Goal: Task Accomplishment & Management: Manage account settings

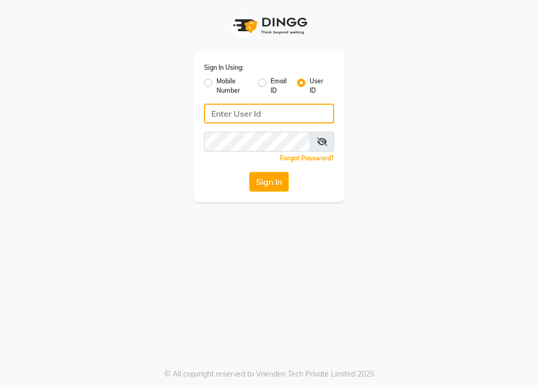
click at [242, 117] on input "Username" at bounding box center [269, 114] width 130 height 20
type input "lifetree"
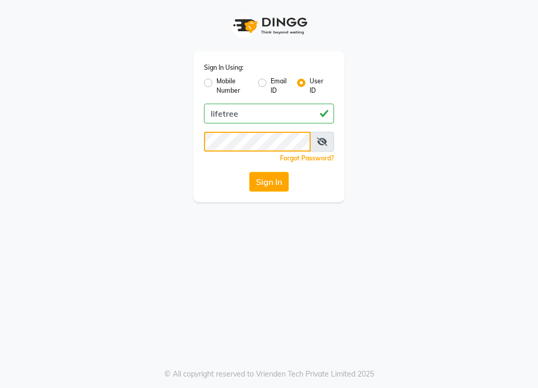
click at [249, 172] on button "Sign In" at bounding box center [269, 182] width 40 height 20
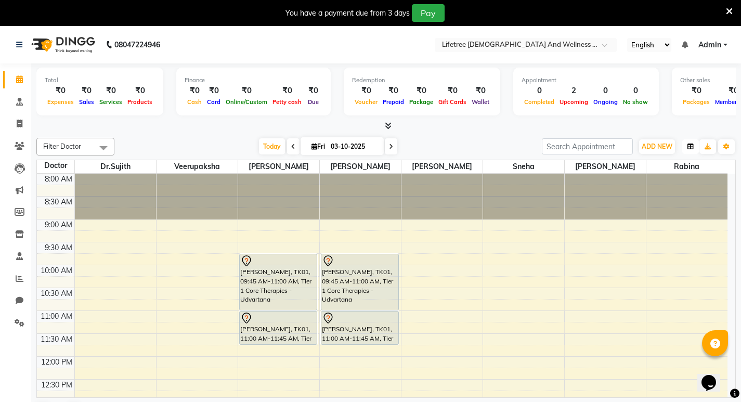
click at [537, 151] on button "button" at bounding box center [691, 146] width 17 height 15
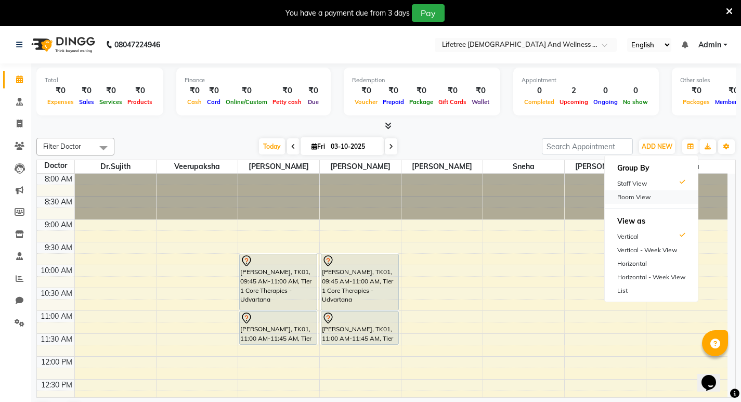
click at [537, 194] on div "Room View" at bounding box center [651, 197] width 93 height 14
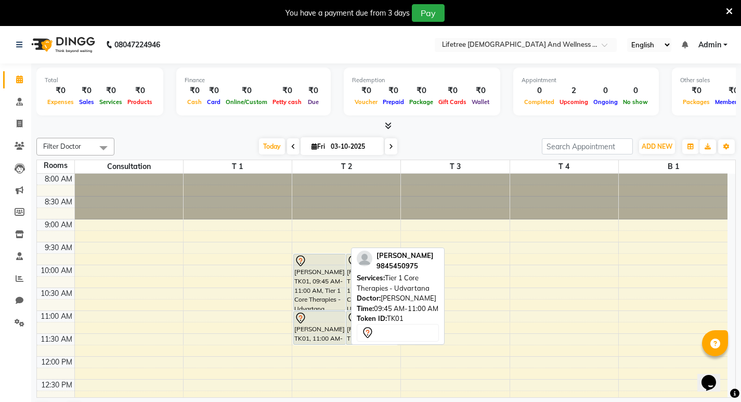
click at [344, 289] on div "[PERSON_NAME], TK01, 09:45 AM-11:00 AM, Tier 1 Core Therapies - Udvartana" at bounding box center [320, 282] width 52 height 56
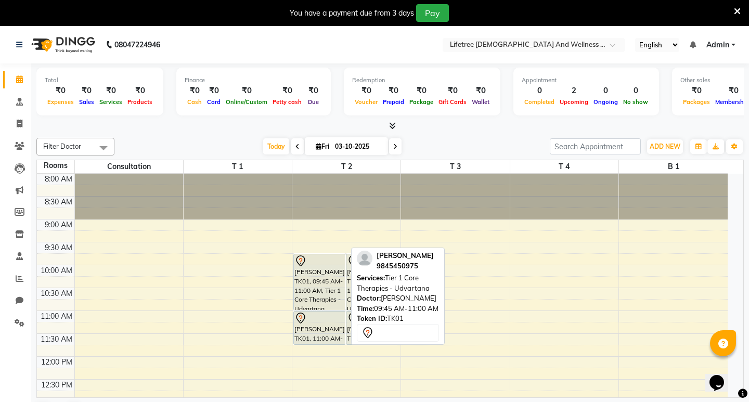
select select "7"
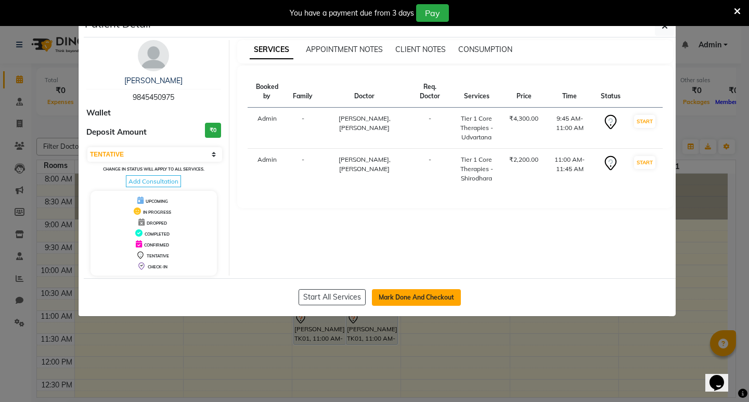
click at [408, 299] on button "Mark Done And Checkout" at bounding box center [416, 297] width 89 height 17
select select "service"
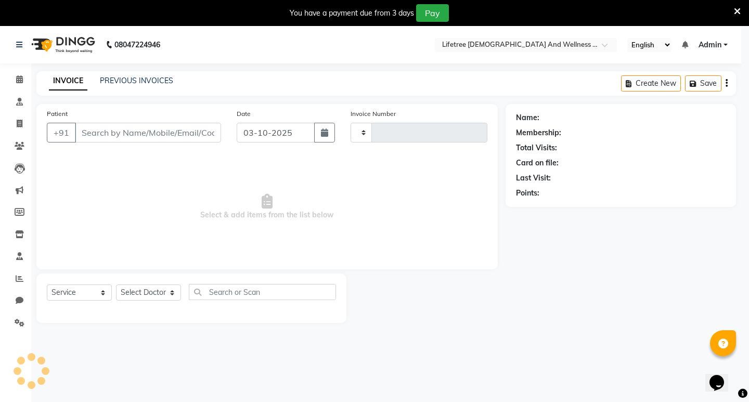
type input "0002"
select select "9053"
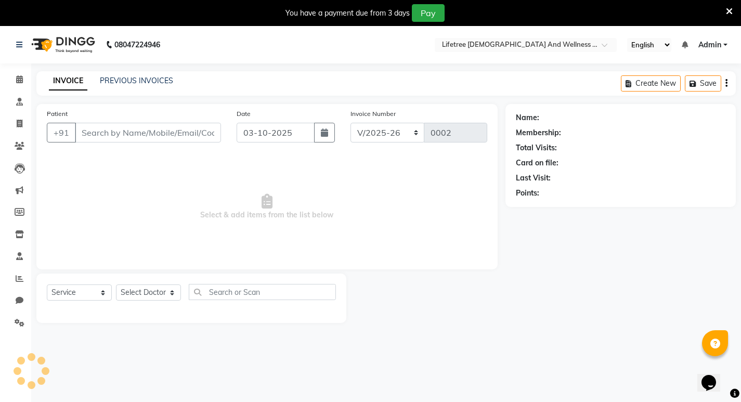
type input "9845450975"
select select "92677"
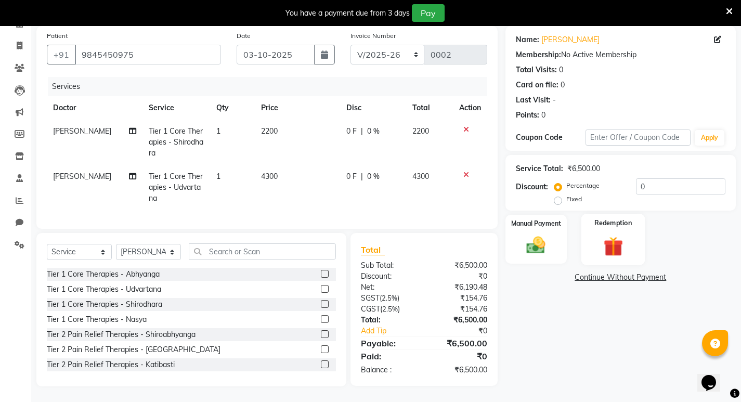
scroll to position [34, 0]
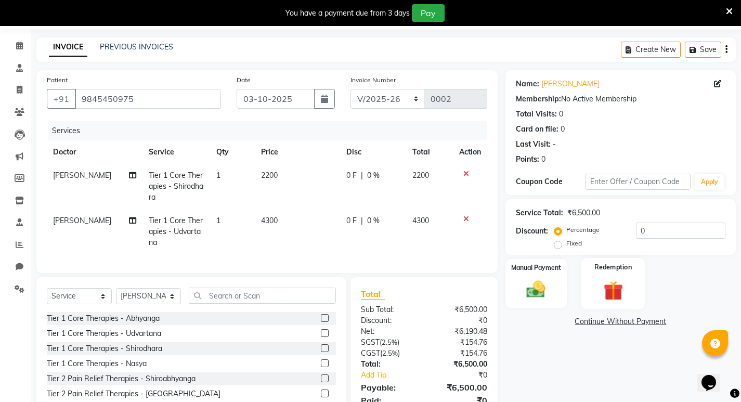
click at [537, 270] on label "Redemption" at bounding box center [613, 267] width 37 height 10
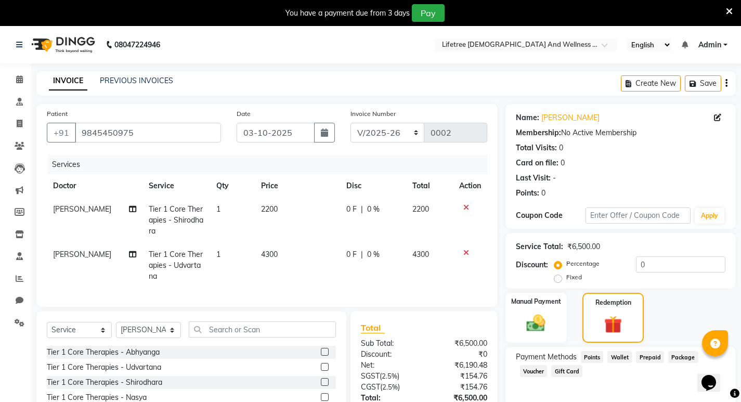
scroll to position [52, 0]
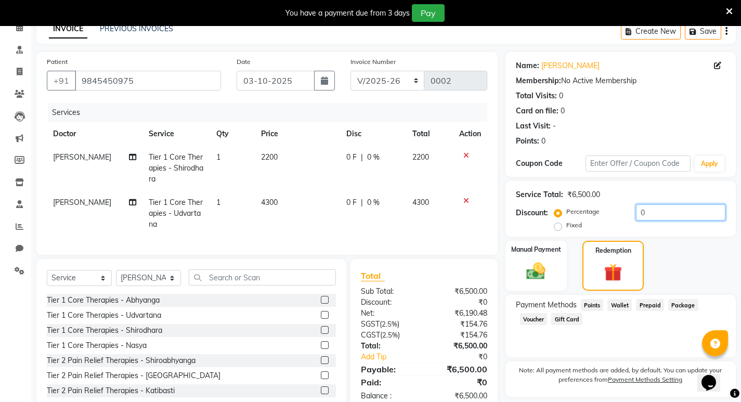
click at [537, 209] on input "0" at bounding box center [680, 212] width 89 height 16
type input "1"
click at [537, 225] on label "Fixed" at bounding box center [575, 225] width 16 height 9
click at [537, 225] on input "Fixed" at bounding box center [560, 225] width 7 height 7
radio input "true"
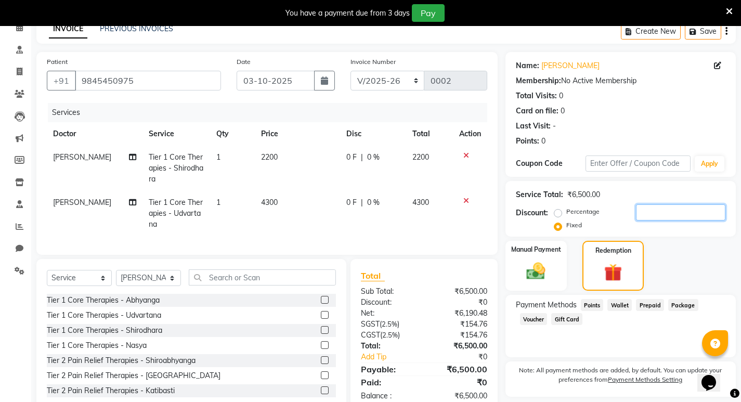
click at [537, 213] on input "number" at bounding box center [680, 212] width 89 height 16
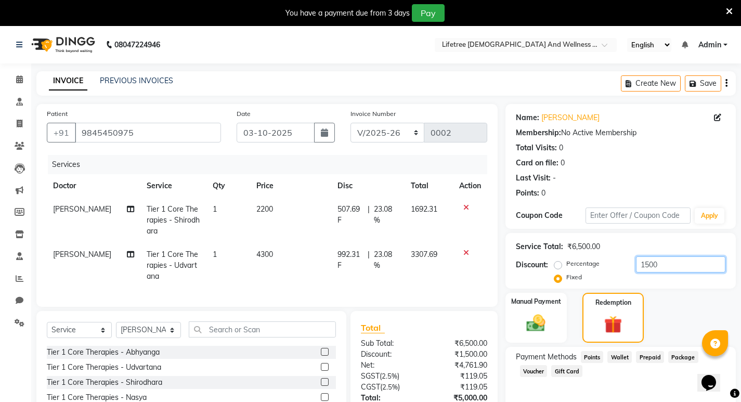
scroll to position [86, 0]
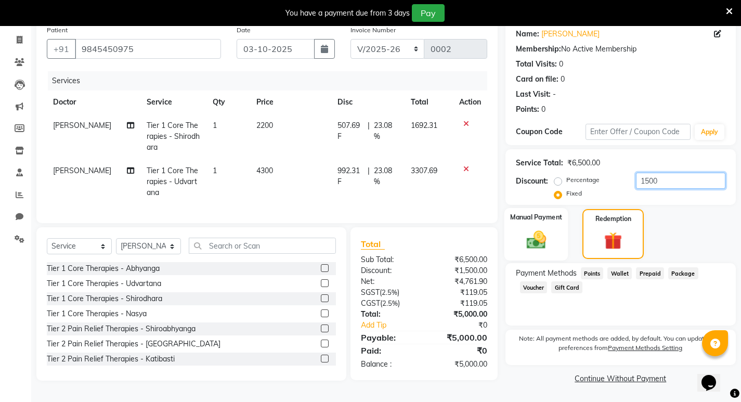
type input "1500"
click at [537, 232] on div "Manual Payment" at bounding box center [536, 234] width 64 height 52
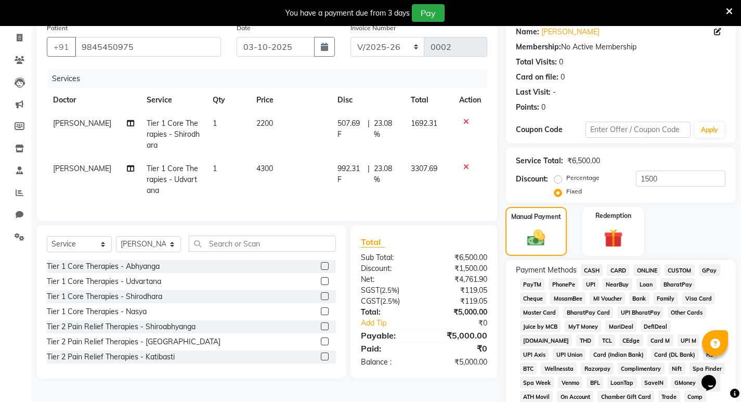
scroll to position [190, 0]
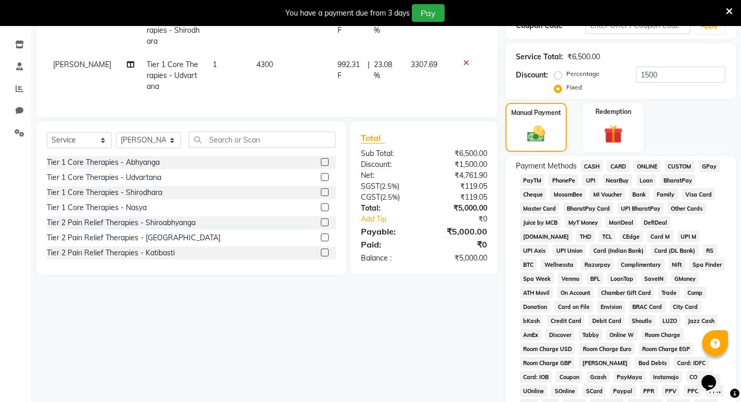
click at [537, 181] on span "UPI" at bounding box center [591, 180] width 16 height 12
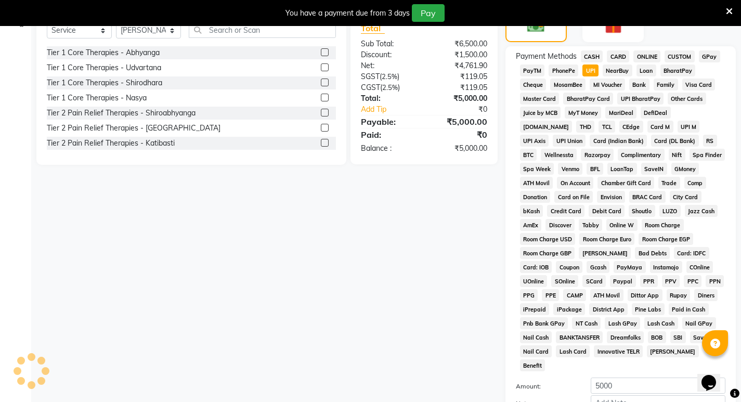
scroll to position [393, 0]
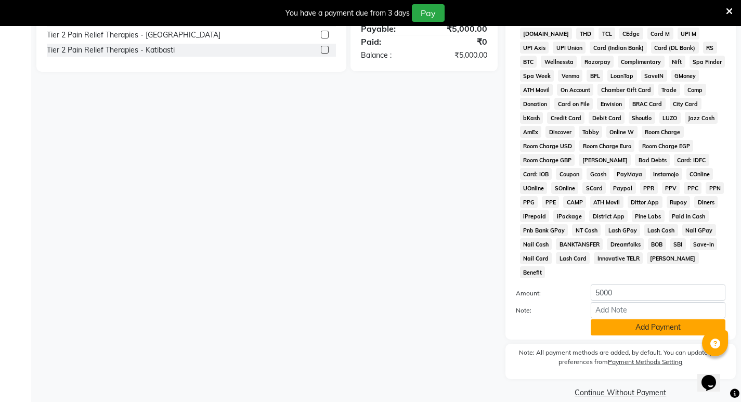
click at [537, 319] on button "Add Payment" at bounding box center [658, 327] width 135 height 16
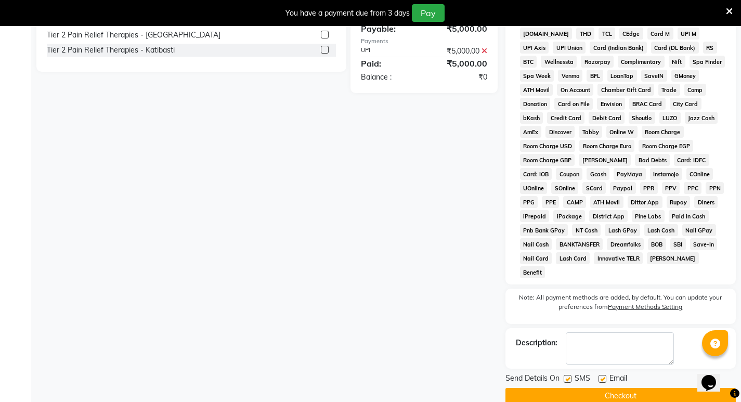
scroll to position [396, 0]
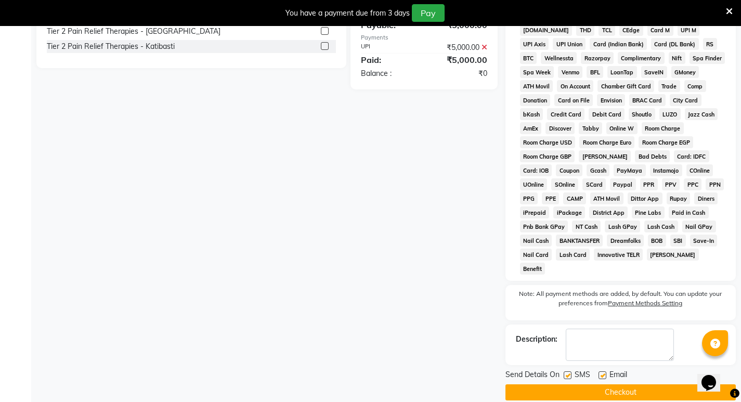
click at [537, 371] on label at bounding box center [568, 375] width 8 height 8
click at [537, 373] on input "checkbox" at bounding box center [567, 376] width 7 height 7
checkbox input "false"
click at [537, 371] on label at bounding box center [603, 375] width 8 height 8
click at [537, 373] on input "checkbox" at bounding box center [602, 376] width 7 height 7
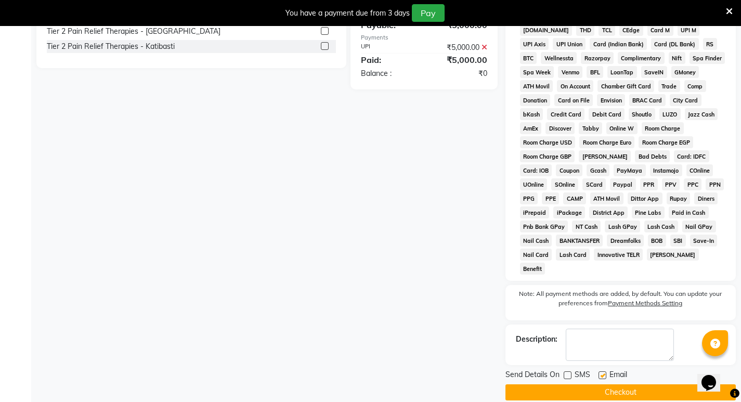
checkbox input "false"
click at [537, 384] on button "Checkout" at bounding box center [621, 392] width 230 height 16
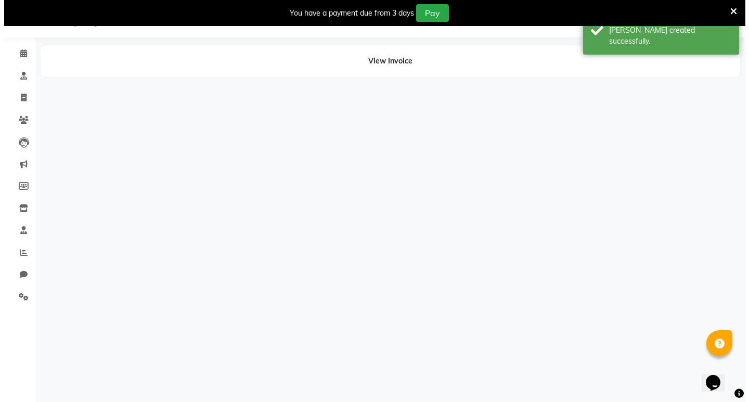
scroll to position [26, 0]
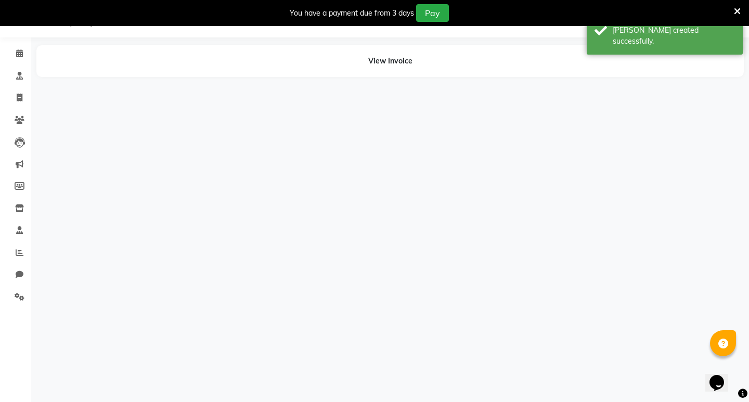
select select "92677"
select select "92678"
select select "92677"
select select "92678"
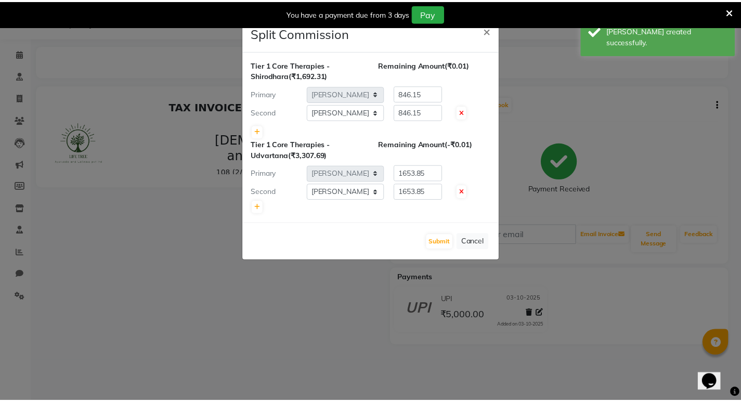
scroll to position [0, 0]
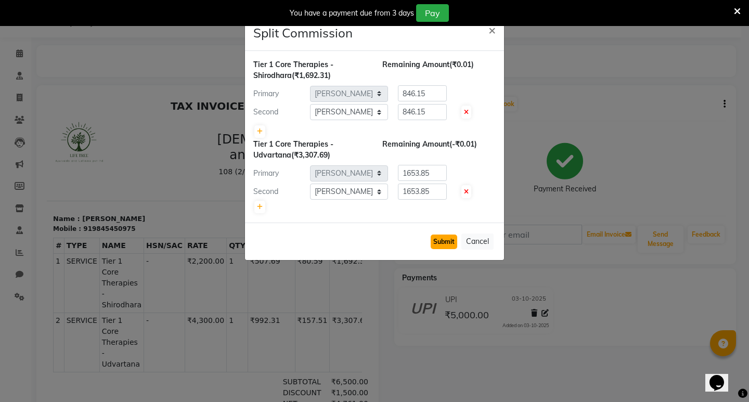
click at [437, 237] on button "Submit" at bounding box center [444, 242] width 27 height 15
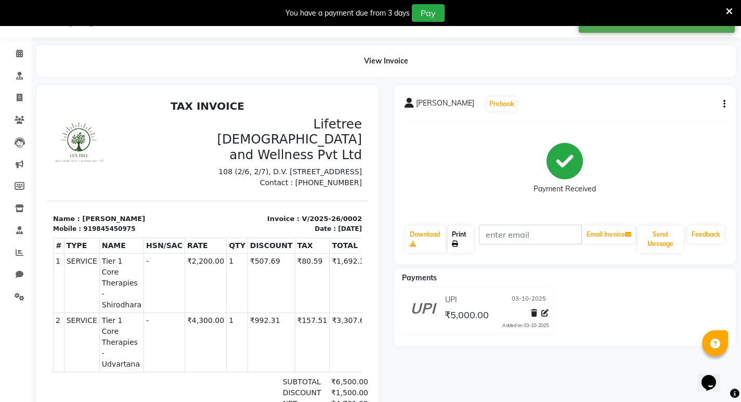
click at [461, 247] on link "Print" at bounding box center [461, 239] width 26 height 27
click at [461, 239] on link "Print" at bounding box center [461, 239] width 26 height 27
click at [537, 9] on icon at bounding box center [729, 11] width 7 height 9
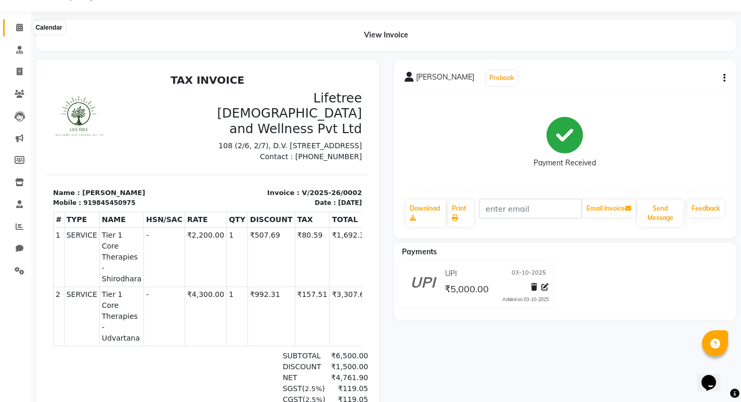
click at [17, 29] on icon at bounding box center [19, 27] width 7 height 8
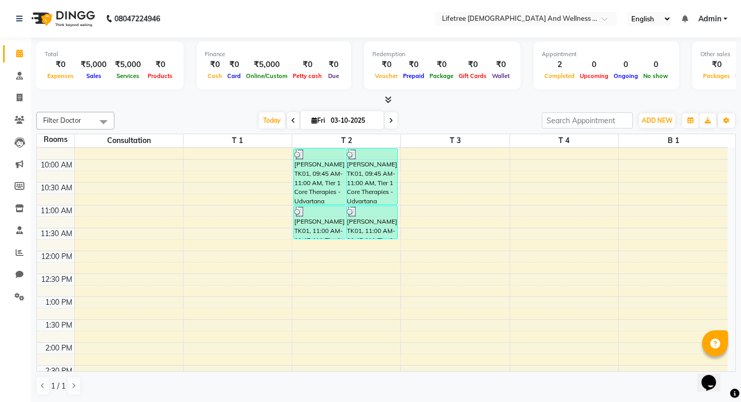
scroll to position [104, 0]
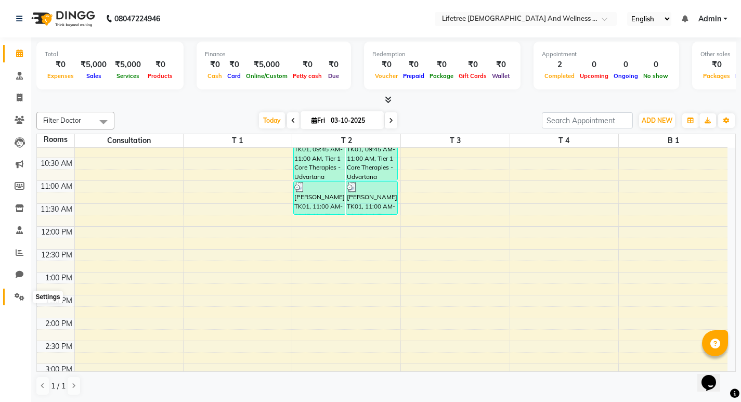
click at [21, 300] on icon at bounding box center [20, 297] width 10 height 8
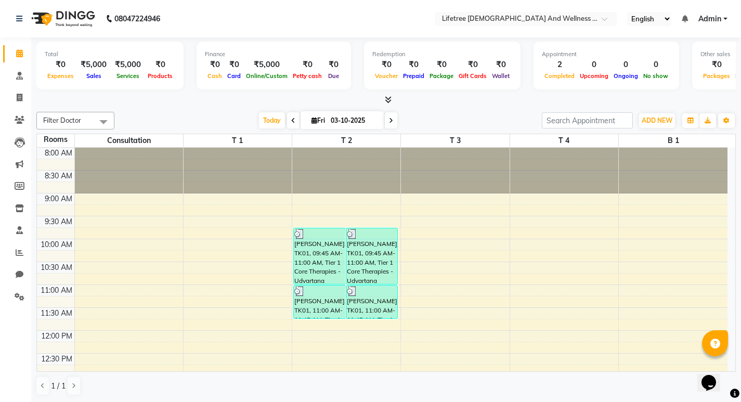
click at [291, 118] on icon at bounding box center [293, 121] width 4 height 6
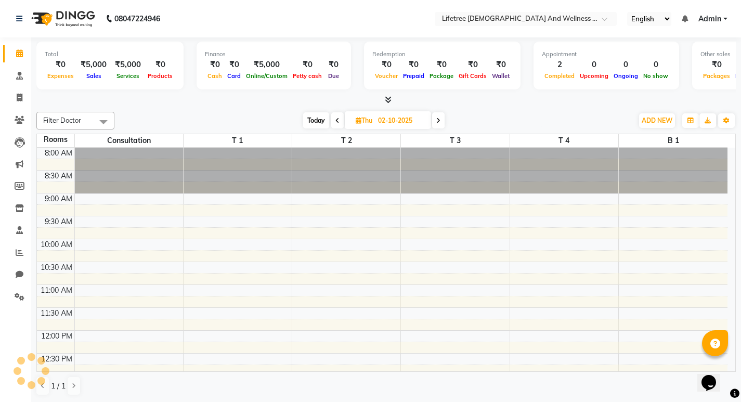
scroll to position [321, 0]
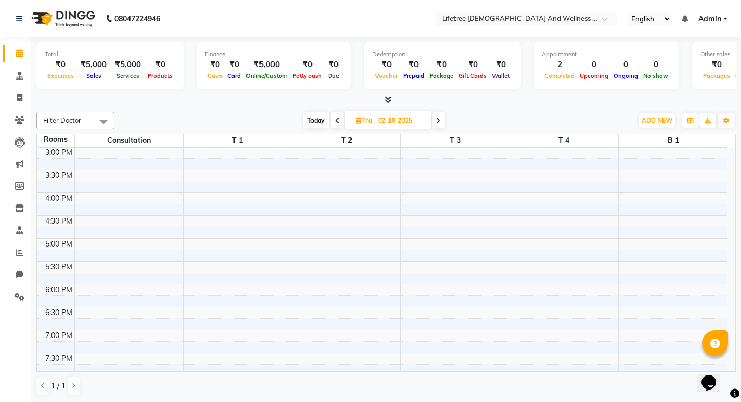
click at [336, 124] on span at bounding box center [337, 120] width 12 height 16
type input "01-10-2025"
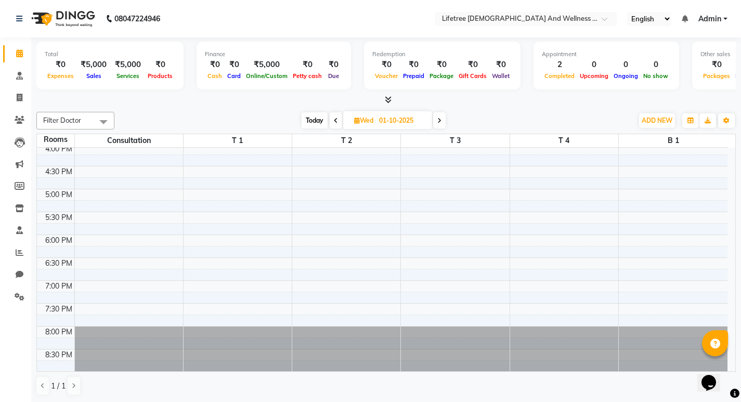
scroll to position [371, 0]
click at [432, 230] on div "8:00 AM 8:30 AM 9:00 AM 9:30 AM 10:00 AM 10:30 AM 11:00 AM 11:30 AM 12:00 PM 12…" at bounding box center [382, 74] width 691 height 595
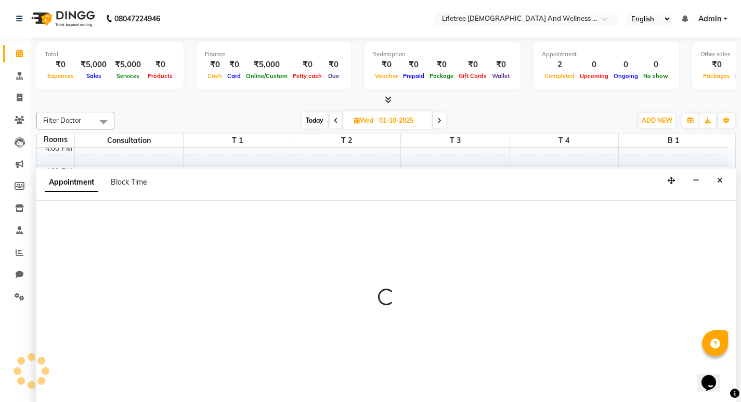
scroll to position [1, 0]
select select "1065"
select select "tentative"
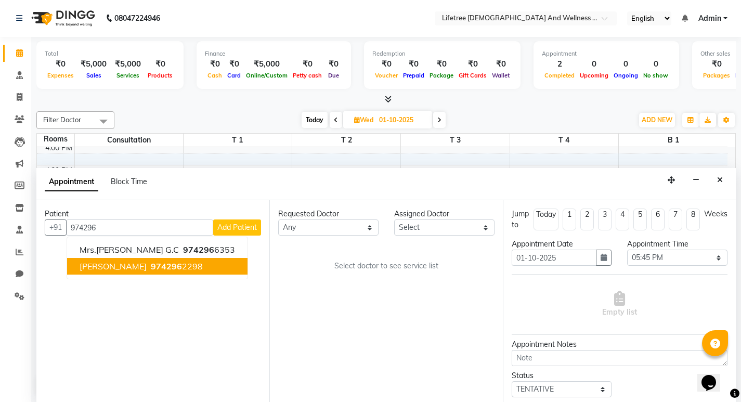
click at [151, 264] on span "974296" at bounding box center [166, 266] width 31 height 10
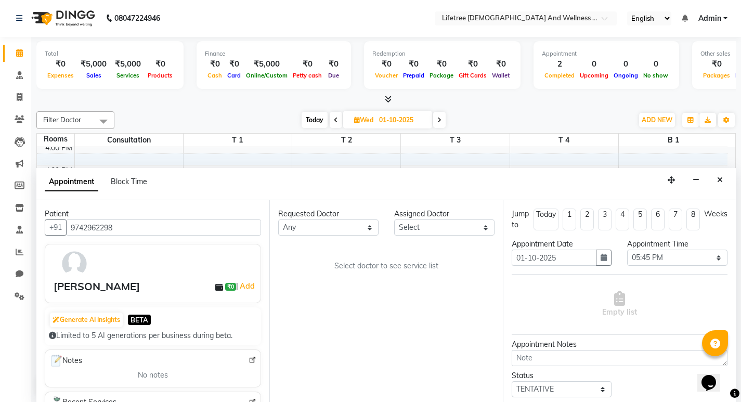
type input "9742962298"
click at [435, 226] on select "Select Borish Dr.Sujith Rabina Rajesh Rajeshwari Sneha Veerupaksha Wilson" at bounding box center [444, 228] width 100 height 16
select select "92679"
click at [394, 220] on select "Select Borish Dr.Sujith Rabina Rajesh Rajeshwari Sneha Veerupaksha Wilson" at bounding box center [444, 228] width 100 height 16
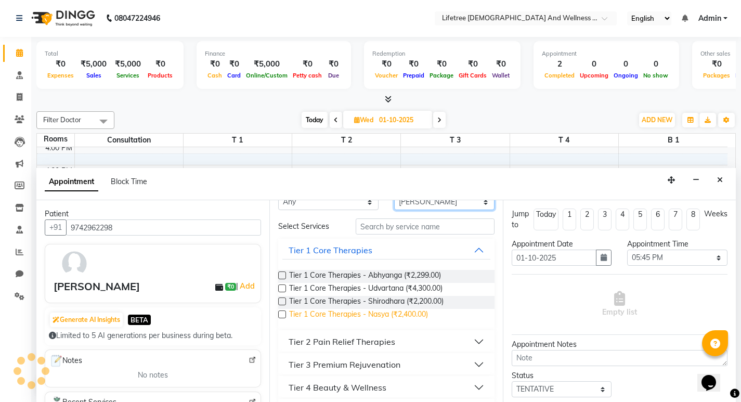
scroll to position [0, 0]
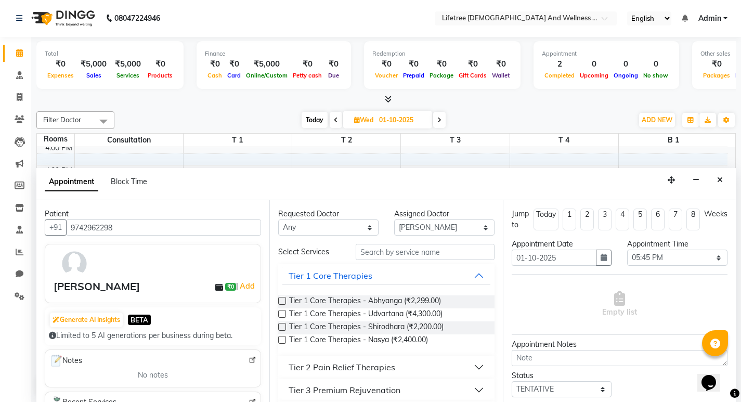
click at [284, 302] on label at bounding box center [282, 301] width 8 height 8
click at [284, 302] on input "checkbox" at bounding box center [281, 302] width 7 height 7
checkbox input "true"
select select "4616"
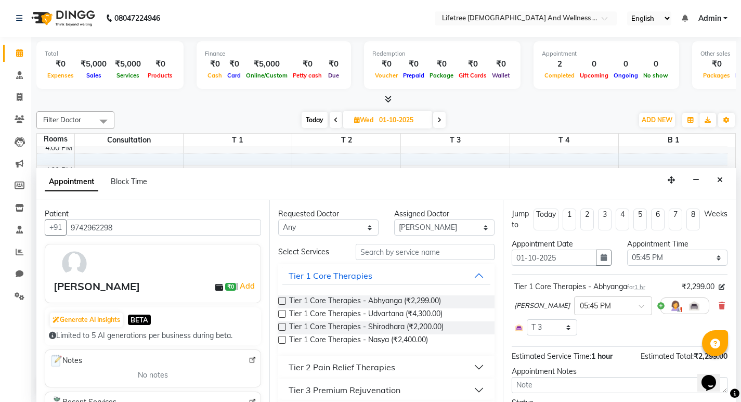
checkbox input "false"
click at [537, 304] on img at bounding box center [676, 306] width 12 height 12
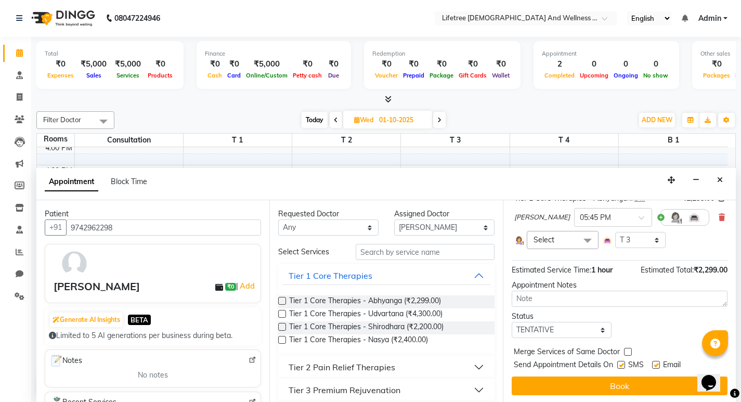
scroll to position [90, 0]
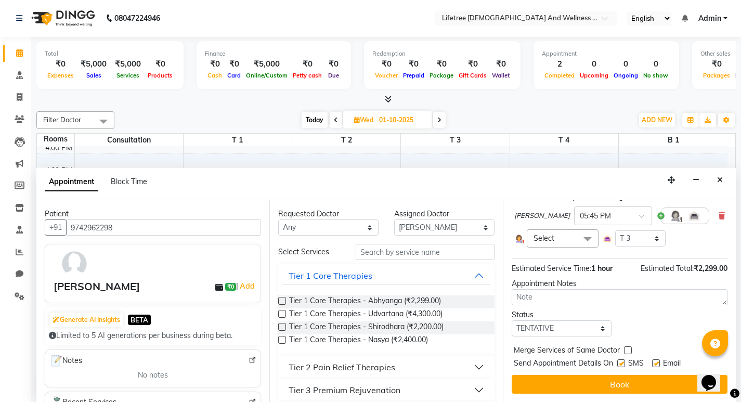
click at [537, 237] on span "Select" at bounding box center [563, 238] width 72 height 18
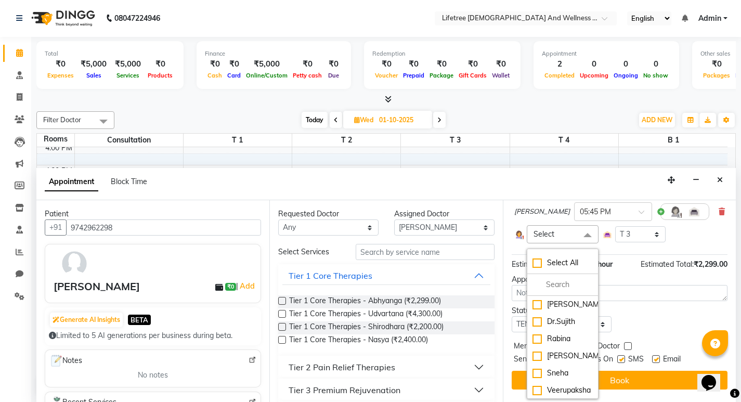
scroll to position [102, 0]
click at [537, 368] on div "Sneha" at bounding box center [563, 373] width 60 height 11
checkbox input "true"
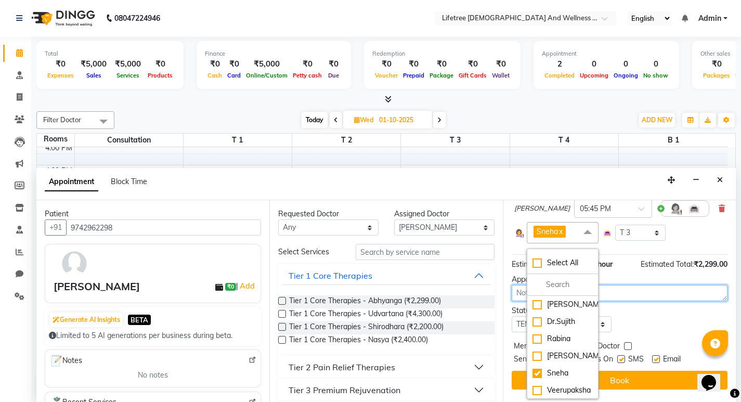
click at [537, 293] on textarea at bounding box center [620, 293] width 216 height 16
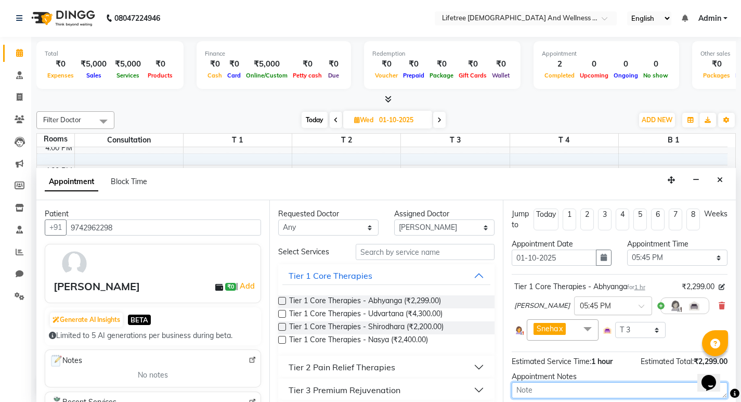
scroll to position [101, 0]
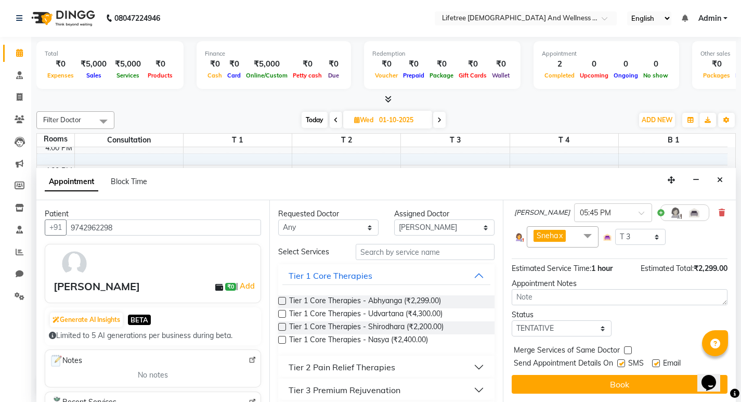
drag, startPoint x: 622, startPoint y: 357, endPoint x: 650, endPoint y: 355, distance: 27.7
click at [537, 360] on label at bounding box center [622, 364] width 8 height 8
click at [537, 361] on input "checkbox" at bounding box center [621, 364] width 7 height 7
checkbox input "false"
click at [537, 360] on label at bounding box center [656, 364] width 8 height 8
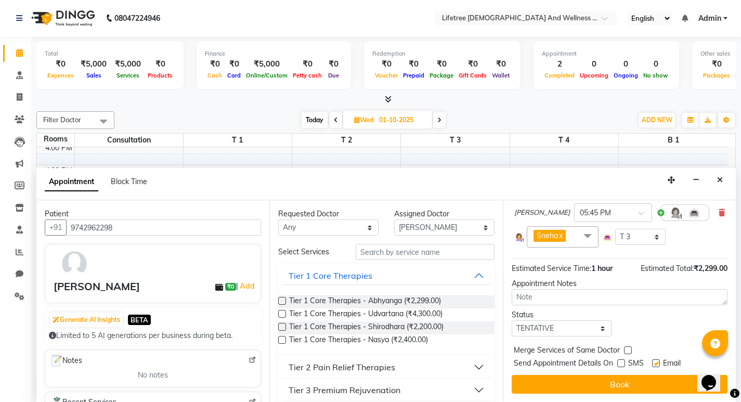
click at [537, 361] on input "checkbox" at bounding box center [655, 364] width 7 height 7
checkbox input "false"
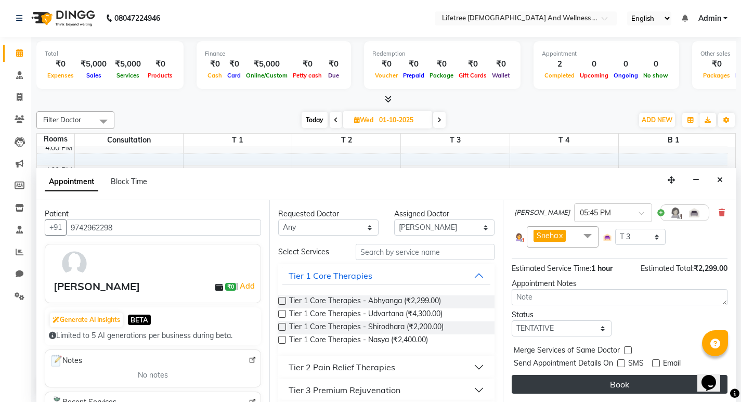
click at [537, 375] on button "Book" at bounding box center [620, 384] width 216 height 19
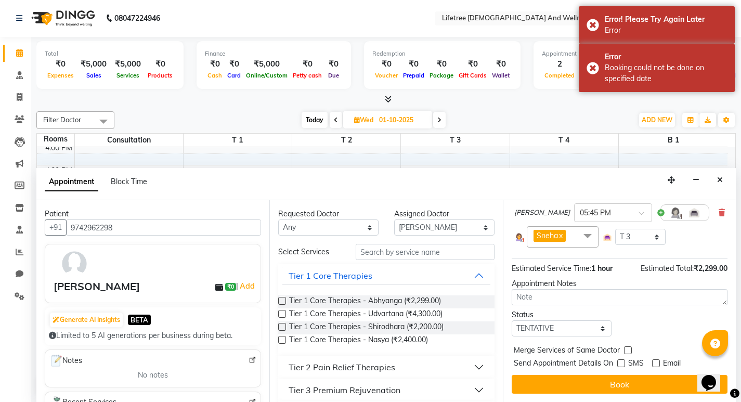
scroll to position [93, 0]
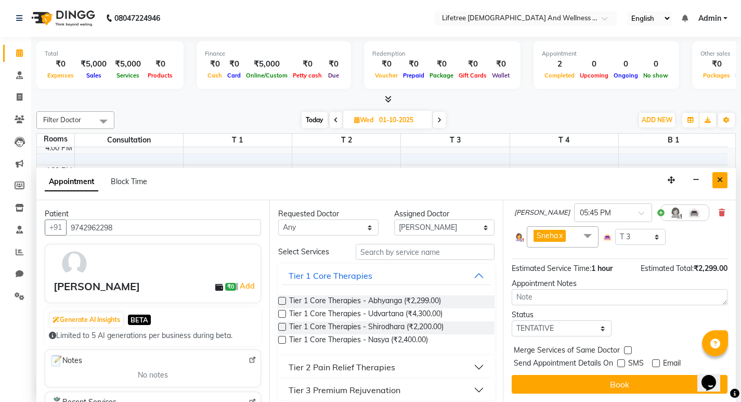
click at [537, 177] on button "Close" at bounding box center [720, 180] width 15 height 16
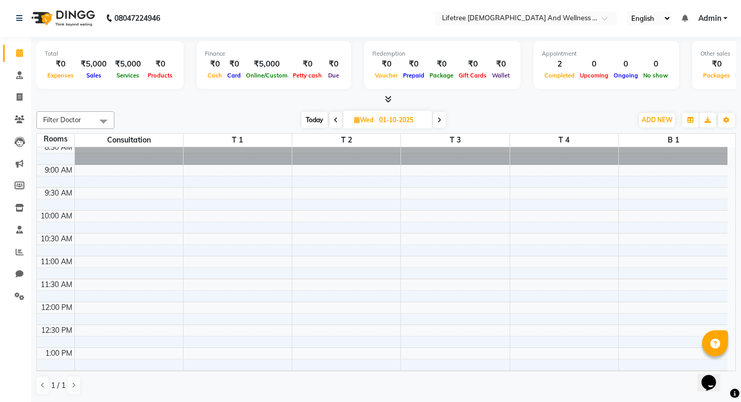
scroll to position [0, 0]
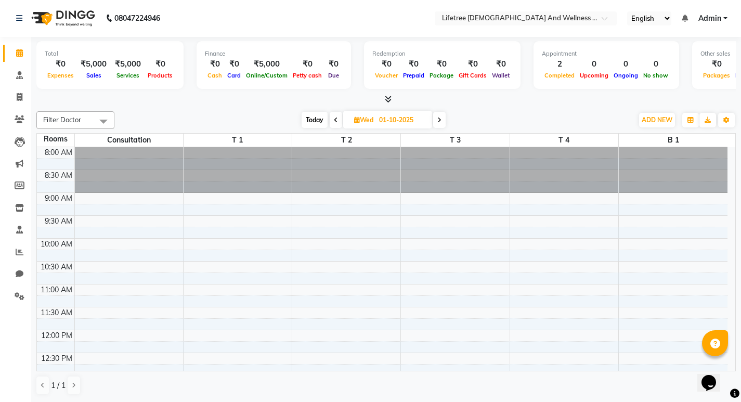
click at [309, 115] on span "Today" at bounding box center [315, 120] width 26 height 16
type input "03-10-2025"
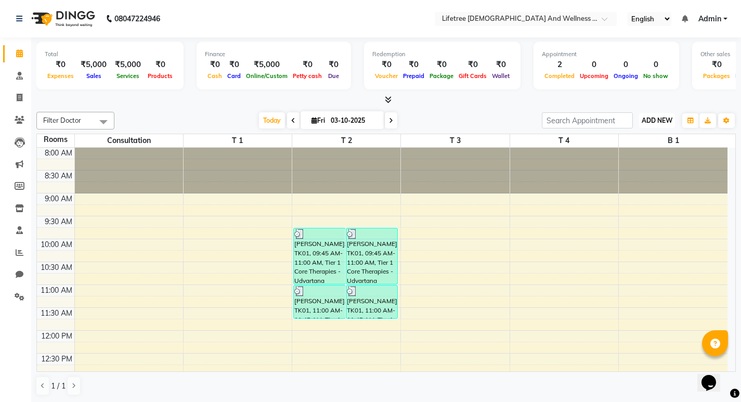
click at [537, 123] on span "ADD NEW" at bounding box center [657, 121] width 31 height 8
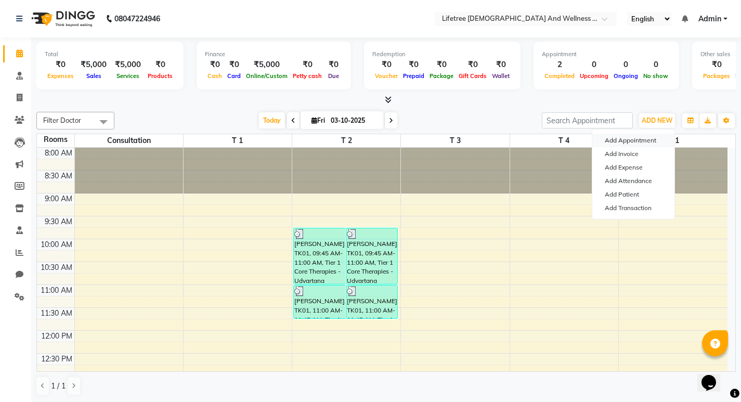
click at [537, 142] on button "Add Appointment" at bounding box center [634, 141] width 82 height 14
select select "tentative"
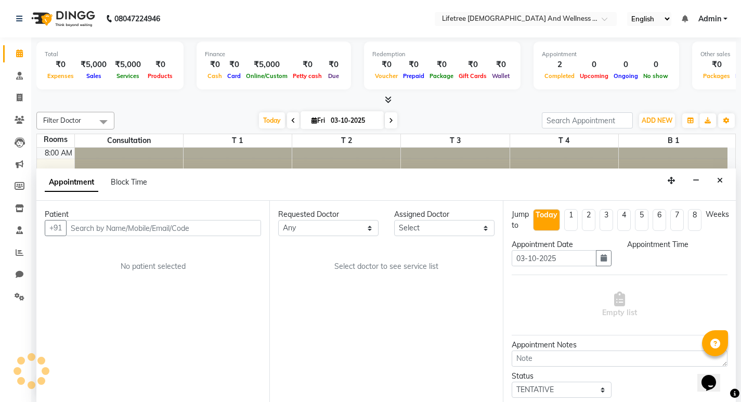
scroll to position [1, 0]
select select "540"
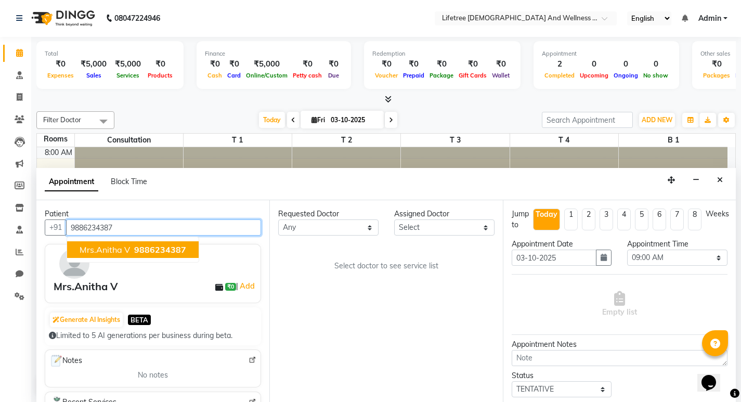
click at [161, 249] on span "9886234387" at bounding box center [160, 250] width 52 height 10
type input "9886234387"
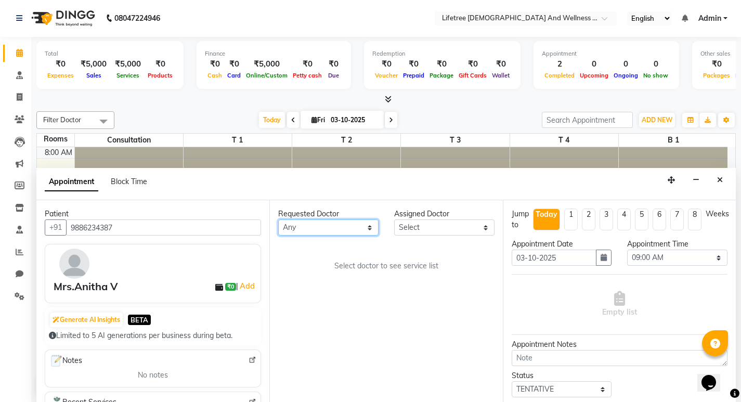
click at [338, 233] on select "Any Borish Dr.Sujith Rabina Rajesh Rajeshwari Sneha Veerupaksha Wilson" at bounding box center [328, 228] width 100 height 16
click at [428, 232] on select "Select Borish Dr.Sujith Rabina Rajesh Rajeshwari Sneha Veerupaksha Wilson" at bounding box center [444, 228] width 100 height 16
select select "92680"
click at [394, 220] on select "Select Borish Dr.Sujith Rabina Rajesh Rajeshwari Sneha Veerupaksha Wilson" at bounding box center [444, 228] width 100 height 16
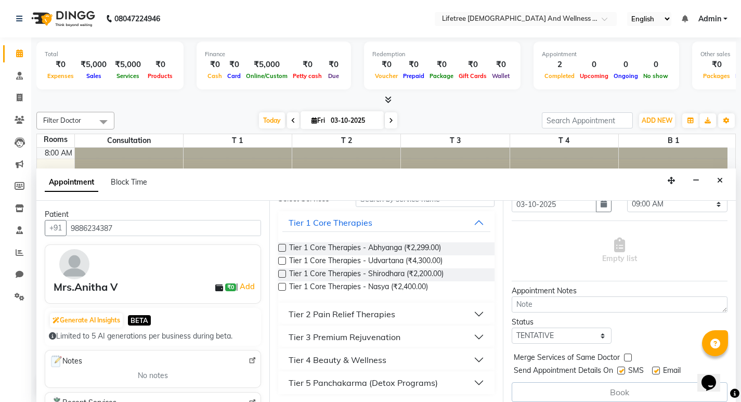
scroll to position [62, 0]
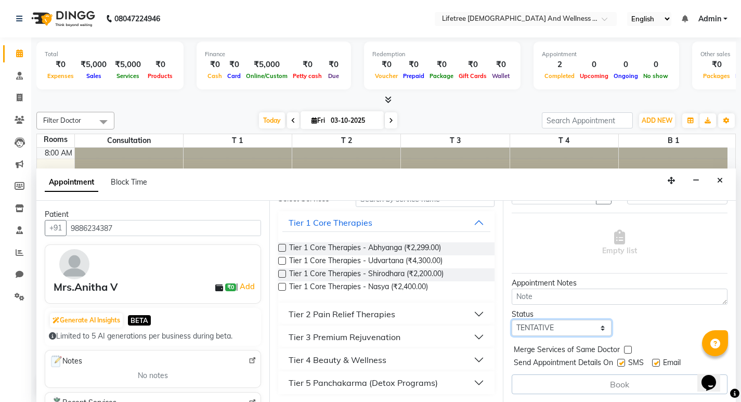
click at [537, 327] on select "Select TENTATIVE CONFIRM CHECK-IN UPCOMING" at bounding box center [562, 328] width 100 height 16
click at [537, 325] on select "Select TENTATIVE CONFIRM CHECK-IN UPCOMING" at bounding box center [562, 327] width 100 height 16
click at [512, 319] on select "Select TENTATIVE CONFIRM CHECK-IN UPCOMING" at bounding box center [562, 327] width 100 height 16
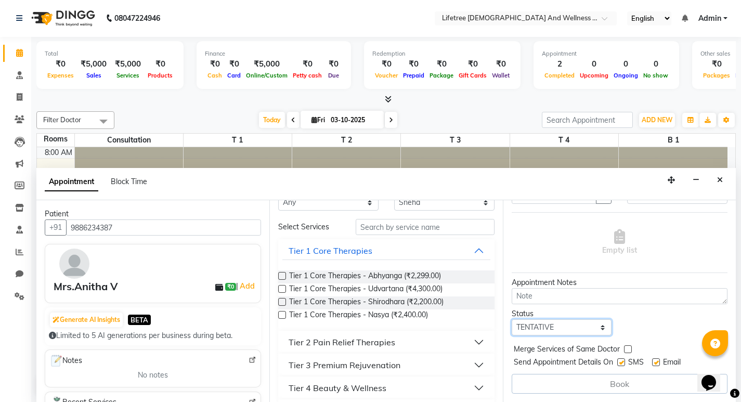
scroll to position [2, 0]
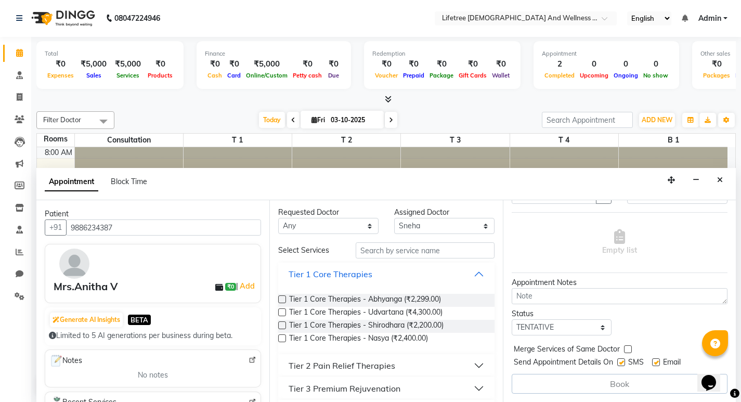
click at [465, 275] on button "Tier 1 Core Therapies" at bounding box center [387, 274] width 208 height 19
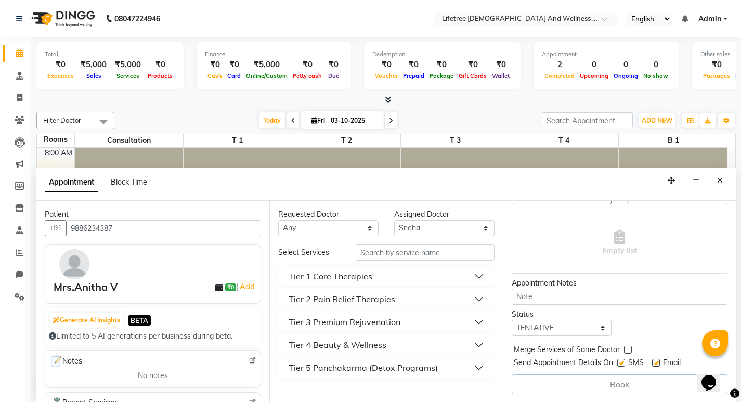
scroll to position [1, 0]
click at [380, 254] on input "text" at bounding box center [425, 252] width 139 height 16
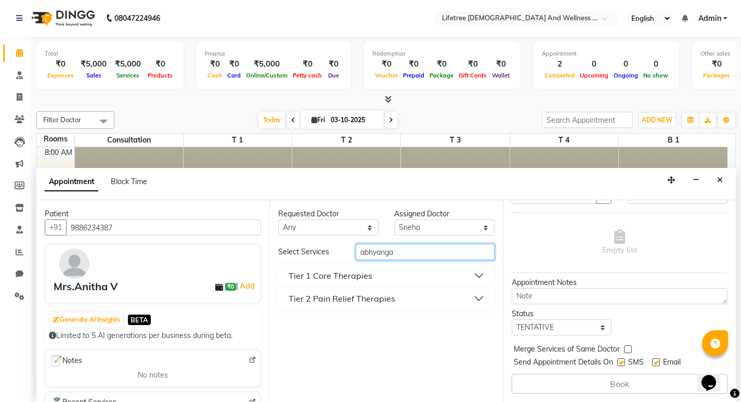
type input "abhyanga"
click at [373, 296] on div "Tier 2 Pain Relief Therapies" at bounding box center [342, 298] width 107 height 12
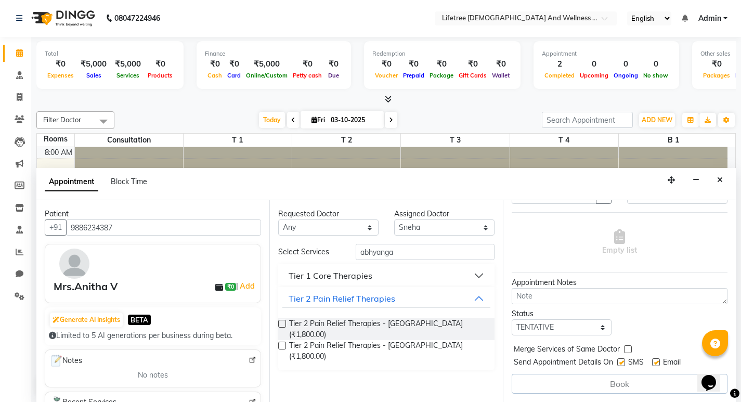
click at [369, 277] on div "Tier 1 Core Therapies" at bounding box center [331, 276] width 84 height 12
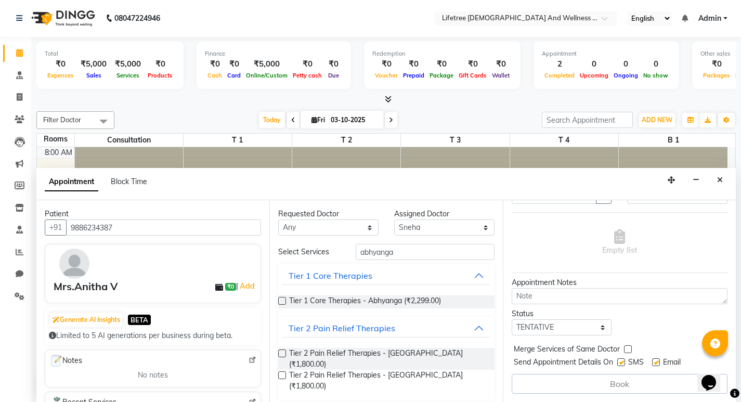
click at [283, 299] on label at bounding box center [282, 301] width 8 height 8
click at [283, 299] on input "checkbox" at bounding box center [281, 302] width 7 height 7
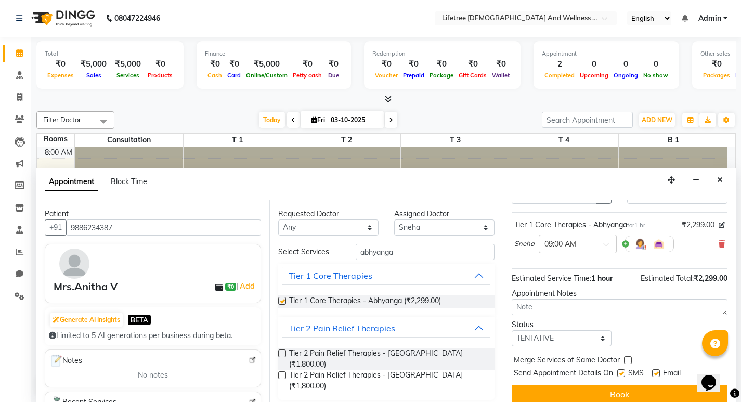
checkbox input "false"
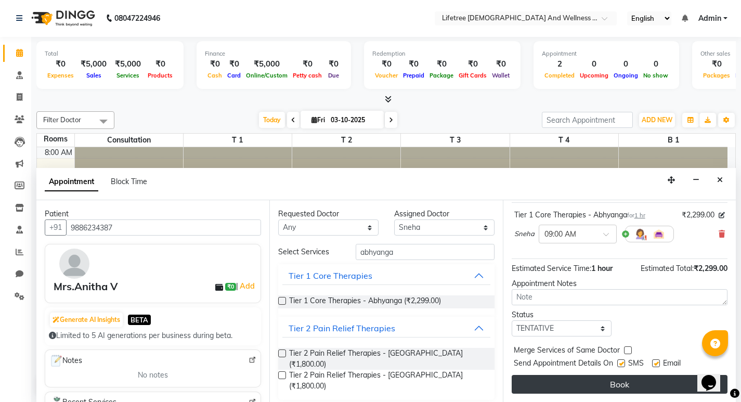
click at [537, 386] on button "Book" at bounding box center [620, 384] width 216 height 19
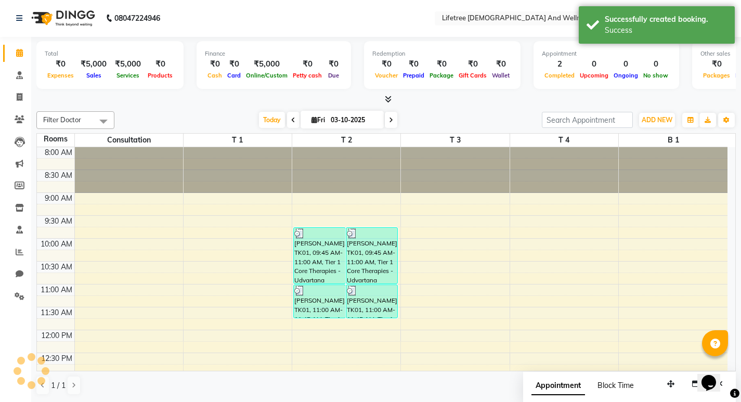
scroll to position [0, 0]
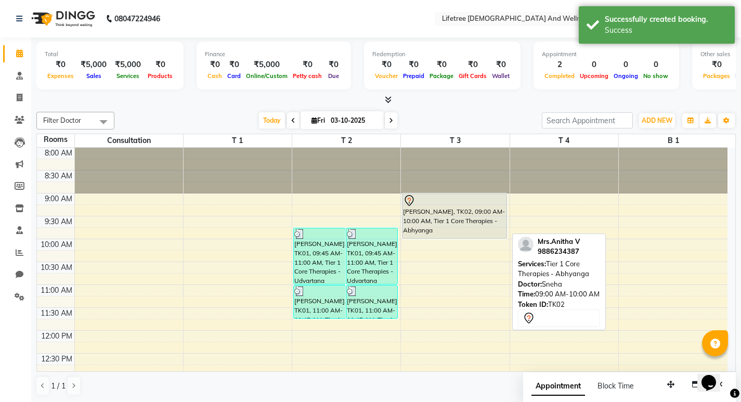
click at [467, 226] on div "Mrs.Anitha V, TK02, 09:00 AM-10:00 AM, Tier 1 Core Therapies - Abhyanga" at bounding box center [455, 216] width 104 height 44
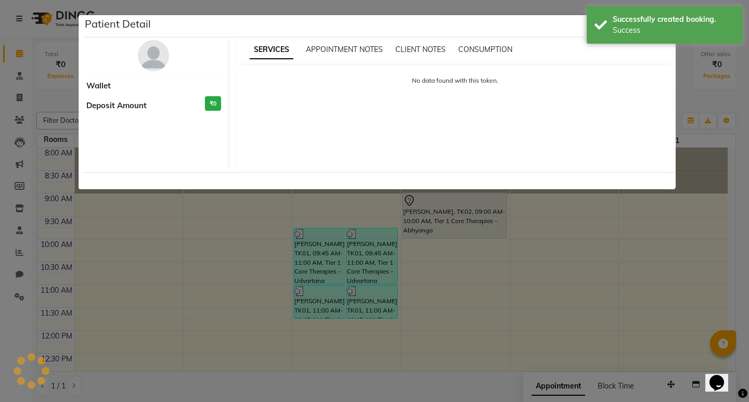
select select "7"
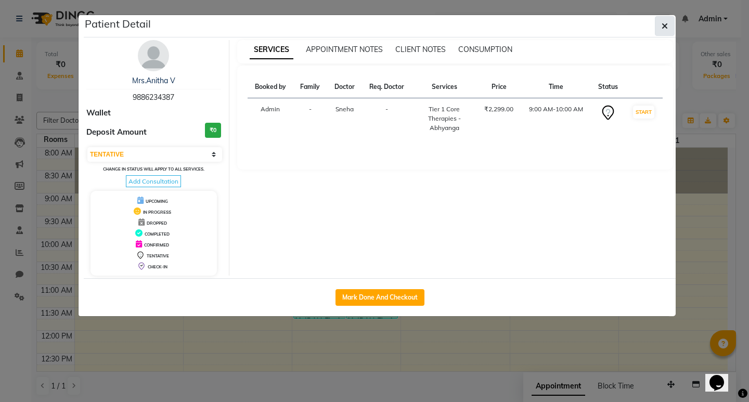
click at [537, 25] on icon "button" at bounding box center [665, 26] width 6 height 8
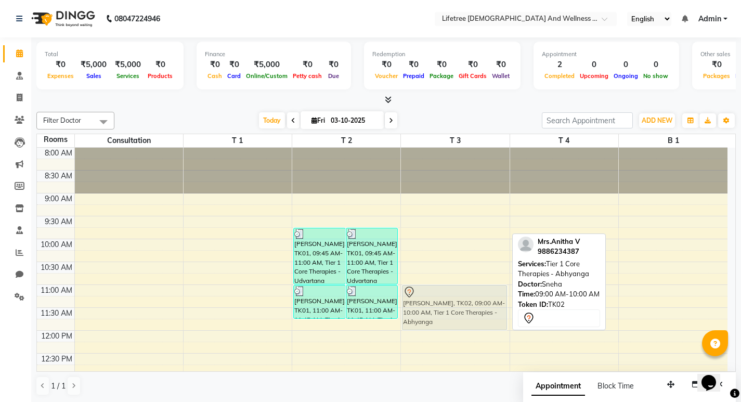
drag, startPoint x: 438, startPoint y: 217, endPoint x: 436, endPoint y: 302, distance: 84.8
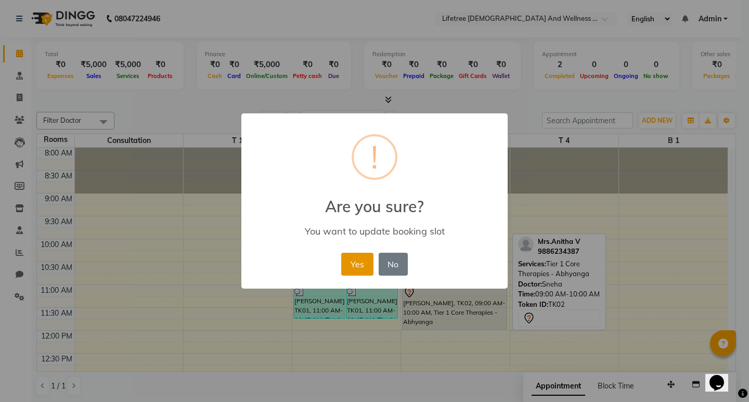
click at [360, 265] on button "Yes" at bounding box center [357, 264] width 32 height 23
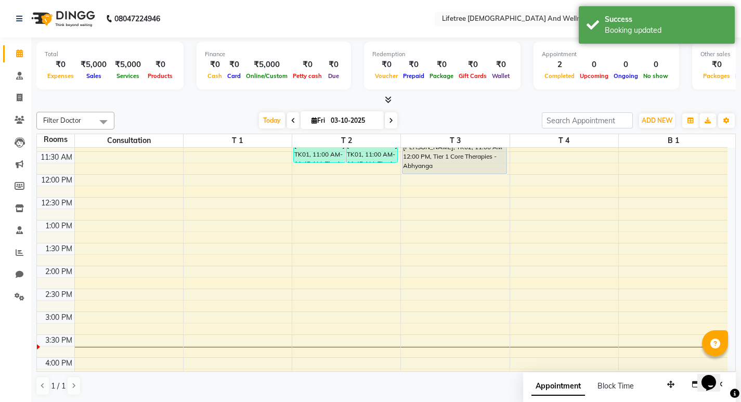
scroll to position [104, 0]
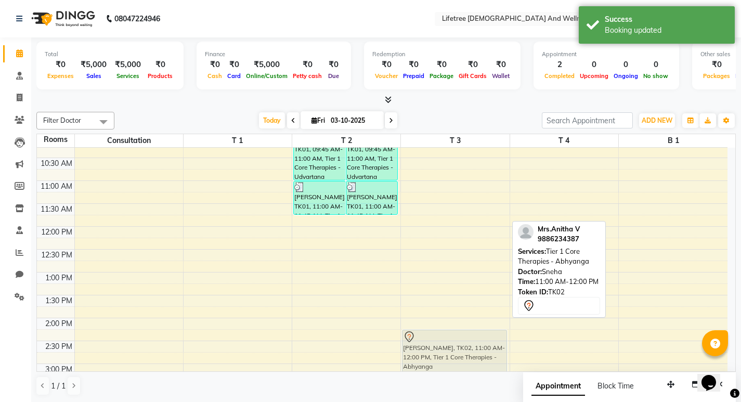
drag, startPoint x: 453, startPoint y: 198, endPoint x: 451, endPoint y: 342, distance: 144.1
click at [450, 342] on div "Mrs.Anitha V, TK02, 11:00 AM-12:00 PM, Tier 1 Core Therapies - Abhyanga Mrs.Ani…" at bounding box center [455, 341] width 108 height 595
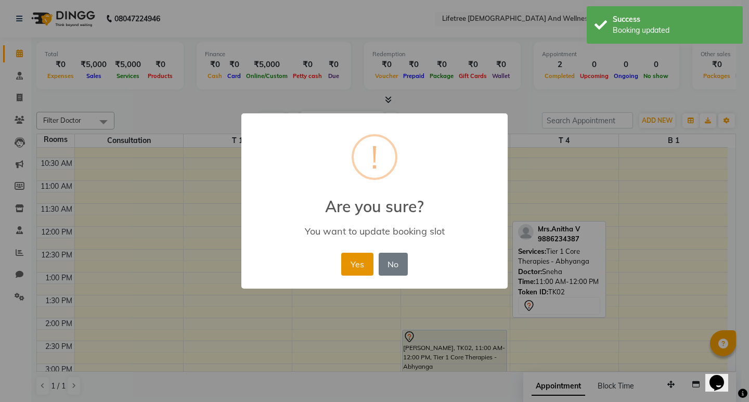
click at [350, 261] on button "Yes" at bounding box center [357, 264] width 32 height 23
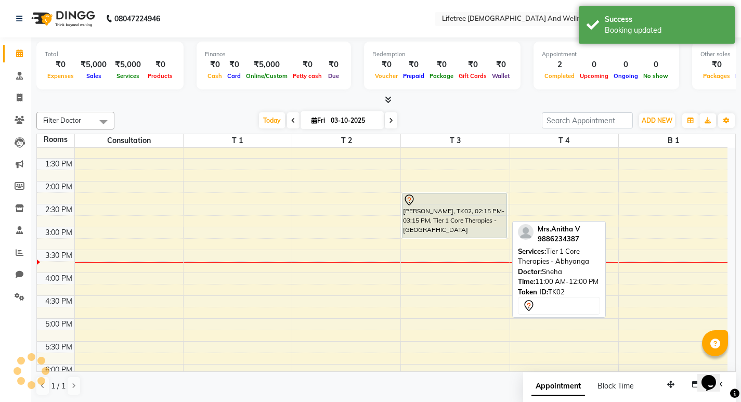
scroll to position [260, 0]
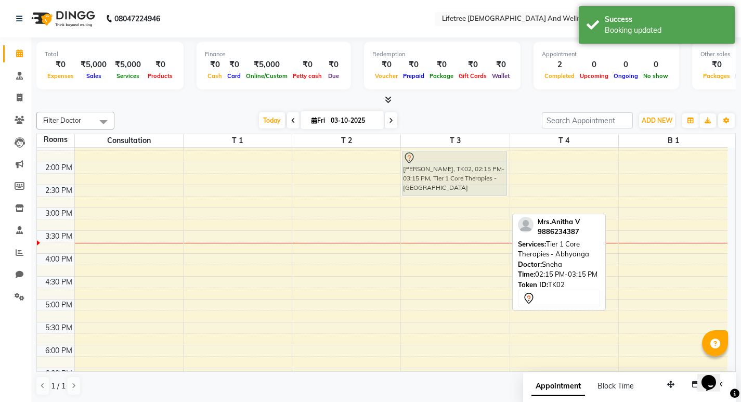
drag, startPoint x: 432, startPoint y: 203, endPoint x: 430, endPoint y: 181, distance: 22.0
click at [430, 181] on div "Mrs.Anitha V, TK02, 02:15 PM-03:15 PM, Tier 1 Core Therapies - Abhyanga Mrs.Ani…" at bounding box center [455, 185] width 108 height 595
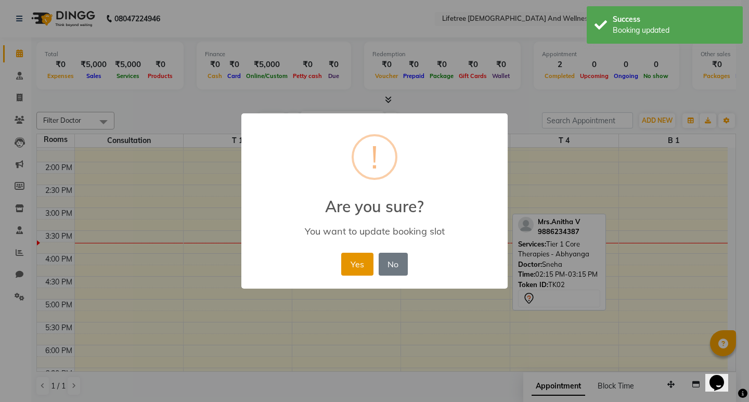
click at [364, 258] on button "Yes" at bounding box center [357, 264] width 32 height 23
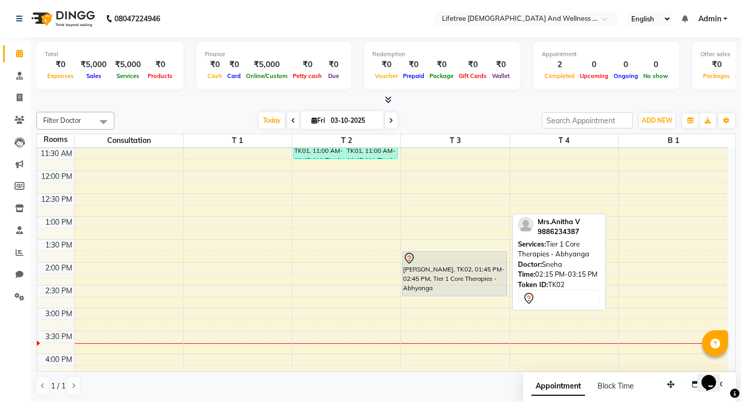
scroll to position [156, 0]
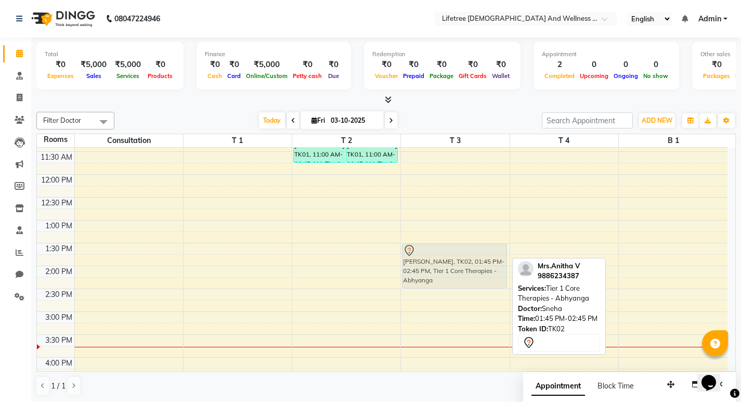
drag, startPoint x: 434, startPoint y: 271, endPoint x: 431, endPoint y: 264, distance: 7.2
click at [431, 264] on div "Mrs.Anitha V, TK02, 01:45 PM-02:45 PM, Tier 1 Core Therapies - Abhyanga Mrs.Ani…" at bounding box center [455, 289] width 108 height 595
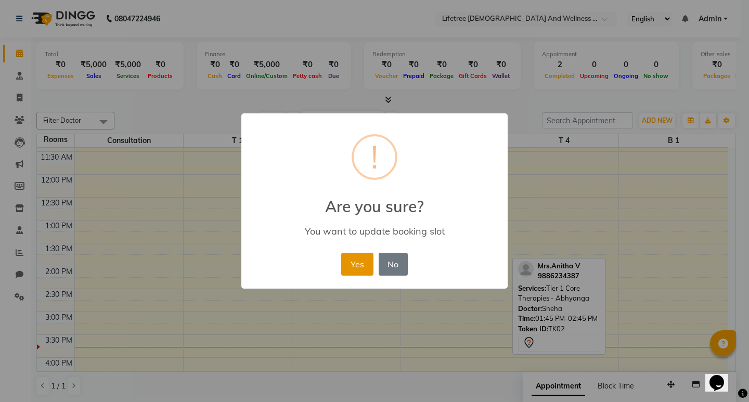
click at [357, 265] on button "Yes" at bounding box center [357, 264] width 32 height 23
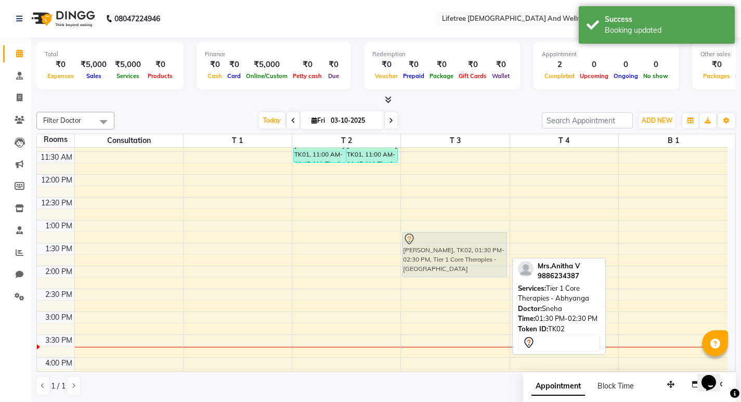
click at [443, 243] on div "Mrs.Anitha V, TK02, 01:30 PM-02:30 PM, Tier 1 Core Therapies - Abhyanga Mrs.Ani…" at bounding box center [455, 289] width 108 height 595
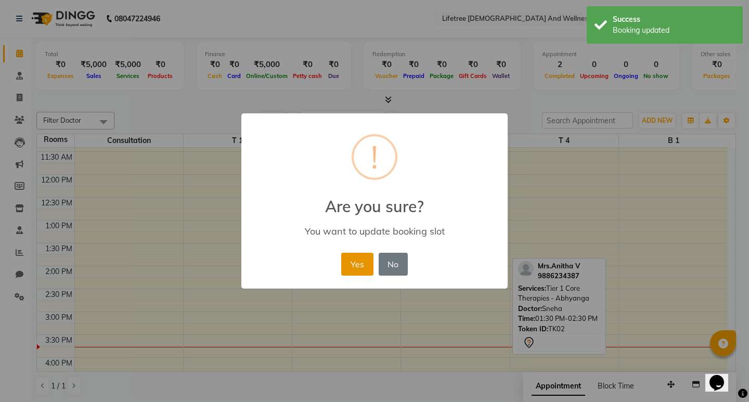
click at [363, 255] on button "Yes" at bounding box center [357, 264] width 32 height 23
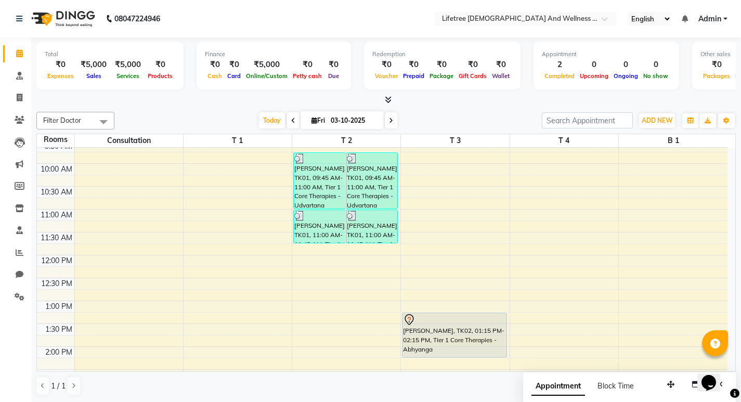
scroll to position [52, 0]
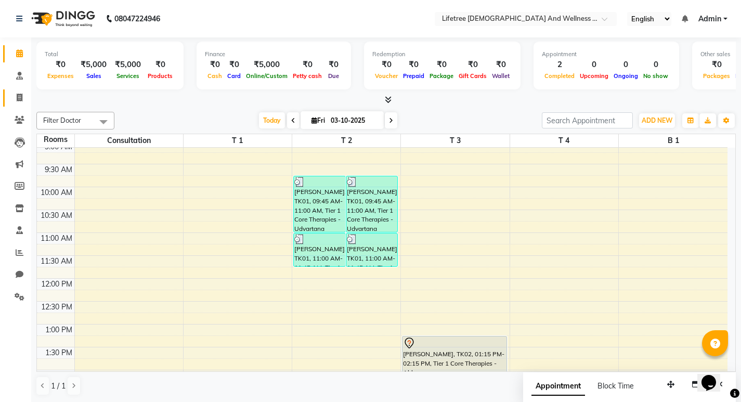
click at [18, 96] on icon at bounding box center [20, 98] width 6 height 8
select select "service"
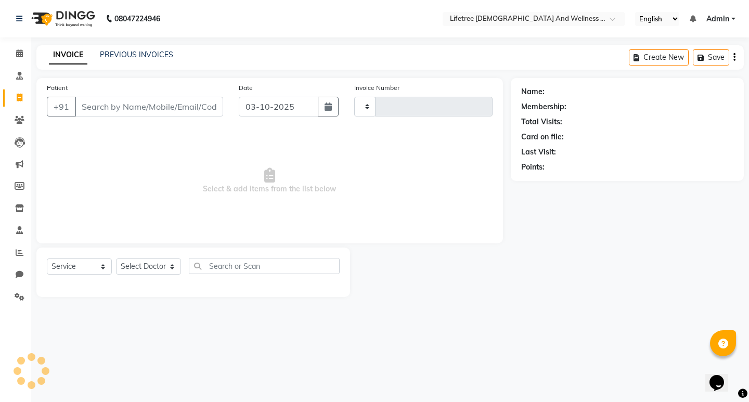
type input "0003"
select select "9053"
click at [321, 111] on button "button" at bounding box center [328, 107] width 21 height 20
select select "10"
select select "2025"
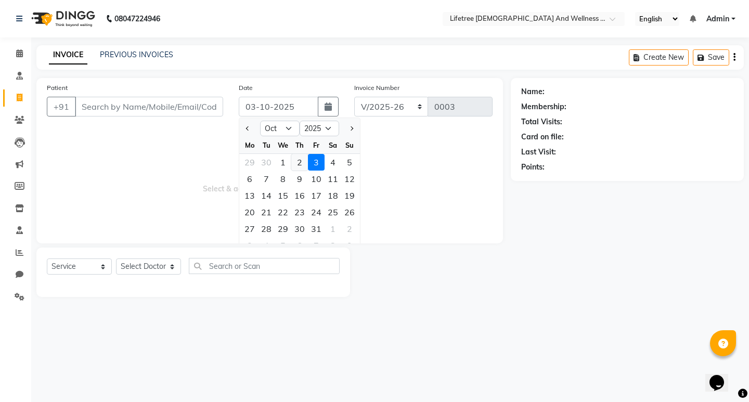
click at [297, 161] on div "2" at bounding box center [299, 162] width 17 height 17
type input "02-10-2025"
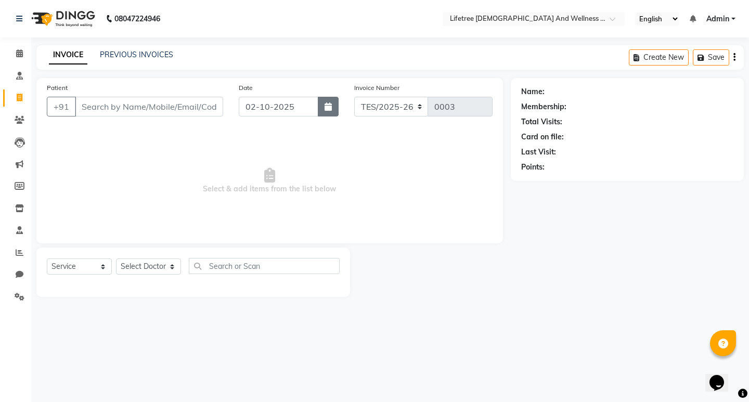
click at [328, 106] on icon "button" at bounding box center [328, 106] width 7 height 8
select select "10"
select select "2025"
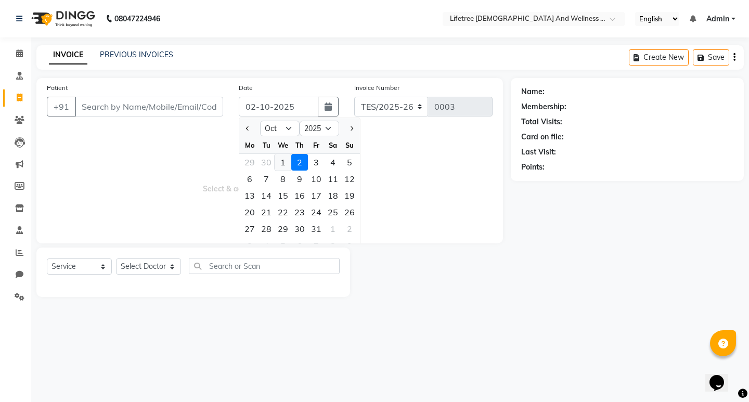
click at [283, 162] on div "1" at bounding box center [283, 162] width 17 height 17
type input "01-10-2025"
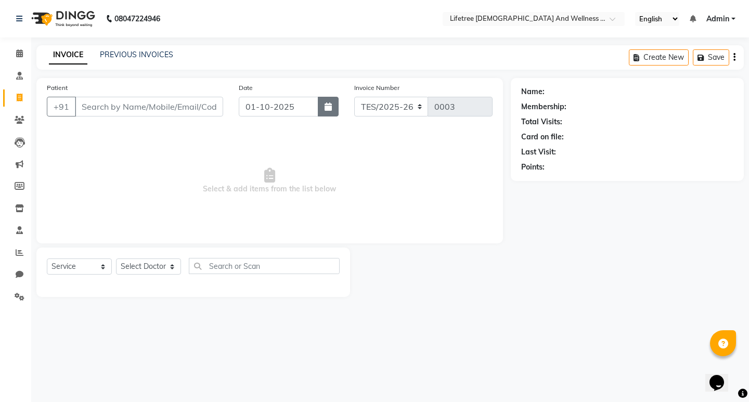
click at [322, 108] on button "button" at bounding box center [328, 107] width 21 height 20
select select "10"
select select "2025"
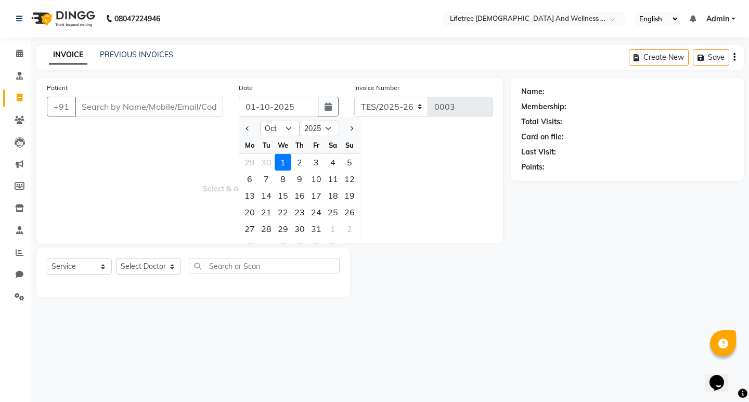
click at [242, 130] on div at bounding box center [249, 128] width 21 height 17
click at [16, 52] on icon at bounding box center [19, 53] width 7 height 8
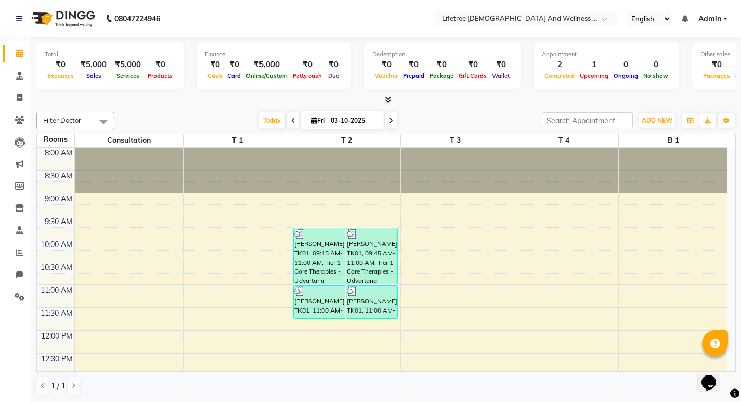
click at [309, 121] on span "Fri" at bounding box center [318, 121] width 19 height 8
select select "10"
select select "2025"
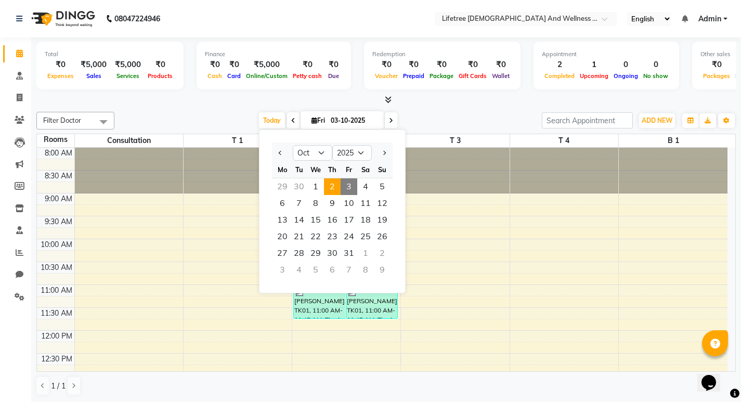
click at [325, 186] on span "2" at bounding box center [332, 186] width 17 height 17
type input "02-10-2025"
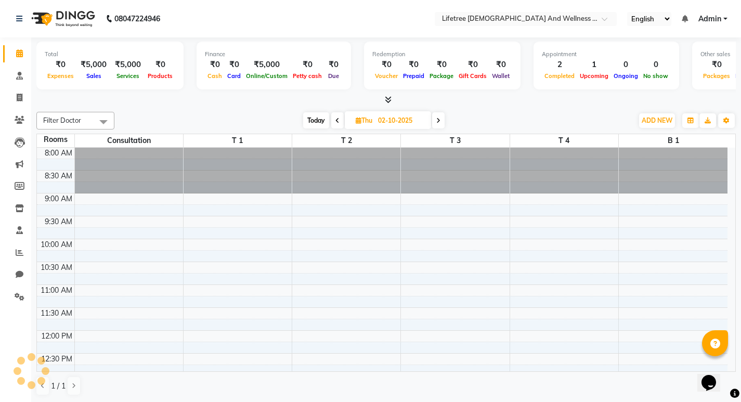
scroll to position [321, 0]
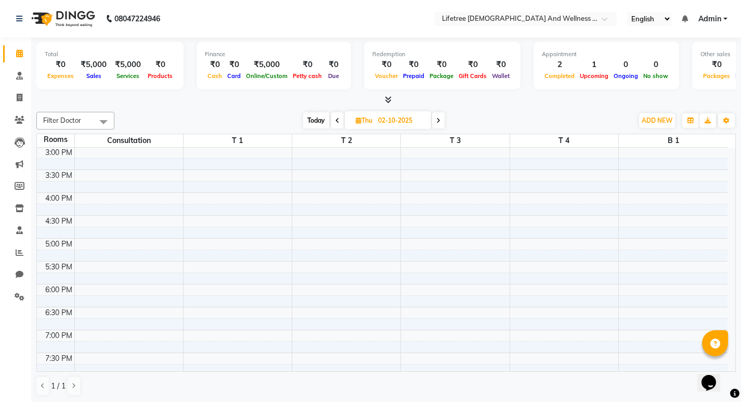
click at [353, 120] on span "Thu" at bounding box center [364, 121] width 22 height 8
select select "10"
select select "2025"
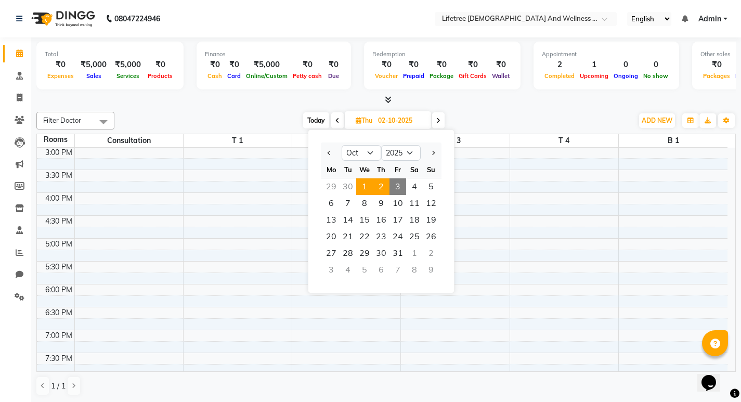
click at [363, 184] on span "1" at bounding box center [364, 186] width 17 height 17
type input "01-10-2025"
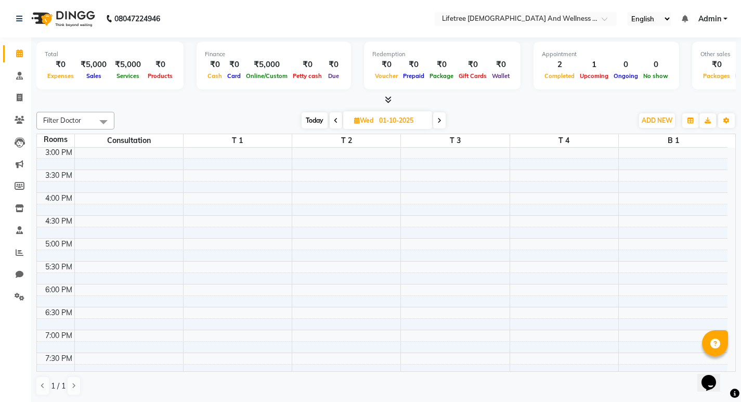
click at [336, 233] on div "8:00 AM 8:30 AM 9:00 AM 9:30 AM 10:00 AM 10:30 AM 11:00 AM 11:30 AM 12:00 PM 12…" at bounding box center [382, 124] width 691 height 595
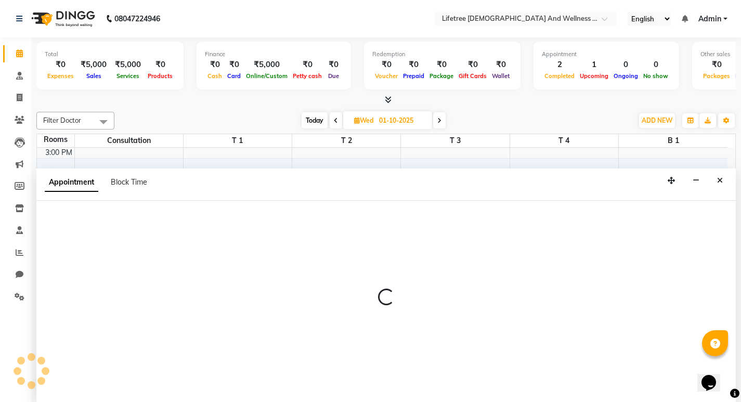
select select "1005"
select select "tentative"
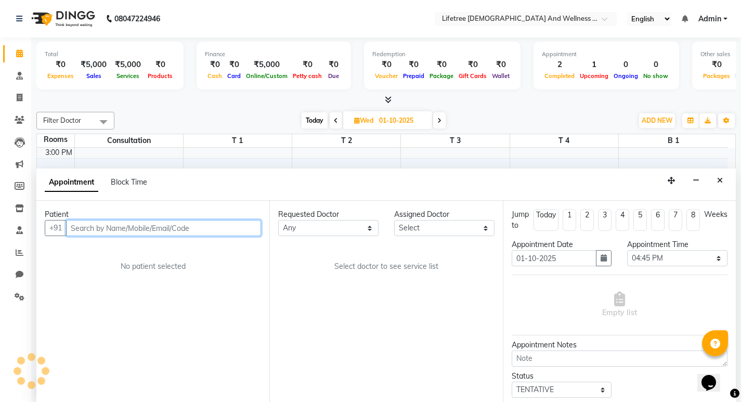
scroll to position [1, 0]
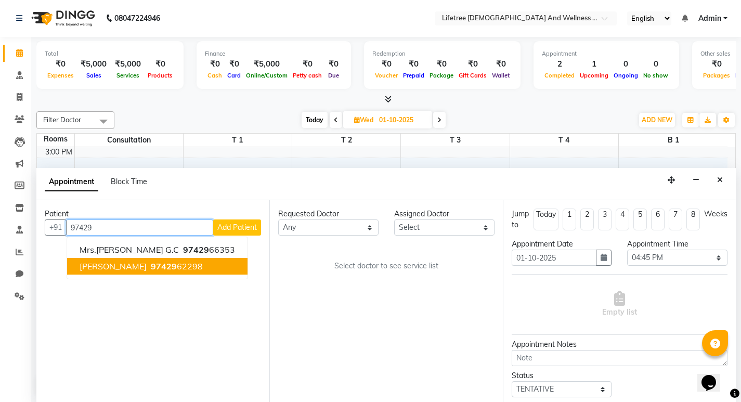
click at [102, 265] on span "[PERSON_NAME]" at bounding box center [113, 266] width 67 height 10
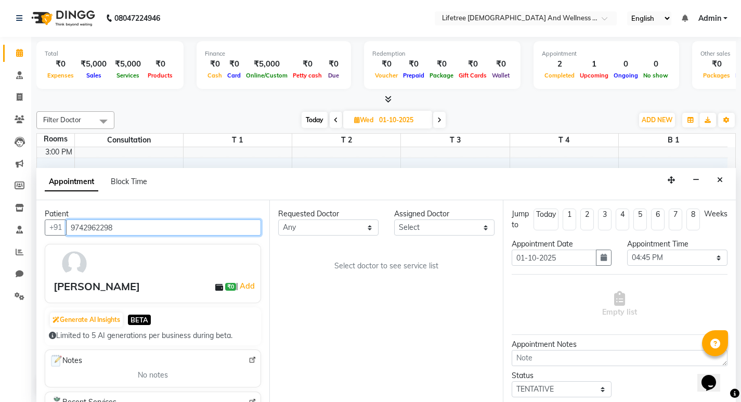
type input "9742962298"
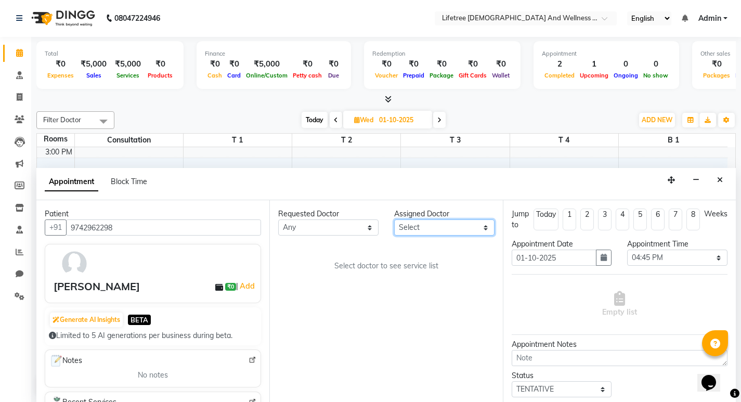
click at [427, 230] on select "Select Borish Dr.Sujith Rabina Rajesh Rajeshwari Sneha Veerupaksha Wilson" at bounding box center [444, 228] width 100 height 16
select select "92679"
click at [394, 220] on select "Select Borish Dr.Sujith Rabina Rajesh Rajeshwari Sneha Veerupaksha Wilson" at bounding box center [444, 228] width 100 height 16
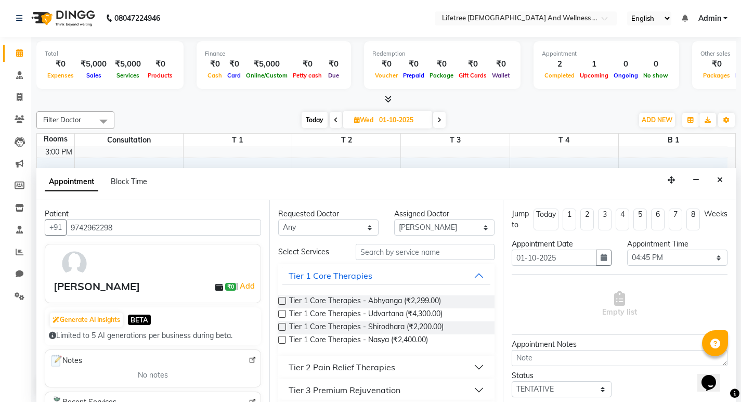
click at [283, 301] on label at bounding box center [282, 301] width 8 height 8
click at [283, 301] on input "checkbox" at bounding box center [281, 302] width 7 height 7
checkbox input "true"
select select "4615"
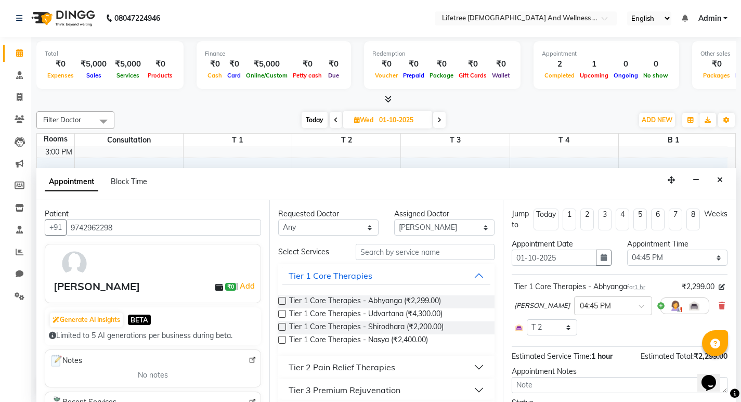
checkbox input "false"
click at [537, 303] on img at bounding box center [676, 306] width 12 height 12
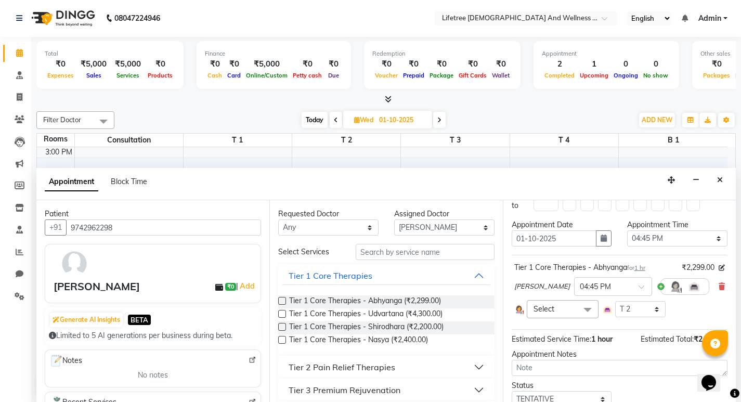
scroll to position [52, 0]
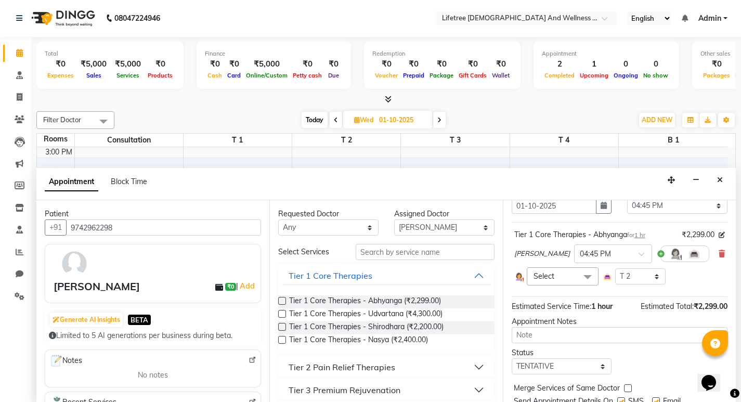
click at [537, 278] on span "Select" at bounding box center [563, 276] width 72 height 18
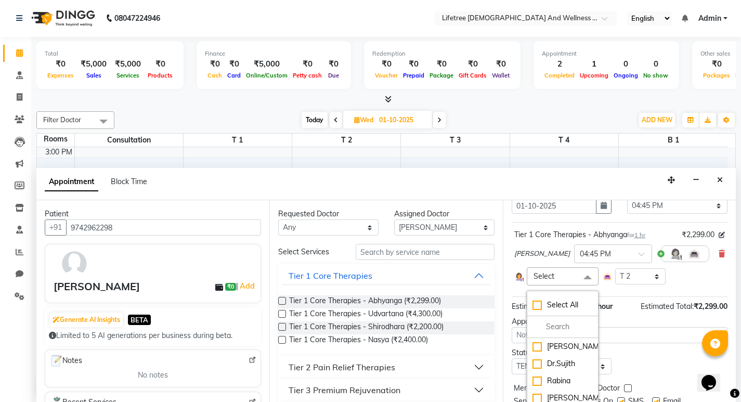
scroll to position [102, 0]
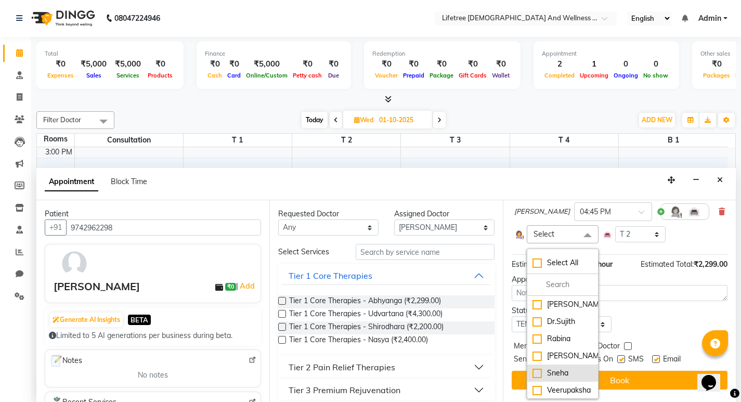
click at [534, 368] on div "Sneha" at bounding box center [563, 373] width 60 height 11
checkbox input "true"
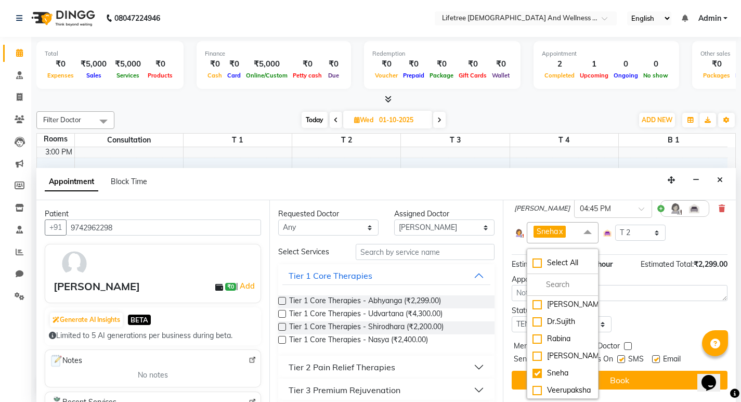
click at [537, 311] on div "Status Select TENTATIVE CONFIRM UPCOMING" at bounding box center [620, 318] width 232 height 27
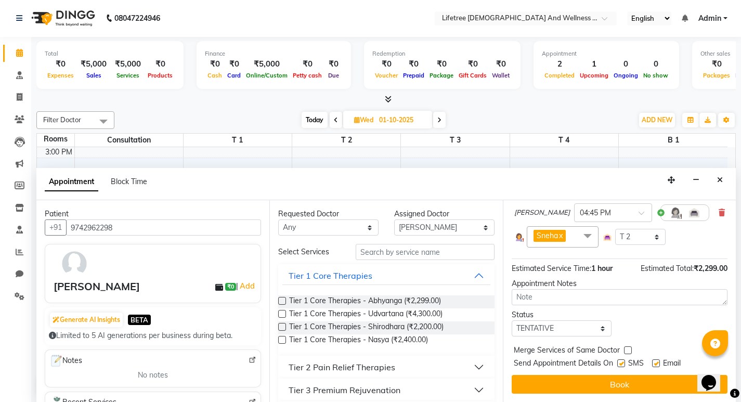
scroll to position [101, 0]
click at [537, 360] on label at bounding box center [622, 364] width 8 height 8
click at [537, 361] on input "checkbox" at bounding box center [621, 364] width 7 height 7
checkbox input "false"
click at [537, 360] on label at bounding box center [656, 364] width 8 height 8
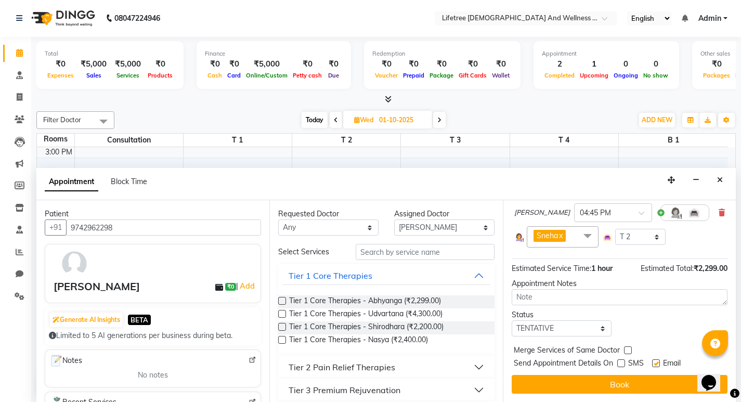
click at [537, 361] on input "checkbox" at bounding box center [655, 364] width 7 height 7
checkbox input "false"
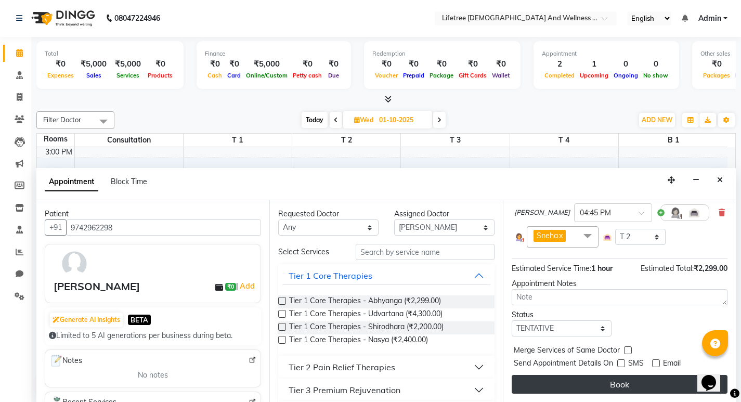
click at [537, 375] on button "Book" at bounding box center [620, 384] width 216 height 19
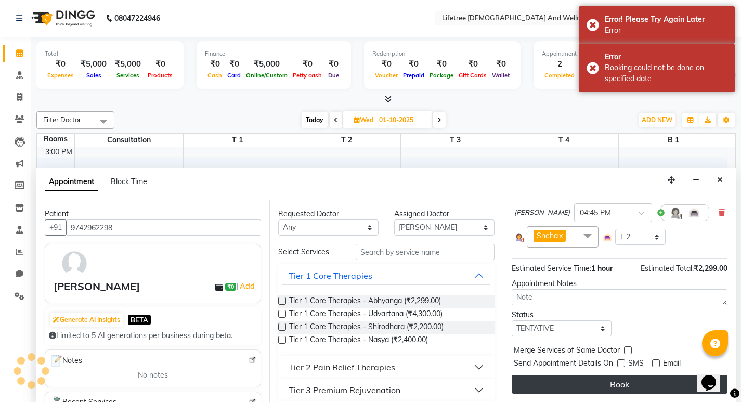
scroll to position [93, 0]
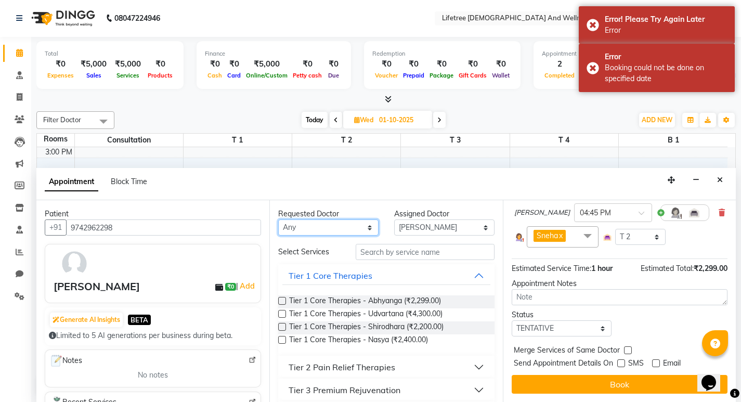
click at [336, 233] on select "Any Borish Dr.Sujith Rabina Rajesh Rajeshwari Sneha Veerupaksha Wilson" at bounding box center [328, 228] width 100 height 16
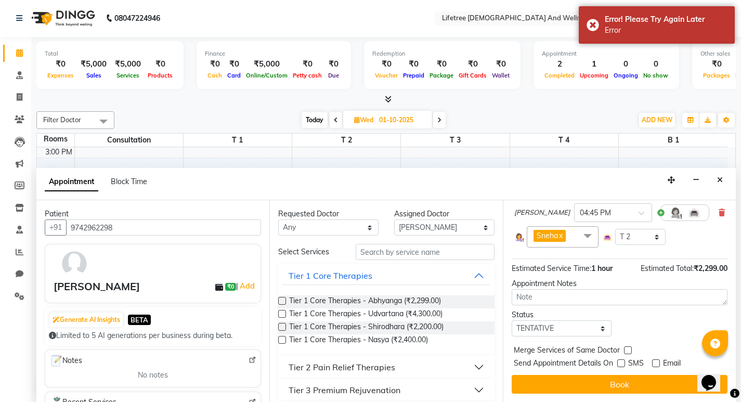
click at [413, 196] on div "Appointment Block Time" at bounding box center [386, 184] width 700 height 32
click at [537, 178] on icon "Close" at bounding box center [720, 179] width 6 height 7
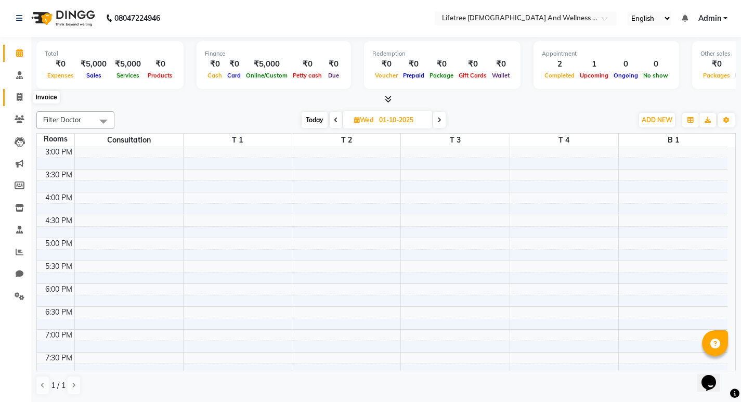
click at [23, 99] on span at bounding box center [19, 98] width 18 height 12
select select "9053"
select select "service"
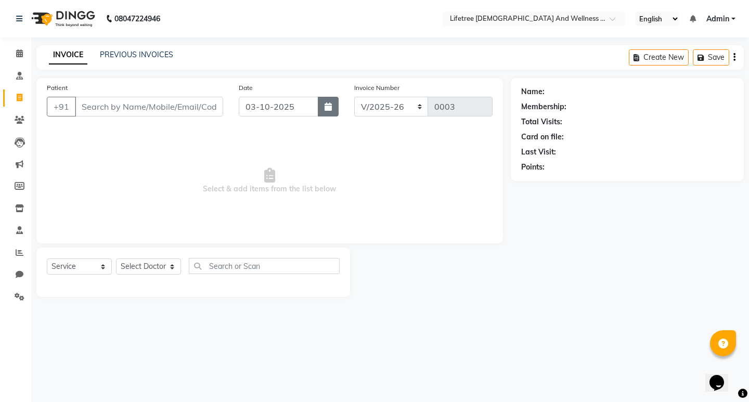
click at [326, 106] on icon "button" at bounding box center [328, 106] width 7 height 8
select select "10"
select select "2025"
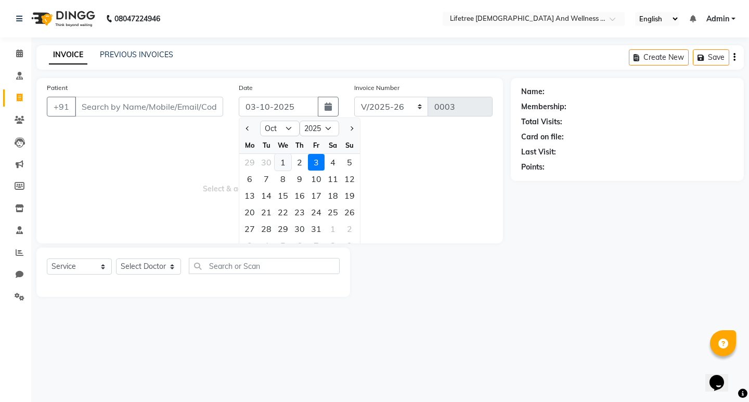
click at [287, 159] on div "1" at bounding box center [283, 162] width 17 height 17
type input "01-10-2025"
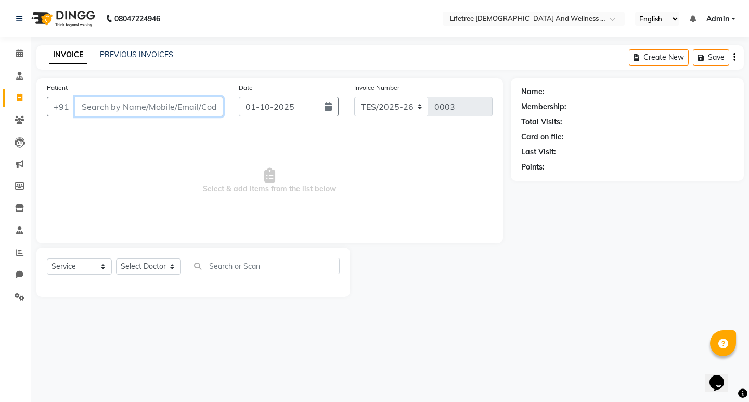
click at [102, 108] on input "Patient" at bounding box center [149, 107] width 148 height 20
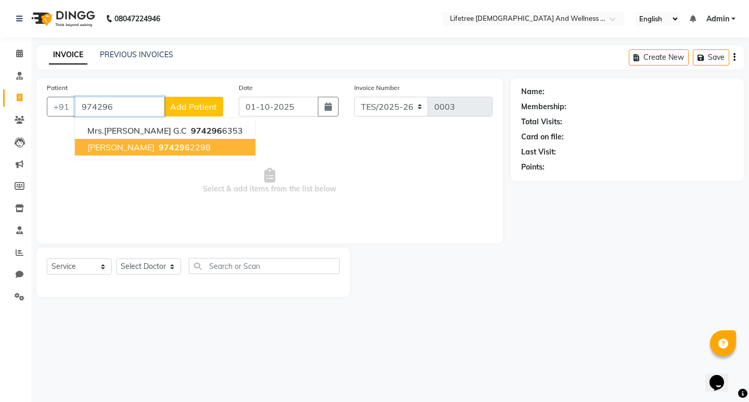
click at [99, 150] on span "[PERSON_NAME]" at bounding box center [120, 147] width 67 height 10
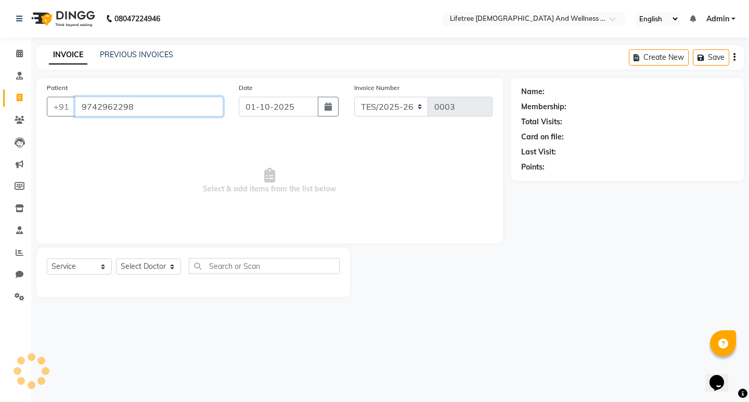
type input "9742962298"
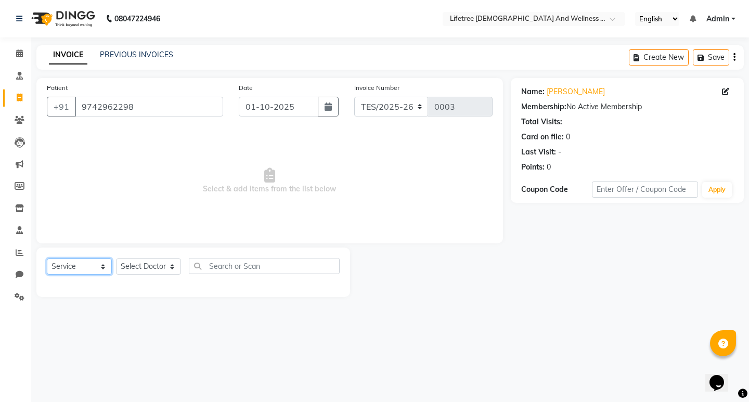
click at [76, 265] on select "Select Service Product Membership Package Voucher Prepaid Gift Card" at bounding box center [79, 267] width 65 height 16
click at [140, 266] on select "Select Doctor Borish Dr.Sujith Rabina Rajesh Rajeshwari Sneha Veerupaksha Wilson" at bounding box center [148, 267] width 65 height 16
select select "92675"
click at [116, 259] on select "Select Doctor Borish Dr.Sujith Rabina Rajesh Rajeshwari Sneha Veerupaksha Wilson" at bounding box center [148, 267] width 65 height 16
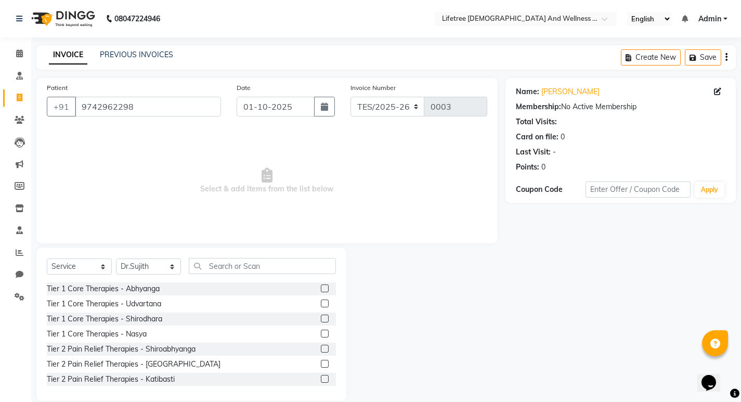
click at [321, 286] on label at bounding box center [325, 289] width 8 height 8
click at [321, 286] on input "checkbox" at bounding box center [324, 289] width 7 height 7
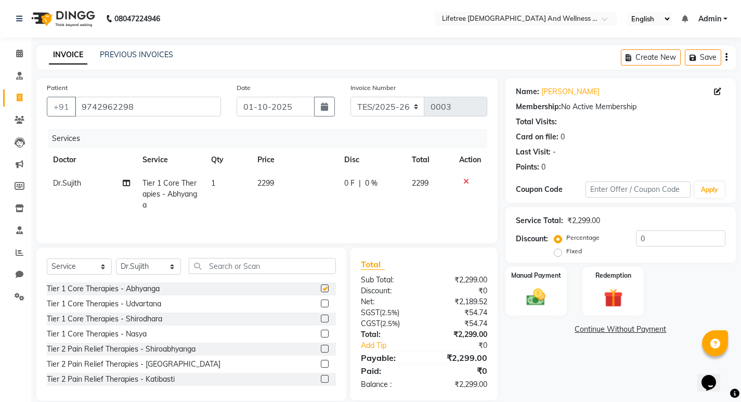
checkbox input "false"
click at [126, 183] on icon at bounding box center [126, 183] width 7 height 7
select select "92675"
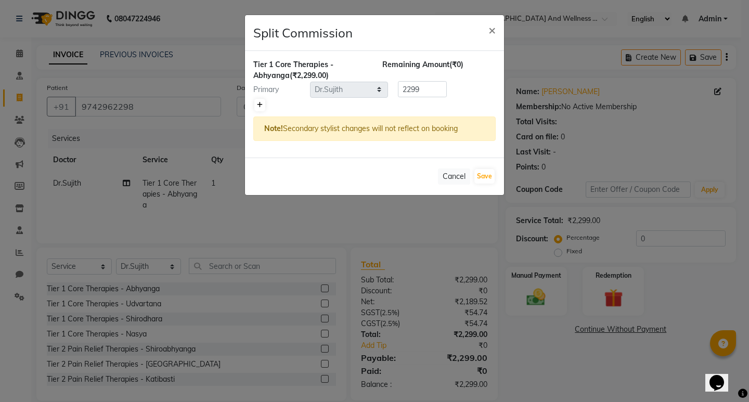
click at [260, 102] on icon at bounding box center [260, 105] width 6 height 6
type input "1149.5"
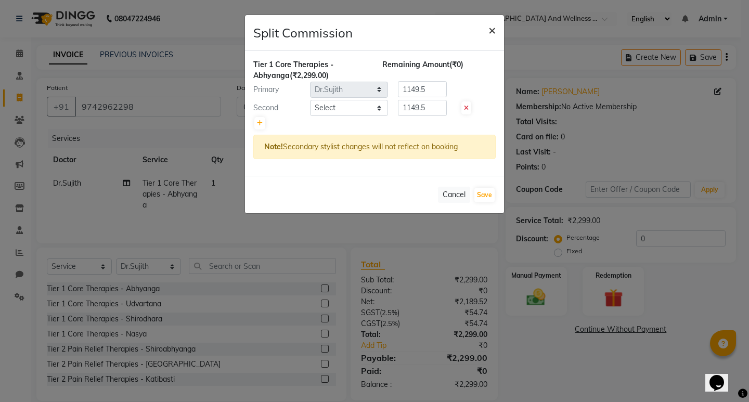
click at [491, 30] on span "×" at bounding box center [492, 30] width 7 height 16
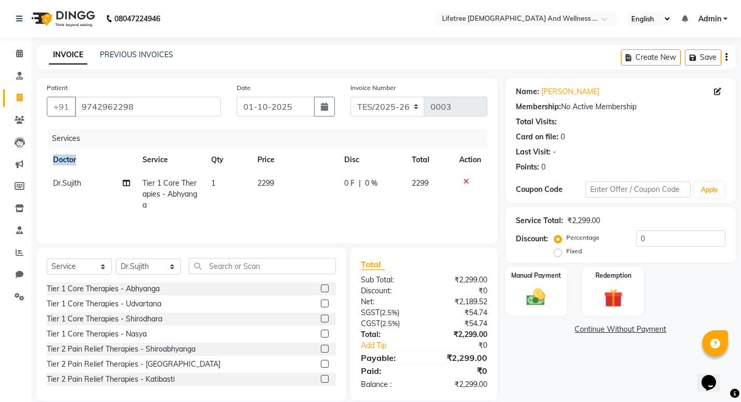
drag, startPoint x: 55, startPoint y: 162, endPoint x: 77, endPoint y: 161, distance: 22.4
click at [77, 161] on th "Doctor" at bounding box center [91, 159] width 89 height 23
click at [12, 301] on span at bounding box center [19, 297] width 18 height 12
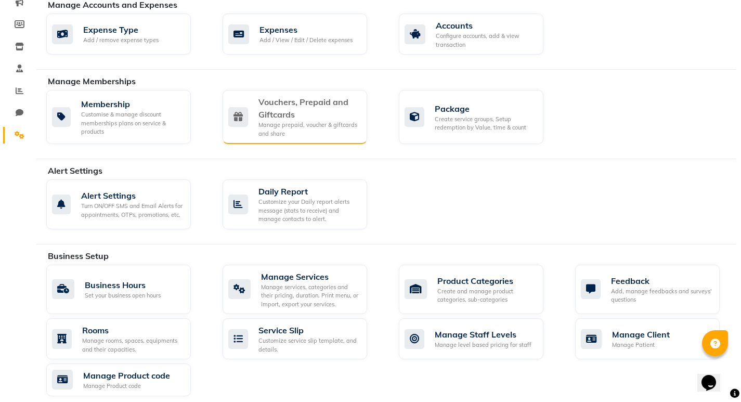
scroll to position [163, 0]
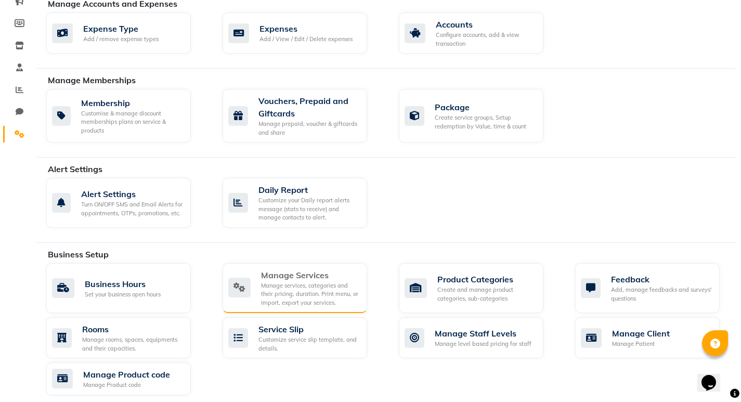
click at [270, 284] on div "Manage services, categories and their pricing, duration. Print menu, or import,…" at bounding box center [310, 294] width 98 height 26
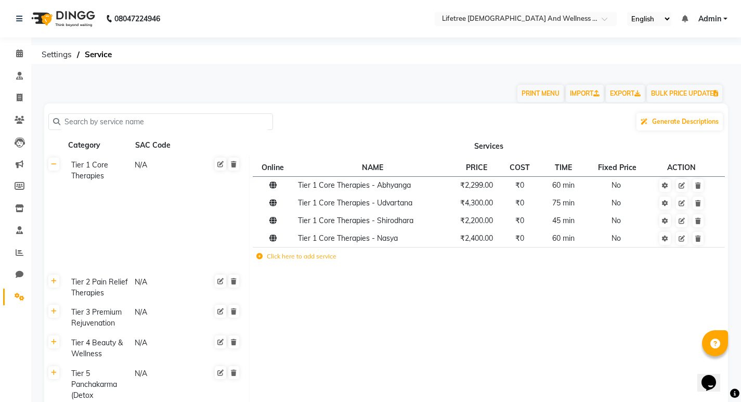
click at [54, 289] on th at bounding box center [54, 287] width 20 height 31
click at [56, 286] on link at bounding box center [53, 281] width 11 height 13
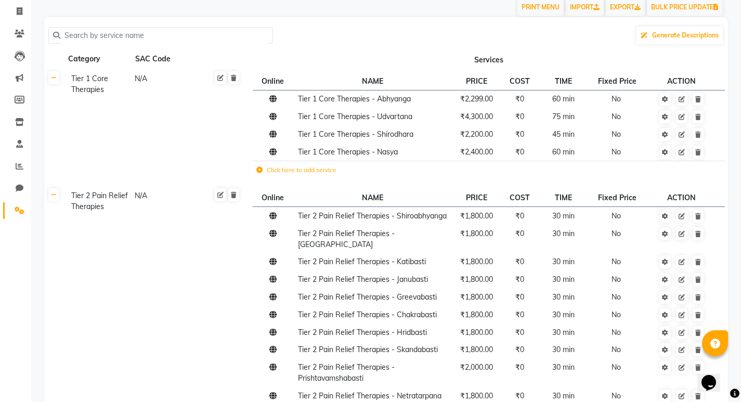
scroll to position [80, 0]
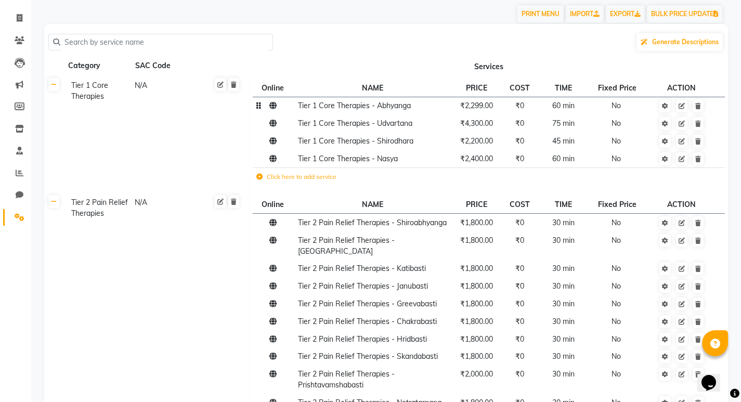
click at [317, 109] on span "Tier 1 Core Therapies - Abhyanga" at bounding box center [354, 105] width 113 height 9
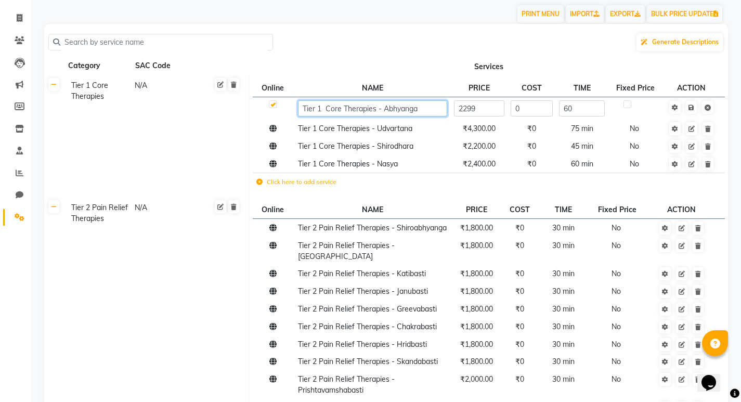
click at [383, 108] on input "Tier 1 Core Therapies - Abhyanga" at bounding box center [372, 108] width 149 height 16
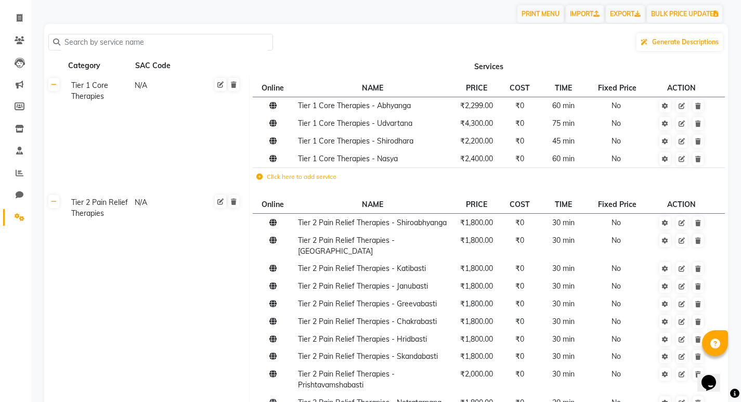
click at [319, 78] on td "Online NAME PRICE COST TIME Fixed Price ACTION Tier 1 Core Therapies - Abhyanga…" at bounding box center [489, 134] width 479 height 117
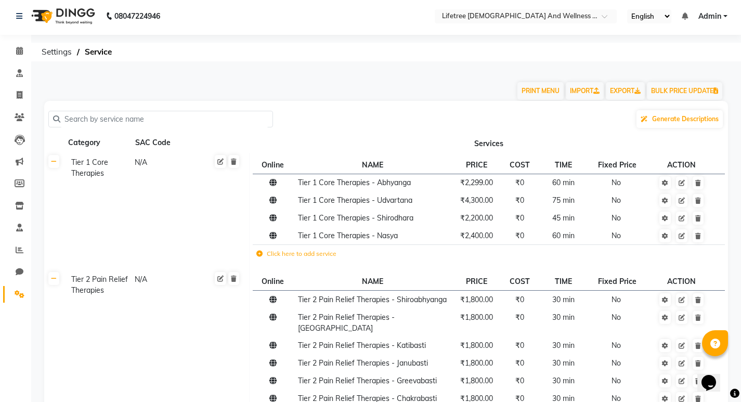
scroll to position [0, 0]
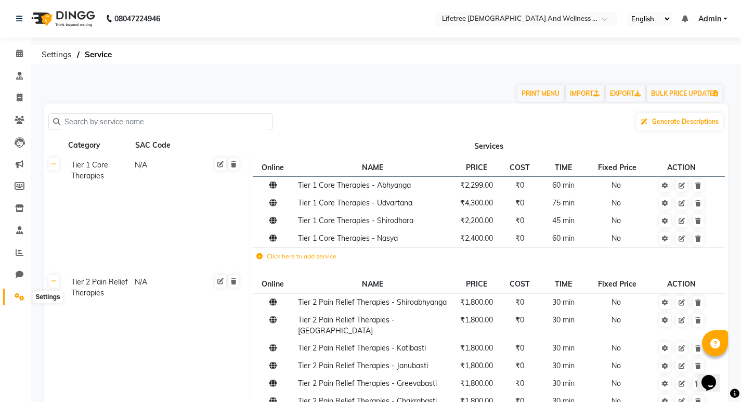
click at [15, 294] on icon at bounding box center [20, 297] width 10 height 8
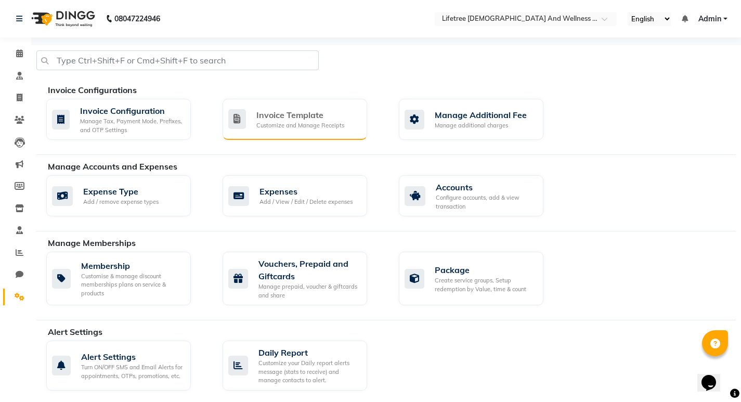
click at [258, 116] on div "Invoice Template" at bounding box center [301, 115] width 88 height 12
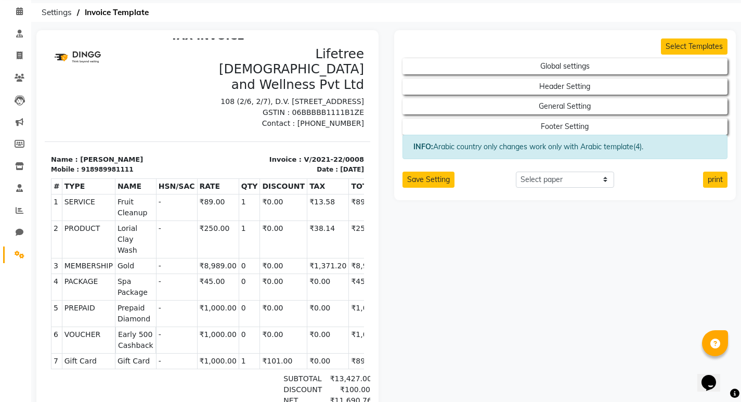
scroll to position [56, 0]
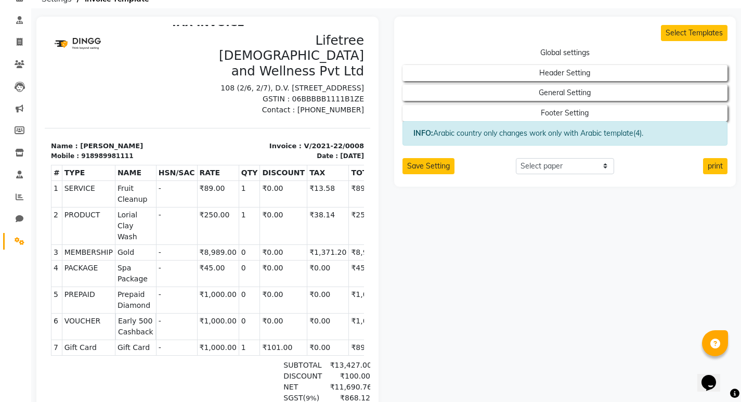
click at [537, 60] on h2 "Global settings" at bounding box center [566, 51] width 326 height 20
click at [537, 54] on button "Global settings" at bounding box center [565, 53] width 293 height 15
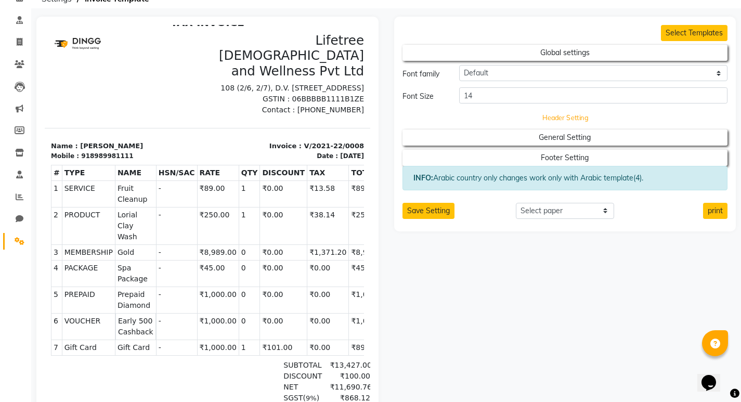
click at [537, 122] on button "Header Setting" at bounding box center [565, 117] width 293 height 15
select select "end"
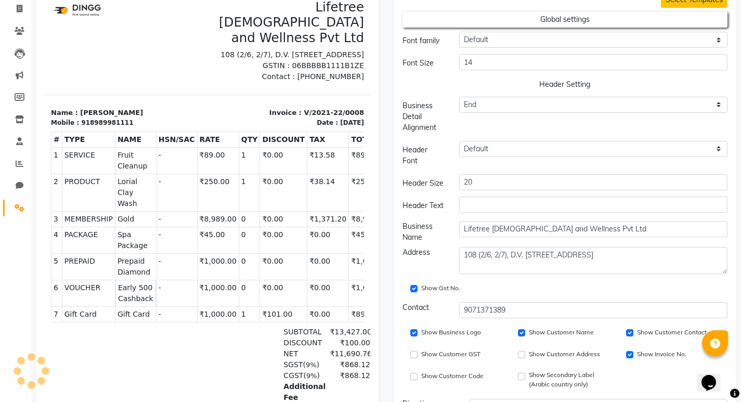
scroll to position [0, 0]
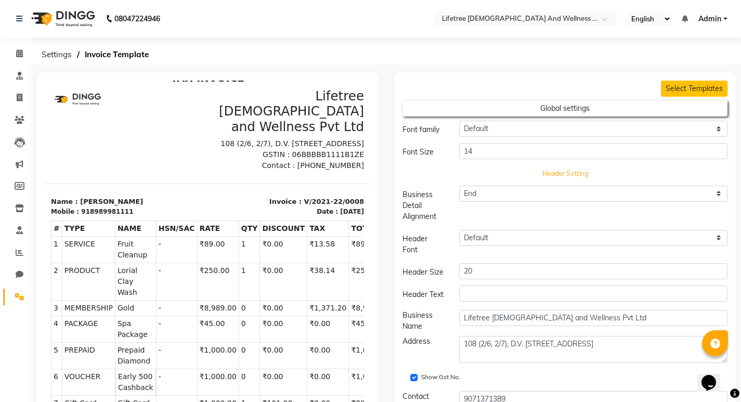
click at [537, 176] on button "Header Setting" at bounding box center [565, 173] width 293 height 15
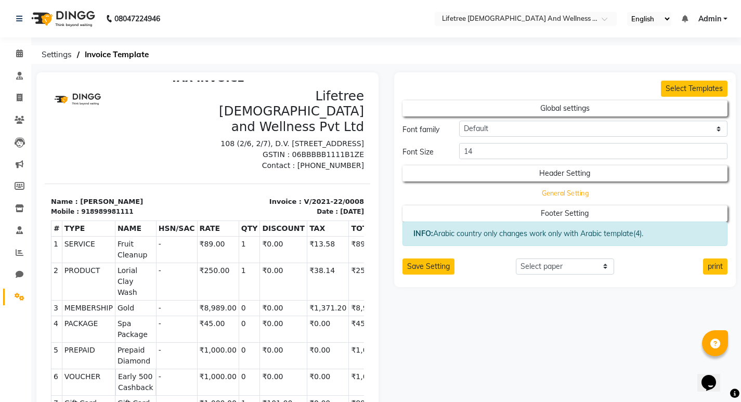
click at [531, 189] on button "General Setting" at bounding box center [565, 193] width 293 height 15
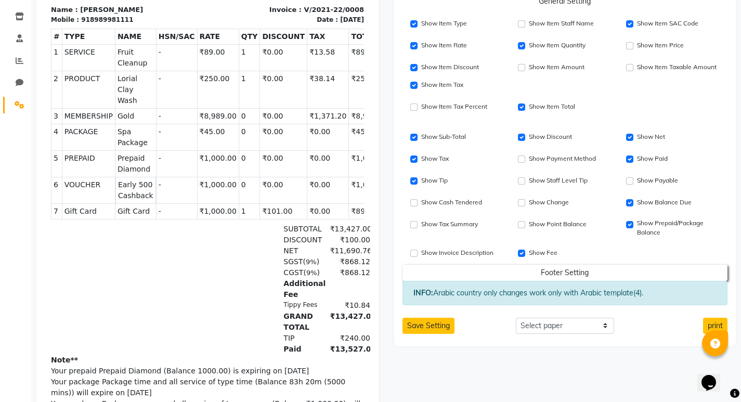
scroll to position [194, 0]
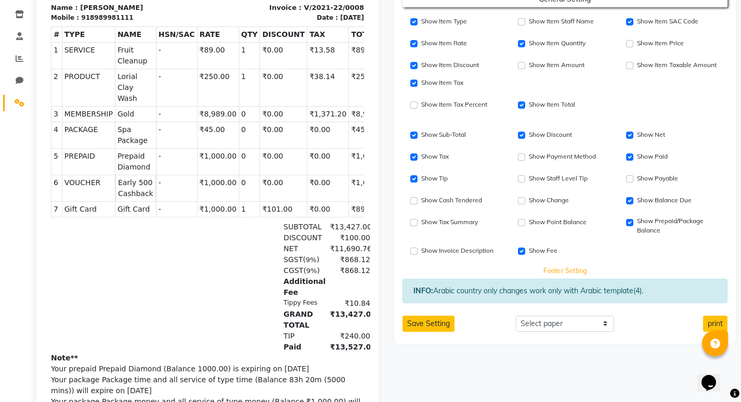
click at [486, 277] on button "Footer Setting" at bounding box center [565, 270] width 293 height 15
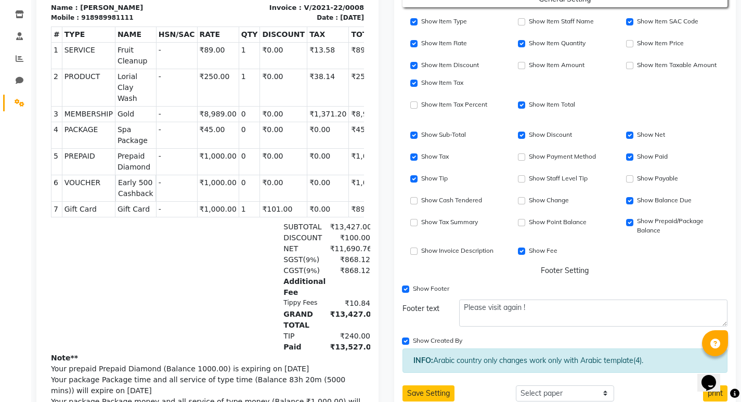
scroll to position [285, 0]
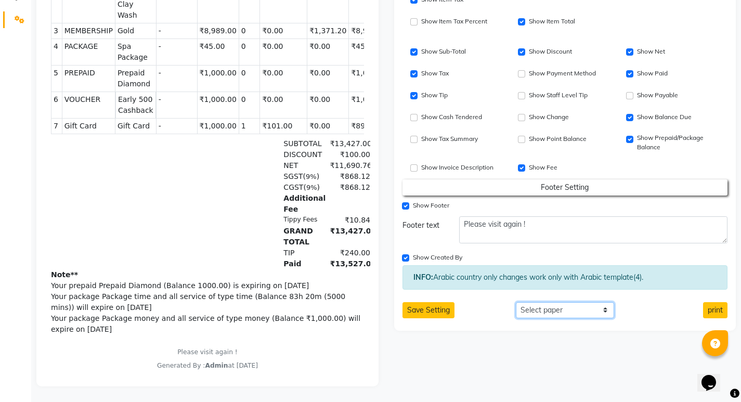
click at [537, 304] on select "Select paper A4 A5 A6 A7 Thermal Custom" at bounding box center [565, 310] width 98 height 16
select select "A5"
click at [516, 302] on select "Select paper A4 A5 A6 A7 Thermal Custom" at bounding box center [565, 310] width 98 height 16
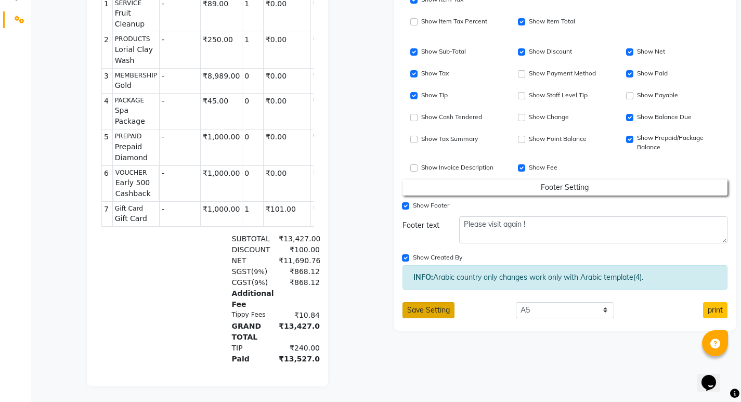
click at [448, 304] on button "Save Setting" at bounding box center [429, 310] width 52 height 16
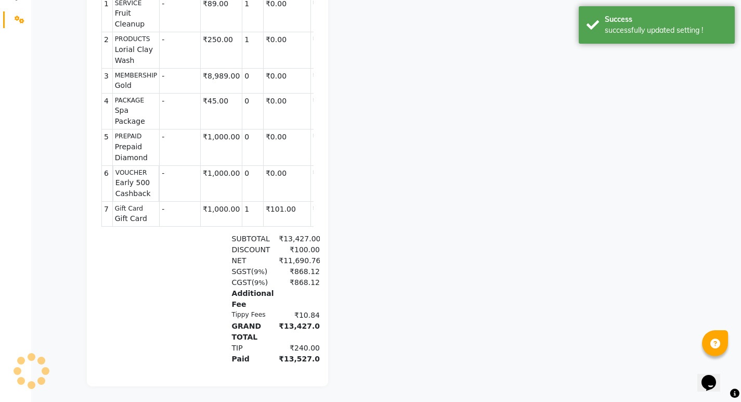
scroll to position [0, 0]
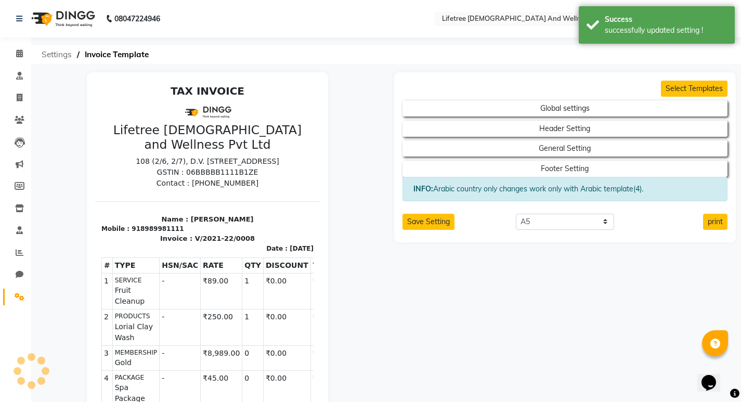
click at [55, 58] on span "Settings" at bounding box center [56, 54] width 41 height 19
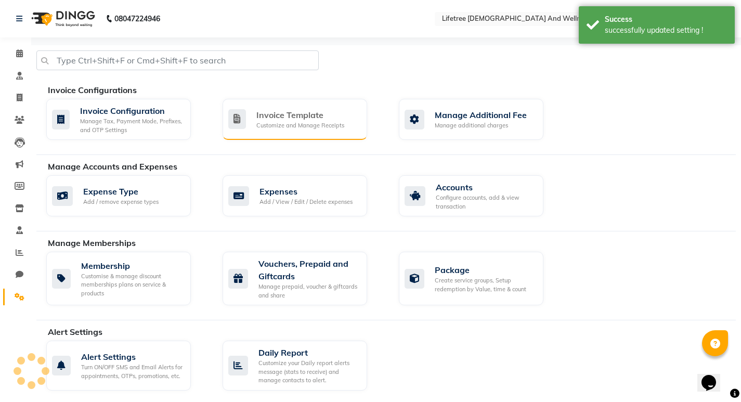
click at [257, 109] on div "Invoice Template" at bounding box center [301, 115] width 88 height 12
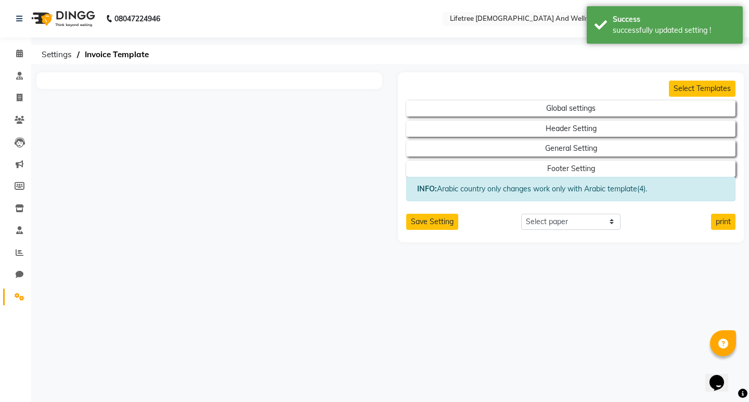
select select "A5"
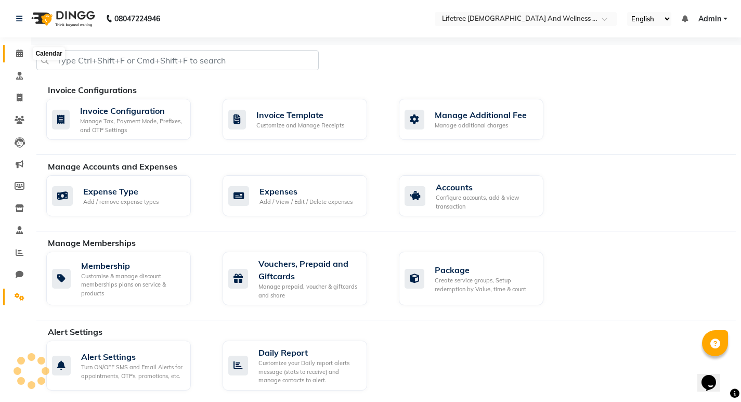
click at [25, 57] on span at bounding box center [19, 54] width 18 height 12
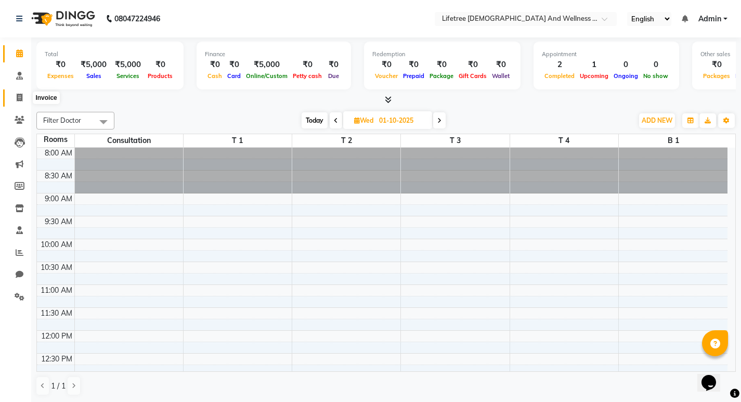
click at [24, 98] on span at bounding box center [19, 98] width 18 height 12
select select "service"
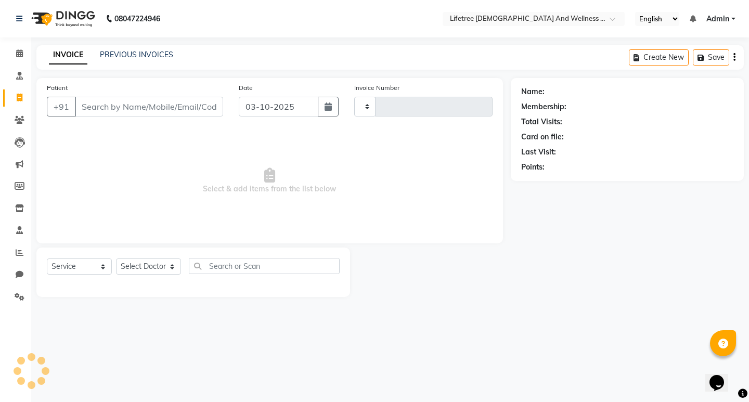
type input "0003"
select select "9053"
click at [117, 106] on input "Patient" at bounding box center [149, 107] width 148 height 20
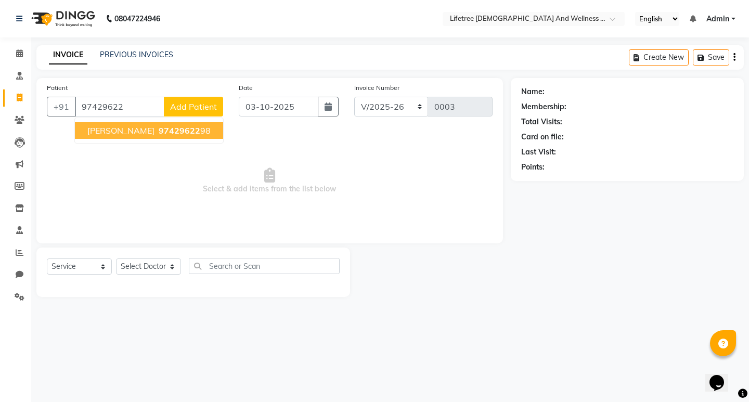
click at [159, 130] on span "97429622" at bounding box center [180, 130] width 42 height 10
type input "9742962298"
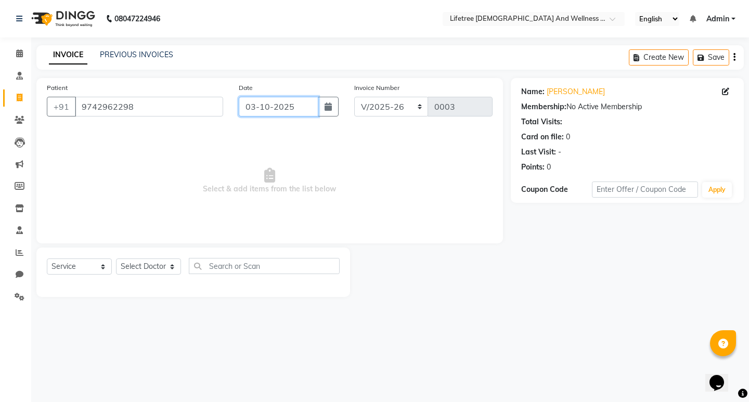
click at [253, 110] on input "03-10-2025" at bounding box center [279, 107] width 80 height 20
select select "10"
select select "2025"
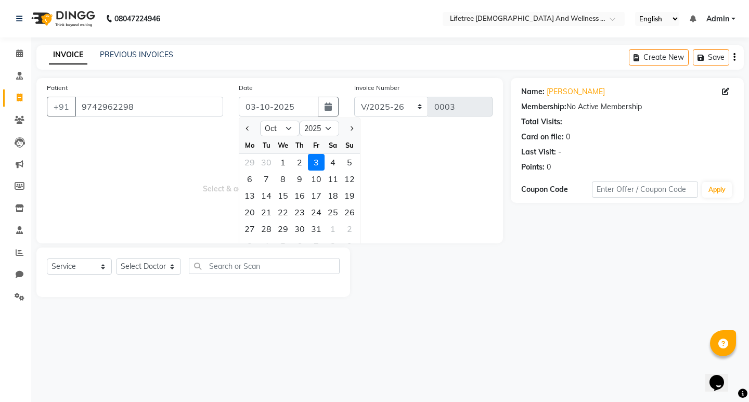
drag, startPoint x: 283, startPoint y: 161, endPoint x: 286, endPoint y: 166, distance: 6.5
click at [283, 161] on div "1" at bounding box center [283, 162] width 17 height 17
type input "01-10-2025"
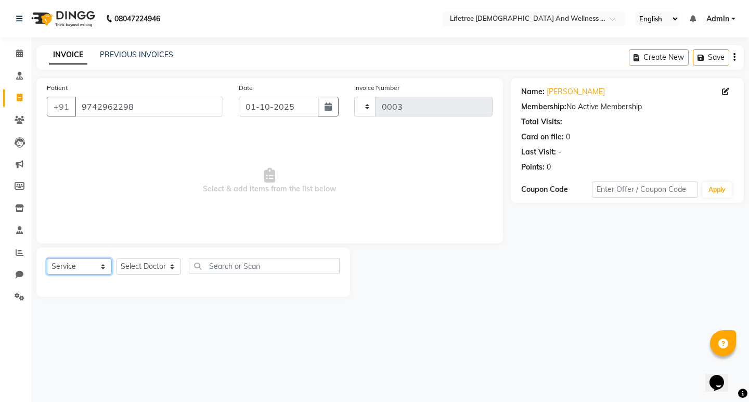
click at [71, 265] on select "Select Service Product Membership Package Voucher Prepaid Gift Card" at bounding box center [79, 267] width 65 height 16
click at [47, 259] on select "Select Service Product Membership Package Voucher Prepaid Gift Card" at bounding box center [79, 267] width 65 height 16
click at [132, 268] on select "Select Doctor Borish Dr.Sujith Rabina Rajesh Rajeshwari Sneha Veerupaksha Wilson" at bounding box center [148, 267] width 65 height 16
select select "92679"
click at [116, 259] on select "Select Doctor Borish Dr.Sujith Rabina Rajesh Rajeshwari Sneha Veerupaksha Wilson" at bounding box center [148, 267] width 65 height 16
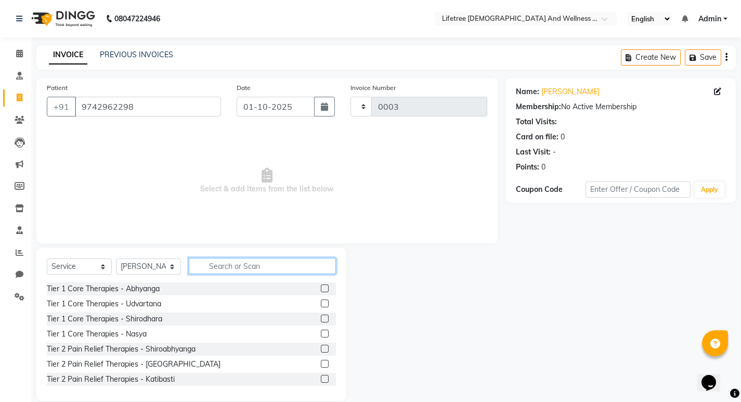
click at [210, 264] on input "text" at bounding box center [262, 266] width 147 height 16
click at [96, 288] on div "Tier 1 Core Therapies - Abhyanga" at bounding box center [103, 289] width 113 height 11
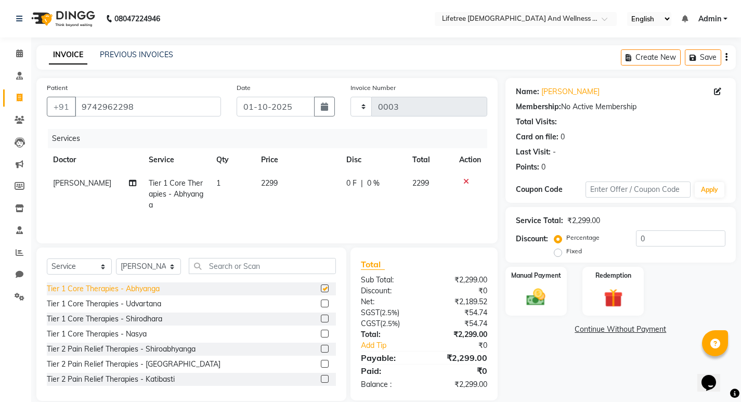
checkbox input "false"
click at [130, 180] on icon at bounding box center [132, 183] width 7 height 7
select select "92679"
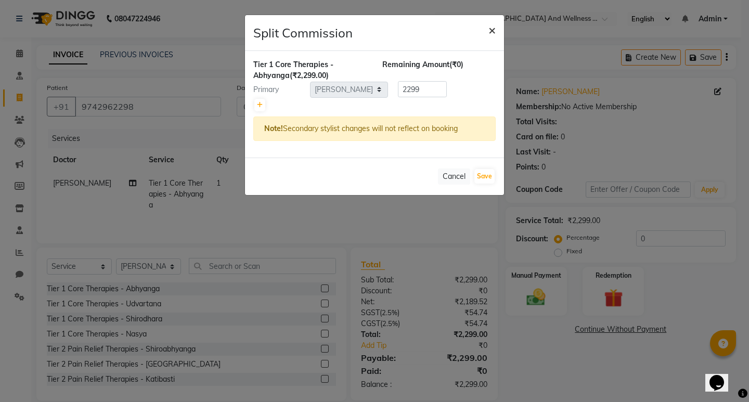
drag, startPoint x: 493, startPoint y: 31, endPoint x: 468, endPoint y: 50, distance: 31.4
click at [492, 31] on span "×" at bounding box center [492, 30] width 7 height 16
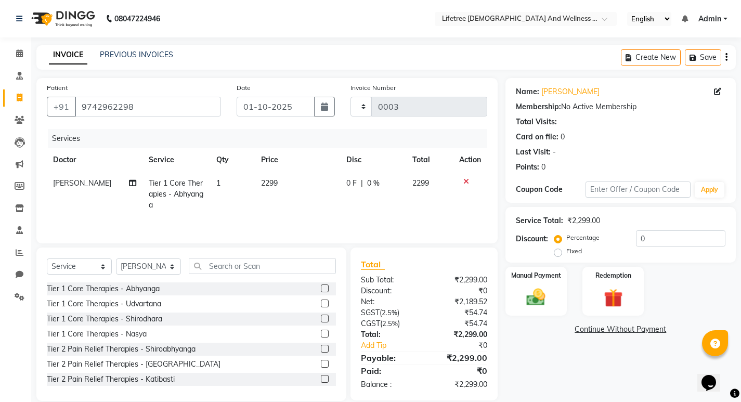
click at [58, 184] on span "[PERSON_NAME]" at bounding box center [82, 182] width 58 height 9
select select "92679"
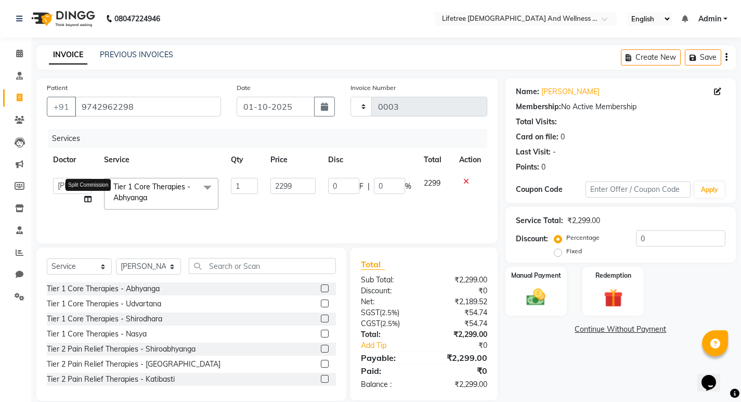
click at [88, 196] on icon at bounding box center [87, 199] width 7 height 7
select select "92679"
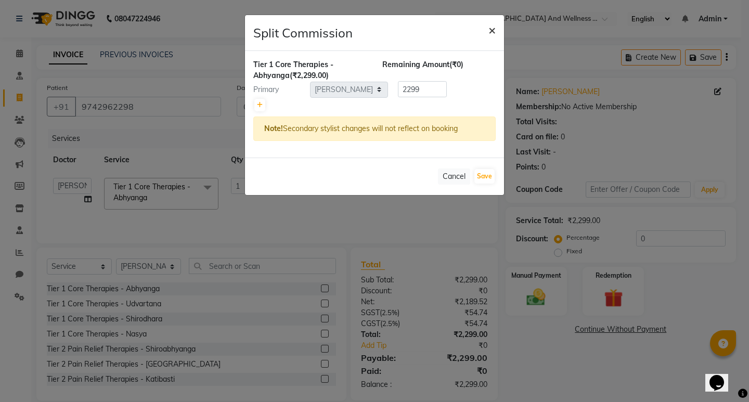
click at [492, 31] on span "×" at bounding box center [492, 30] width 7 height 16
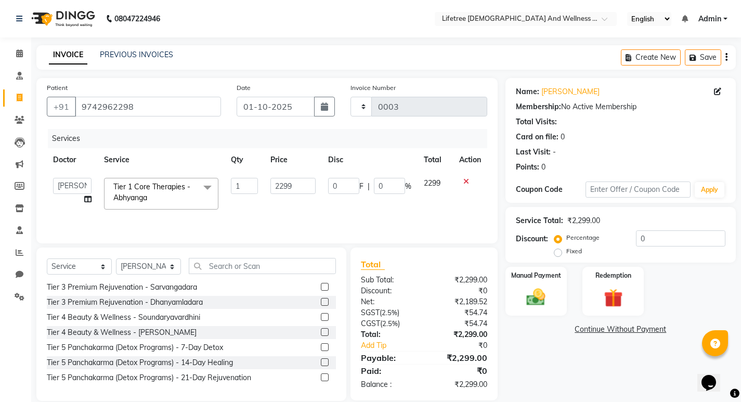
scroll to position [15, 0]
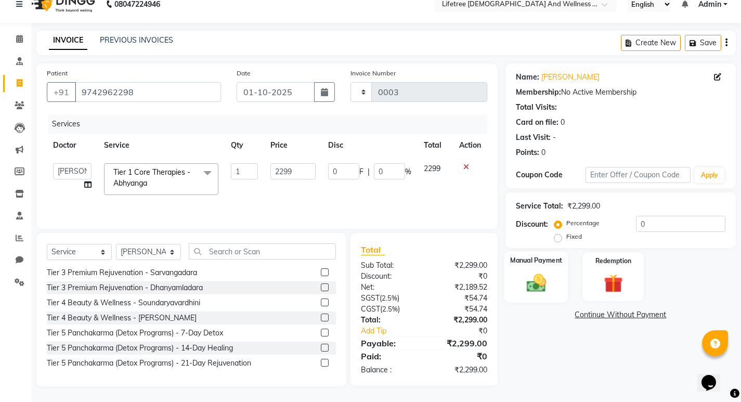
click at [536, 283] on img at bounding box center [536, 283] width 32 height 22
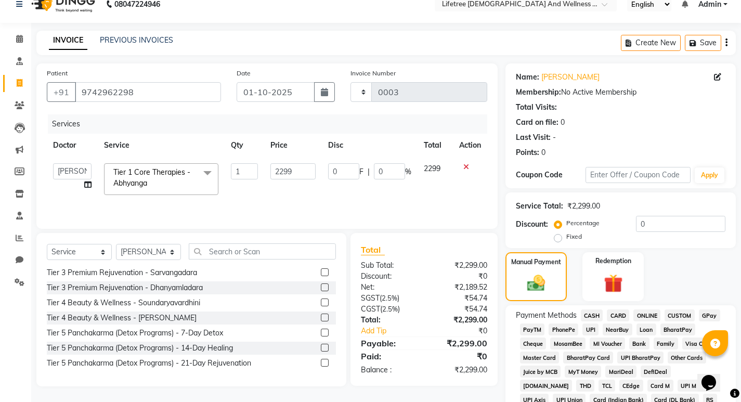
click at [537, 330] on span "UPI" at bounding box center [591, 330] width 16 height 12
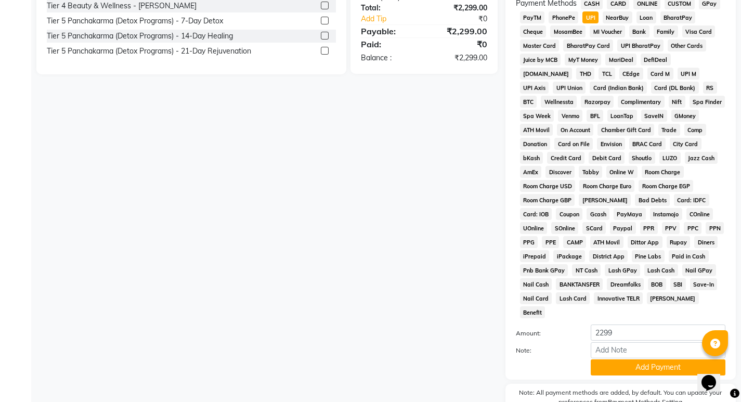
scroll to position [367, 0]
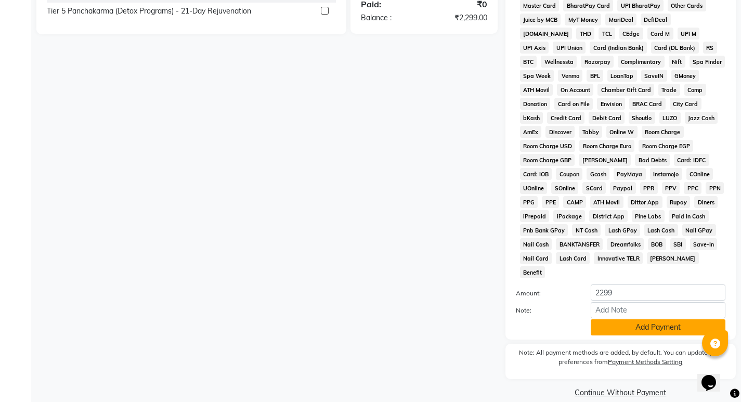
click at [537, 319] on button "Add Payment" at bounding box center [658, 327] width 135 height 16
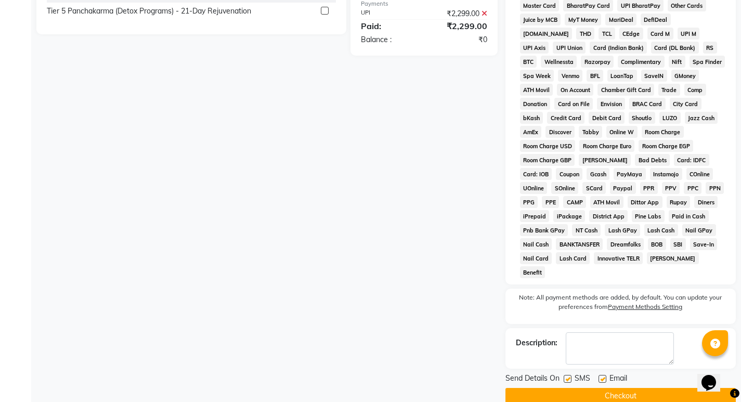
click at [537, 375] on label at bounding box center [568, 379] width 8 height 8
click at [537, 376] on input "checkbox" at bounding box center [567, 379] width 7 height 7
checkbox input "false"
click at [537, 373] on div "Send Details On SMS Email" at bounding box center [621, 379] width 230 height 13
click at [537, 375] on label at bounding box center [603, 379] width 8 height 8
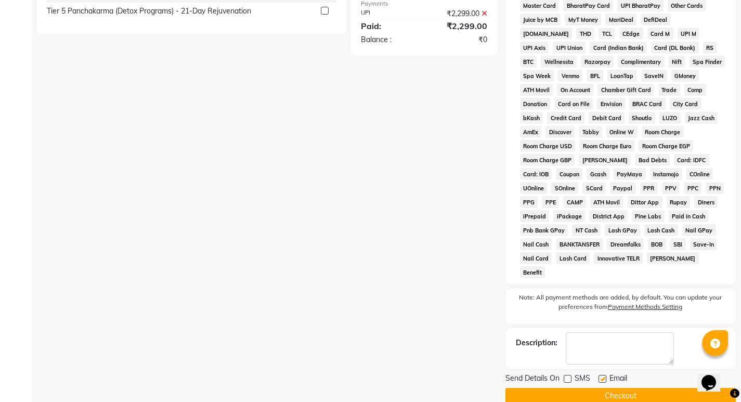
click at [537, 376] on input "checkbox" at bounding box center [602, 379] width 7 height 7
checkbox input "false"
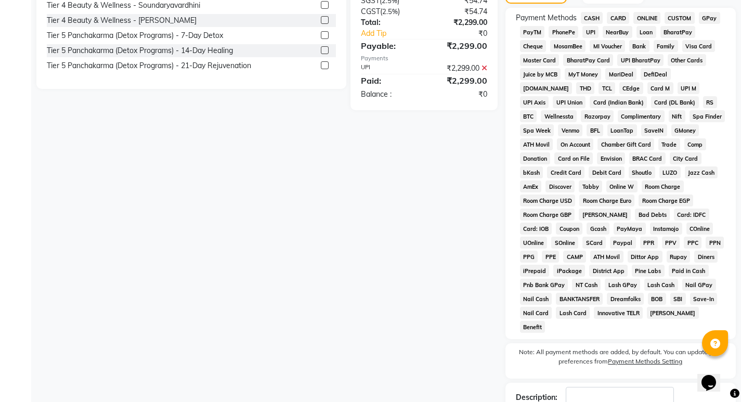
scroll to position [370, 0]
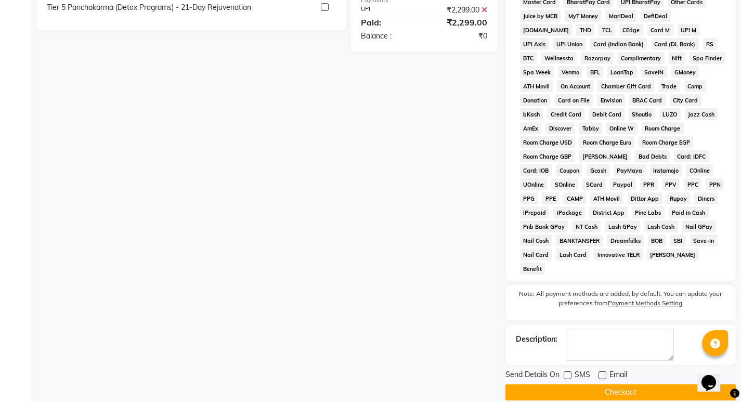
click at [537, 384] on button "Checkout" at bounding box center [621, 392] width 230 height 16
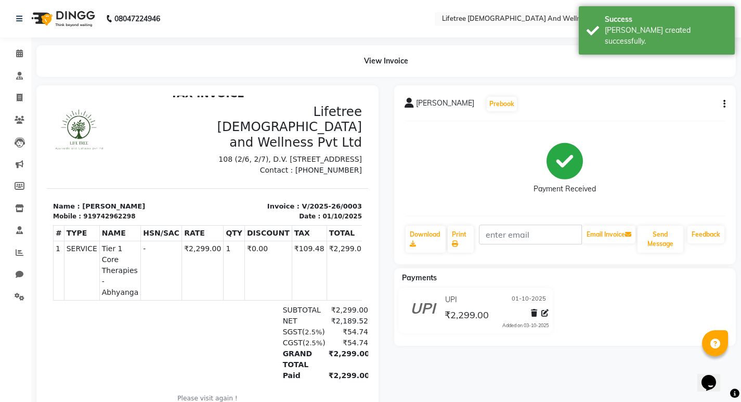
scroll to position [19, 0]
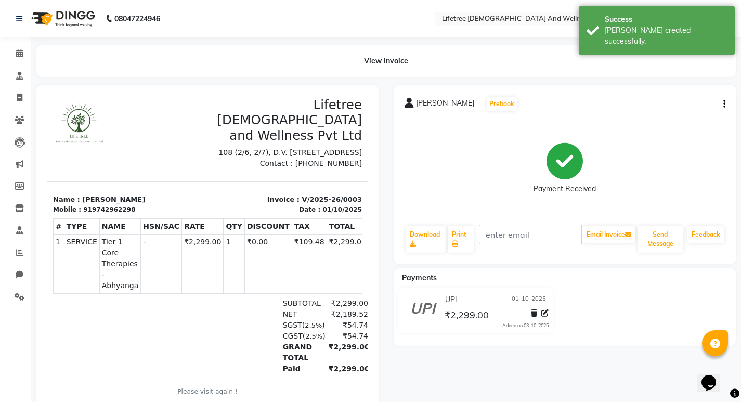
click at [337, 320] on div "₹54.74" at bounding box center [346, 325] width 46 height 11
click at [346, 320] on div "₹54.74" at bounding box center [346, 325] width 46 height 11
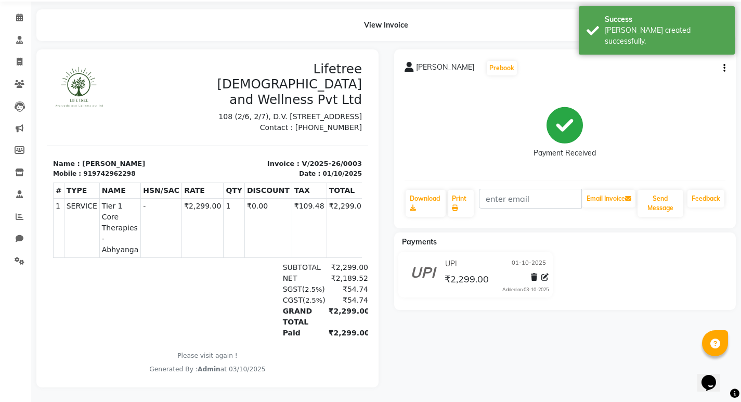
scroll to position [45, 0]
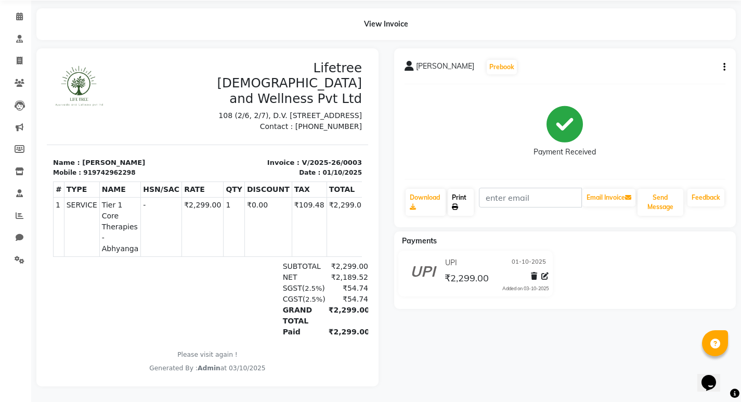
click at [460, 201] on link "Print" at bounding box center [461, 202] width 26 height 27
click at [468, 189] on link "Print" at bounding box center [461, 202] width 26 height 27
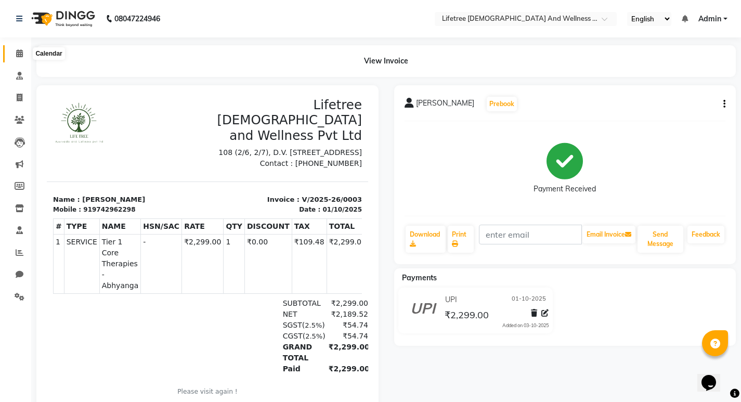
click at [16, 58] on span at bounding box center [19, 54] width 18 height 12
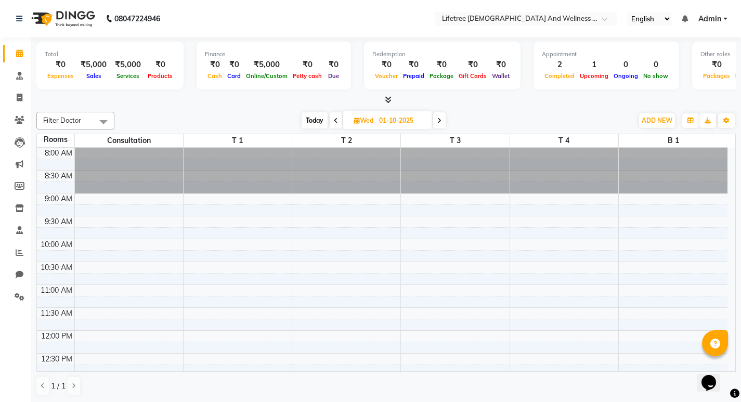
click at [439, 121] on icon at bounding box center [440, 121] width 4 height 6
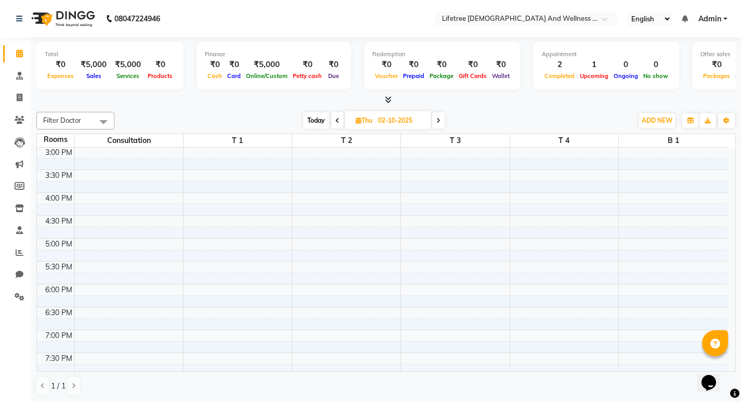
click at [439, 121] on icon at bounding box center [439, 121] width 4 height 6
type input "03-10-2025"
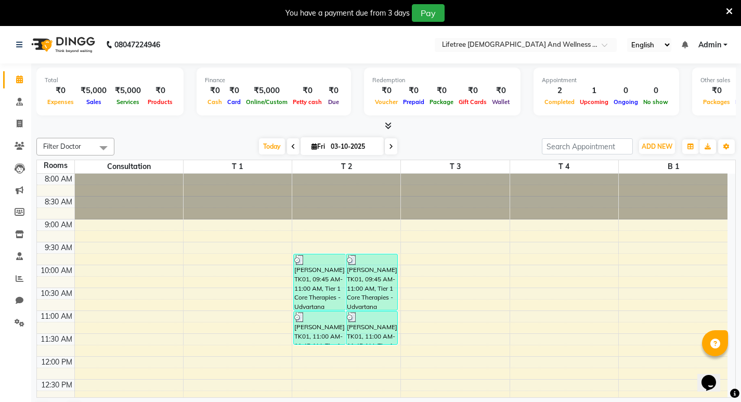
click at [291, 149] on icon at bounding box center [293, 147] width 4 height 6
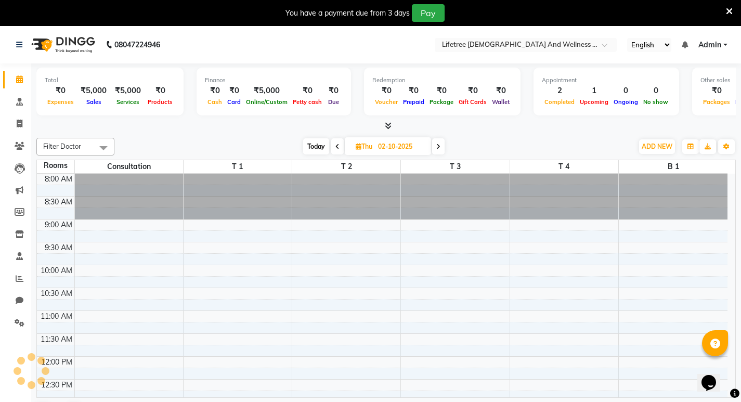
scroll to position [321, 0]
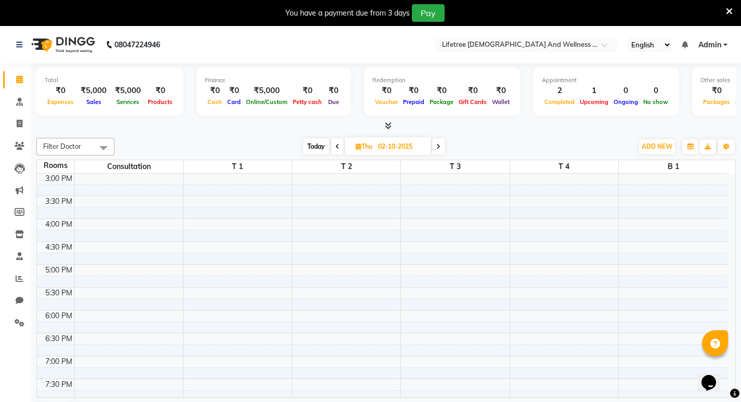
click at [339, 147] on span at bounding box center [337, 146] width 12 height 16
type input "01-10-2025"
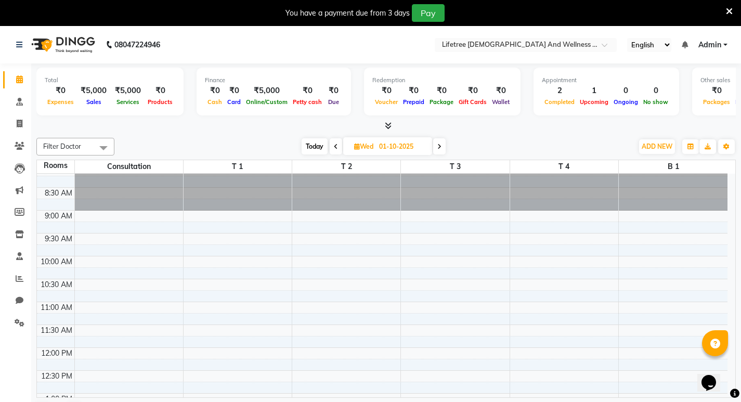
scroll to position [217, 0]
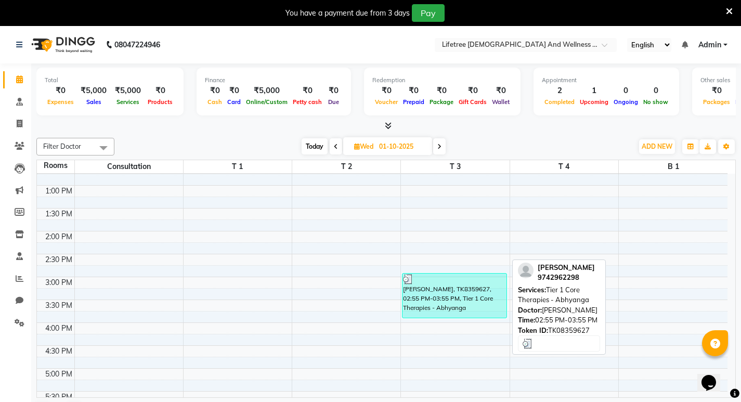
click at [462, 309] on div "[PERSON_NAME], TK8359627, 02:55 PM-03:55 PM, Tier 1 Core Therapies - Abhyanga" at bounding box center [455, 296] width 104 height 44
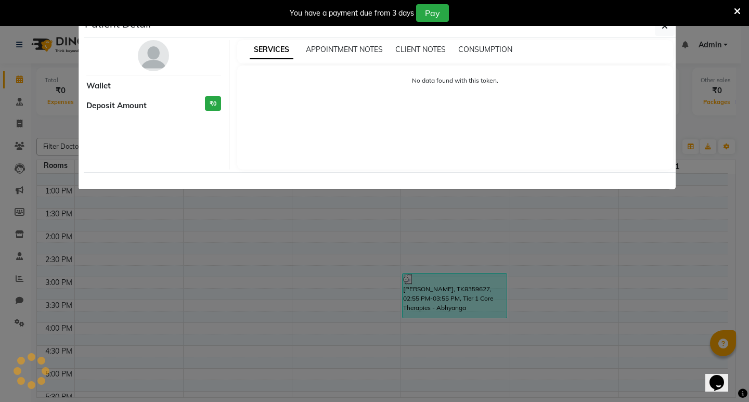
select select "3"
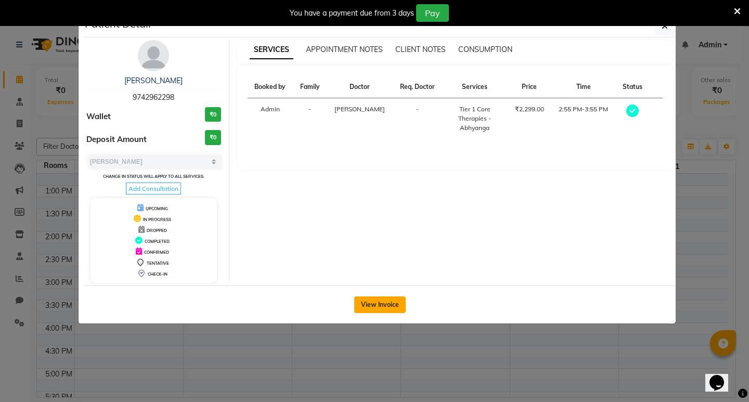
click at [382, 307] on button "View Invoice" at bounding box center [380, 305] width 52 height 17
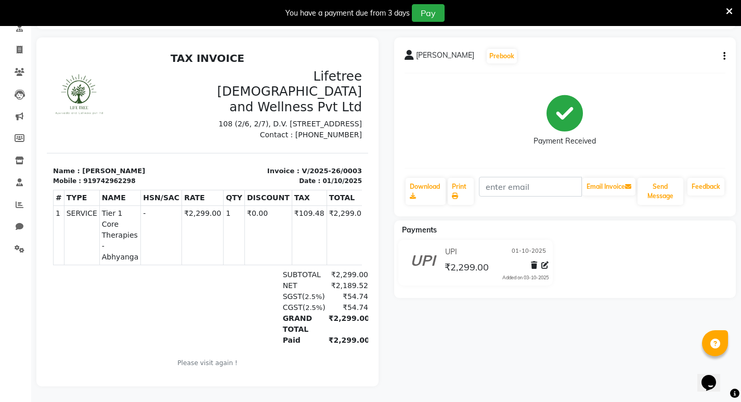
scroll to position [82, 0]
click at [732, 11] on icon at bounding box center [729, 11] width 7 height 9
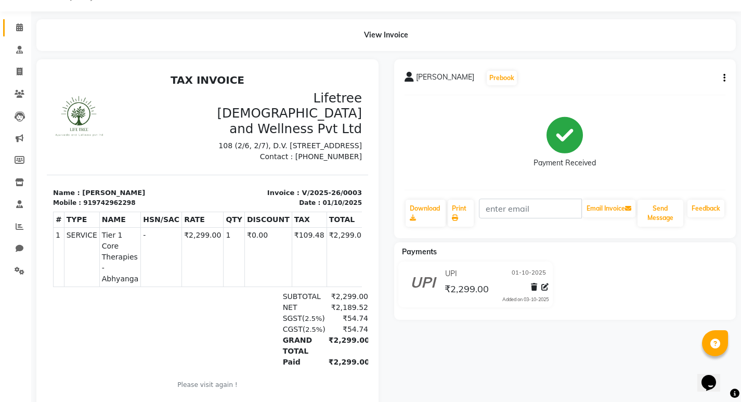
scroll to position [0, 0]
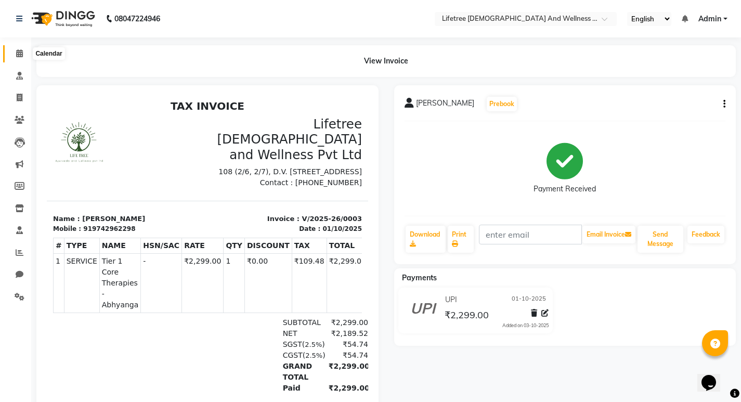
click at [19, 58] on span at bounding box center [19, 54] width 18 height 12
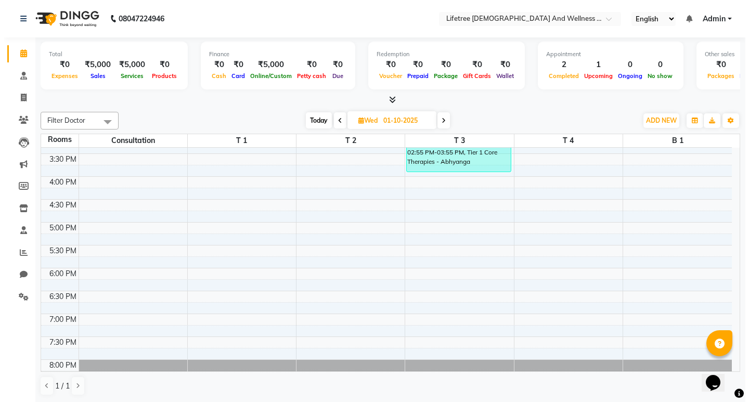
scroll to position [312, 0]
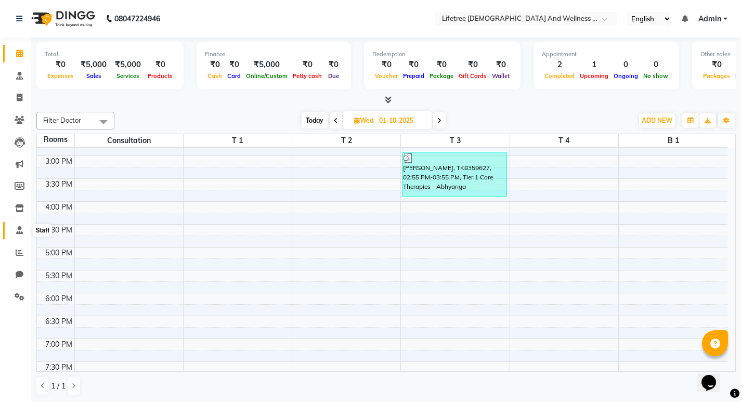
click at [21, 233] on icon at bounding box center [19, 230] width 7 height 8
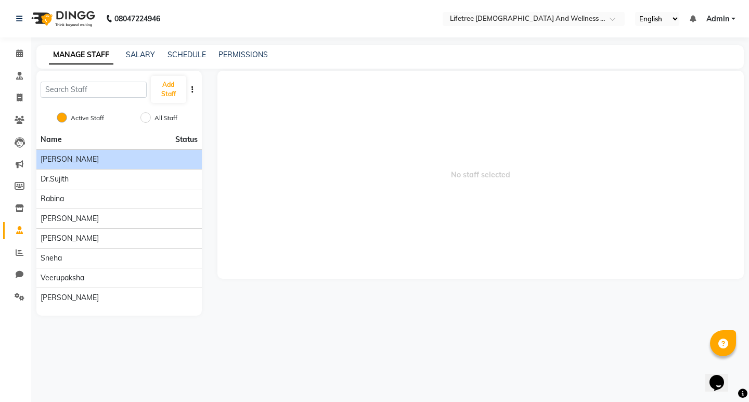
click at [154, 165] on li "[PERSON_NAME]" at bounding box center [118, 159] width 165 height 20
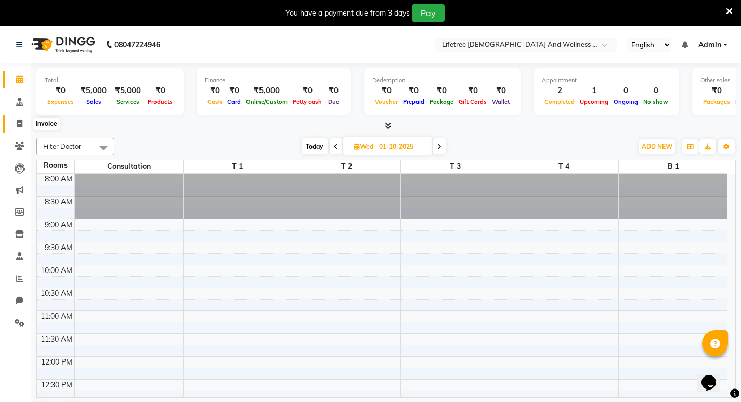
click at [23, 119] on span at bounding box center [19, 124] width 18 height 12
select select "9053"
select select "service"
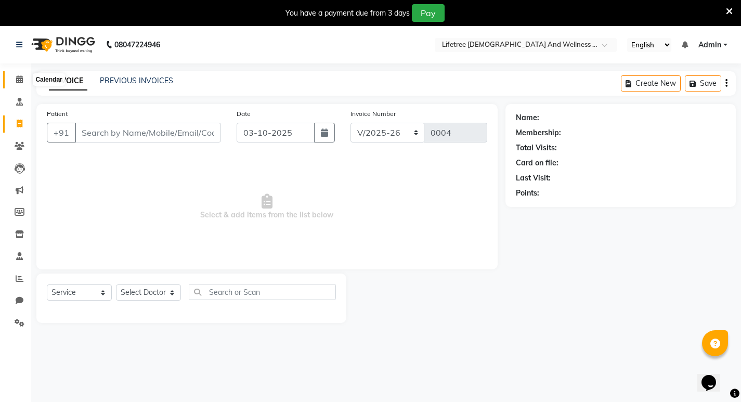
click at [18, 84] on span at bounding box center [19, 80] width 18 height 12
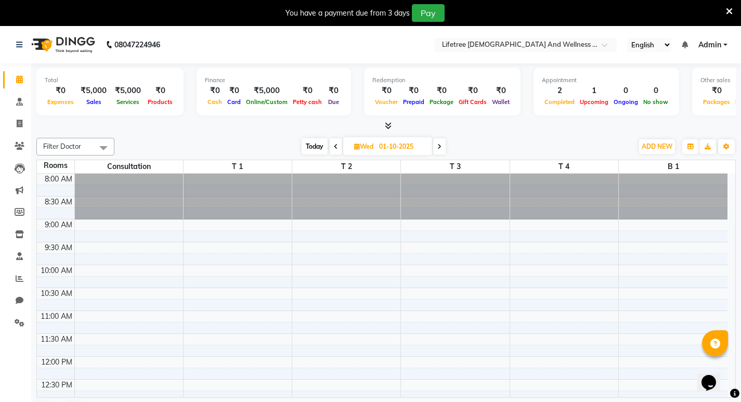
click at [314, 148] on span "Today" at bounding box center [315, 146] width 26 height 16
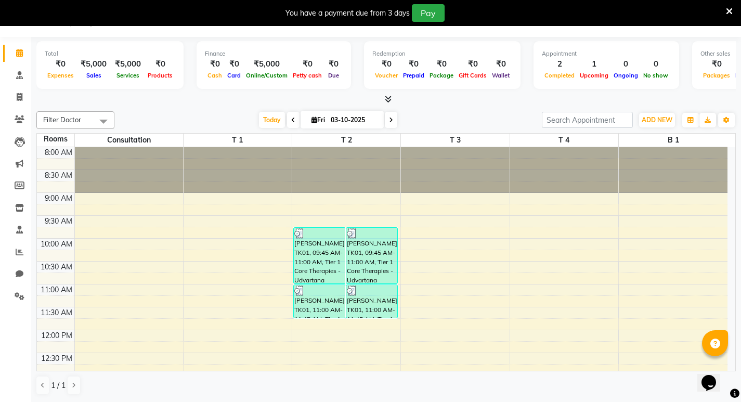
click at [291, 122] on icon at bounding box center [293, 120] width 4 height 6
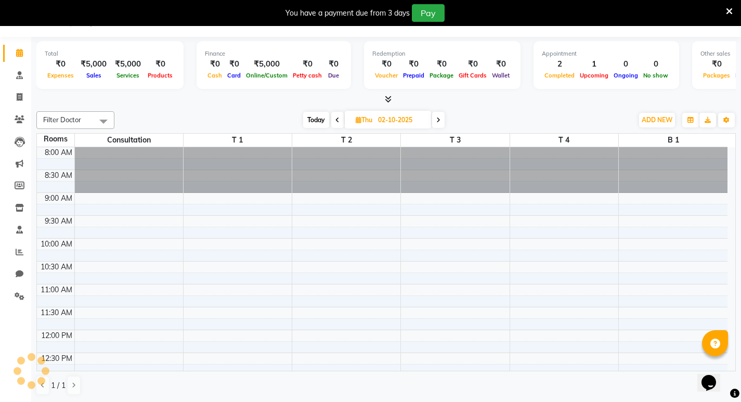
scroll to position [367, 0]
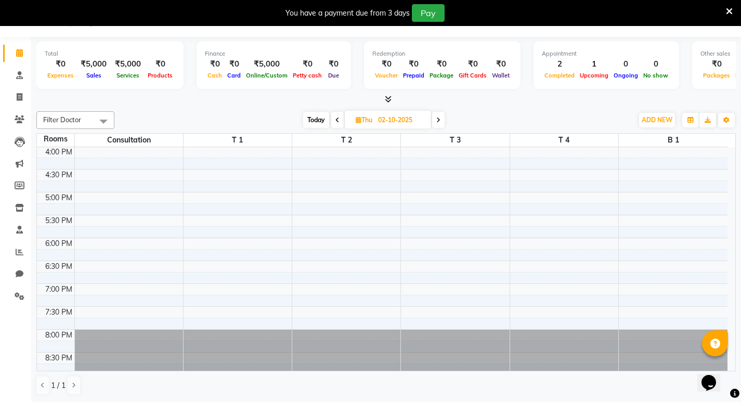
click at [337, 122] on icon at bounding box center [338, 120] width 4 height 6
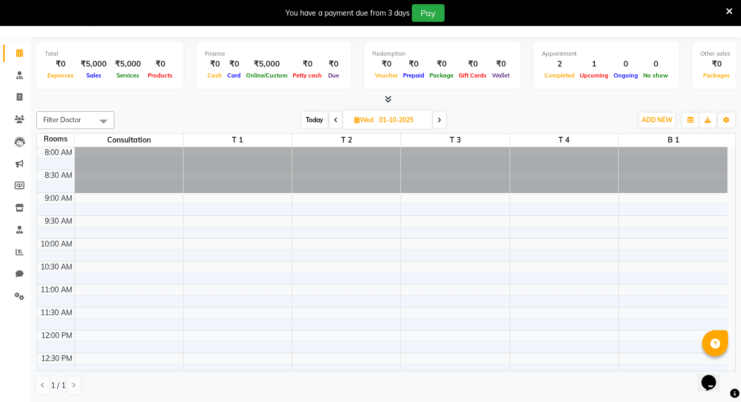
scroll to position [156, 0]
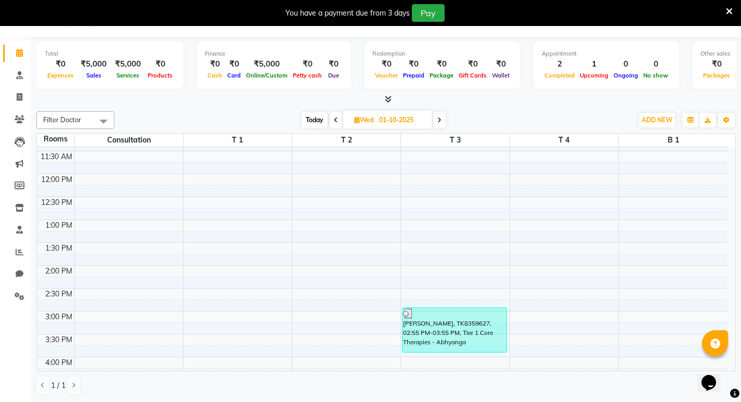
click at [321, 117] on span "Today" at bounding box center [315, 120] width 26 height 16
type input "03-10-2025"
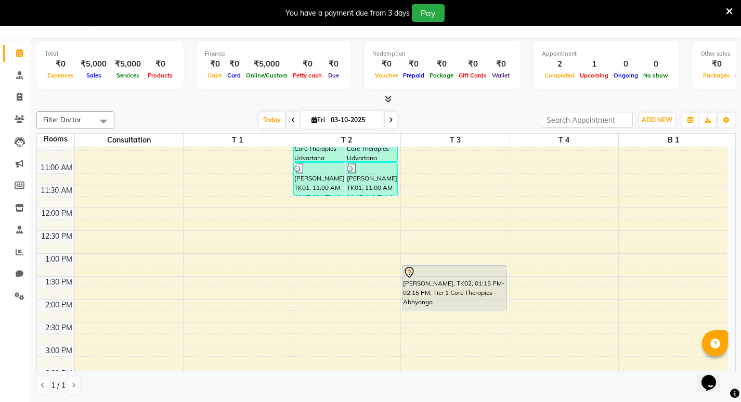
scroll to position [3, 0]
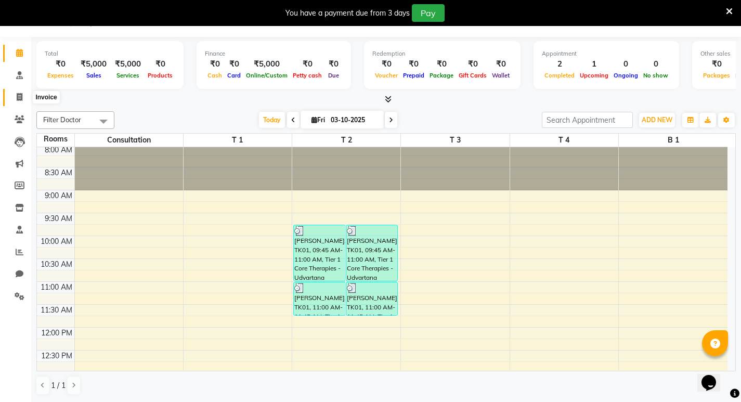
click at [23, 95] on span at bounding box center [19, 98] width 18 height 12
select select "service"
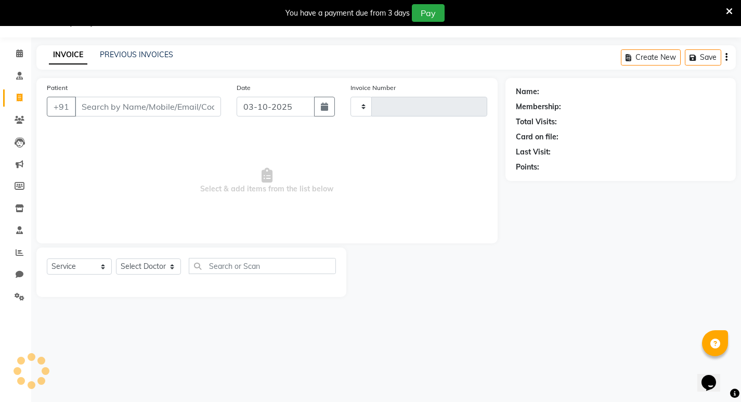
scroll to position [26, 0]
type input "0004"
select select "9053"
click at [414, 109] on select "TES/2025-26 V/2025 V/2025-26" at bounding box center [388, 107] width 74 height 20
click at [415, 108] on select "TES/2025-26 V/2025 V/2025-26" at bounding box center [388, 107] width 74 height 20
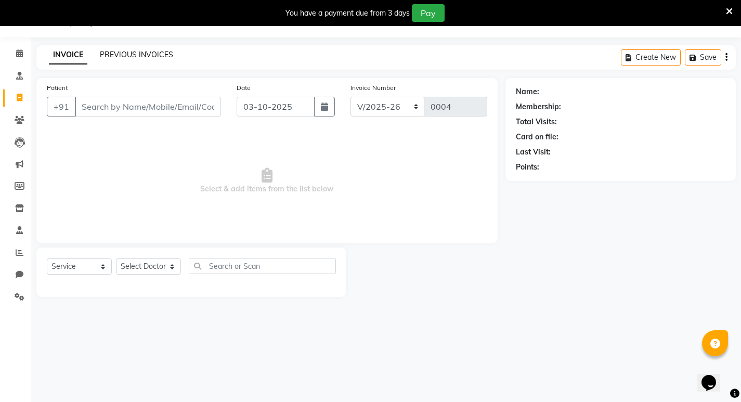
click at [114, 55] on link "PREVIOUS INVOICES" at bounding box center [136, 54] width 73 height 9
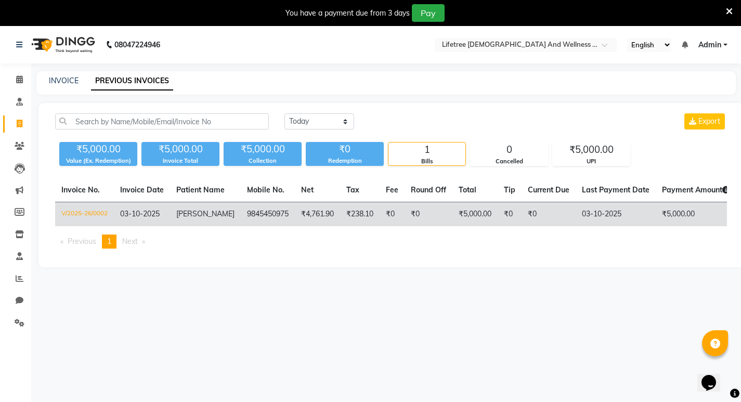
click at [600, 213] on td "03-10-2025" at bounding box center [616, 214] width 80 height 24
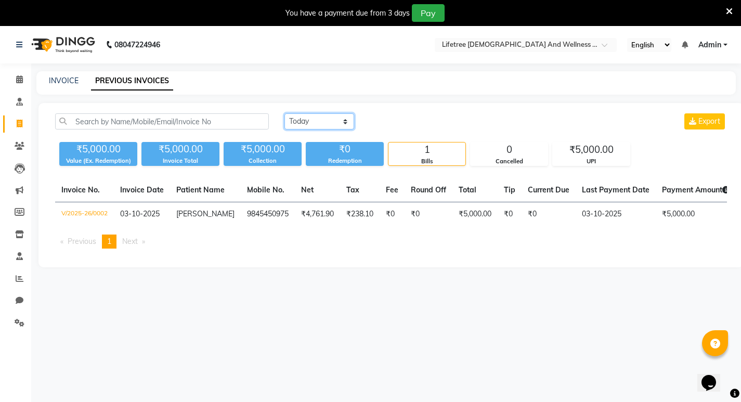
click at [347, 119] on select "Today Yesterday Custom Range" at bounding box center [320, 121] width 70 height 16
select select "range"
click at [285, 113] on select "Today Yesterday Custom Range" at bounding box center [320, 121] width 70 height 16
click at [401, 125] on input "03-10-2025" at bounding box center [404, 121] width 73 height 15
select select "10"
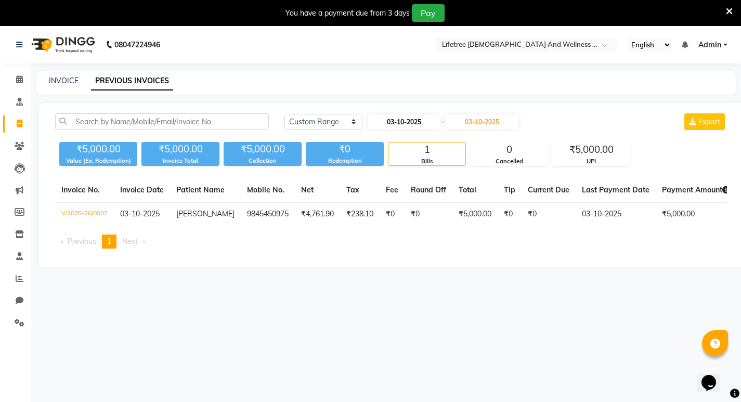
select select "2025"
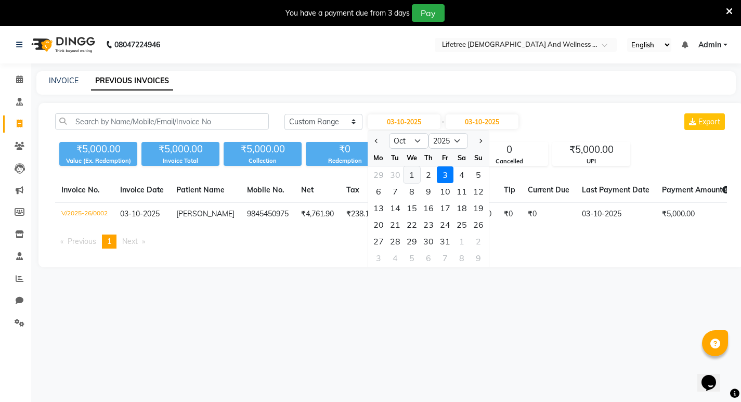
click at [410, 172] on div "1" at bounding box center [412, 174] width 17 height 17
type input "01-10-2025"
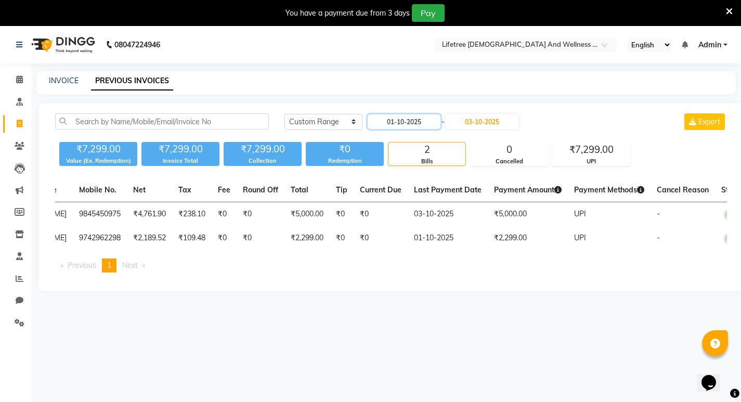
scroll to position [0, 205]
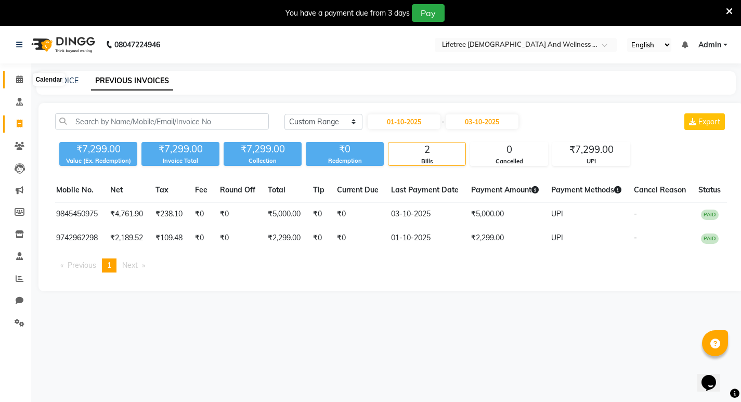
click at [19, 85] on span at bounding box center [19, 80] width 18 height 12
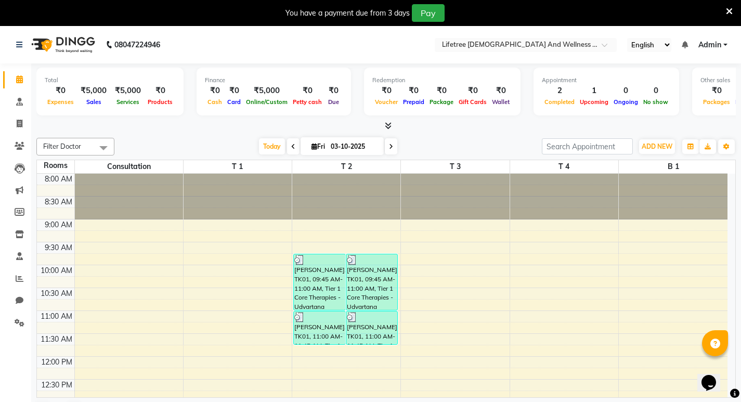
click at [391, 132] on div "Total ₹0 Expenses ₹5,000 Sales ₹5,000 Services ₹0 Products Finance ₹0 Cash ₹0 C…" at bounding box center [386, 245] width 710 height 365
click at [389, 126] on icon at bounding box center [388, 126] width 7 height 8
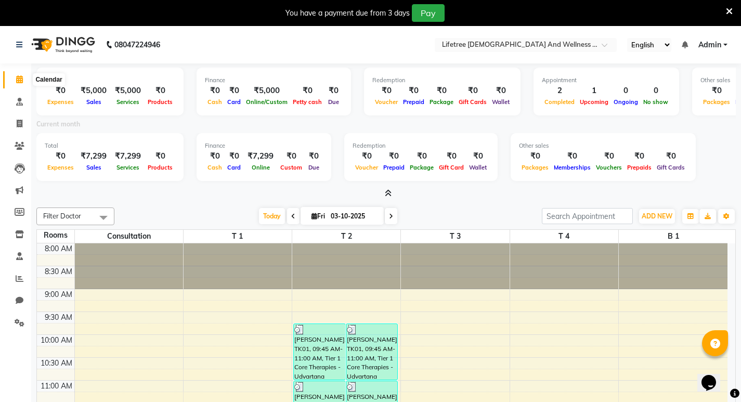
click at [23, 82] on icon at bounding box center [19, 79] width 7 height 8
click at [389, 194] on icon at bounding box center [388, 193] width 7 height 8
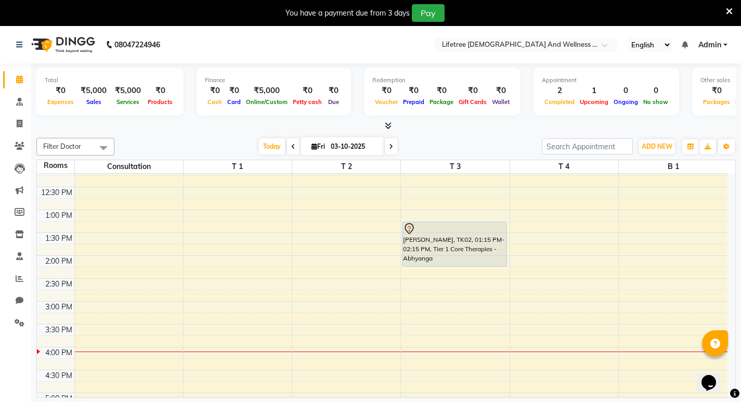
scroll to position [208, 0]
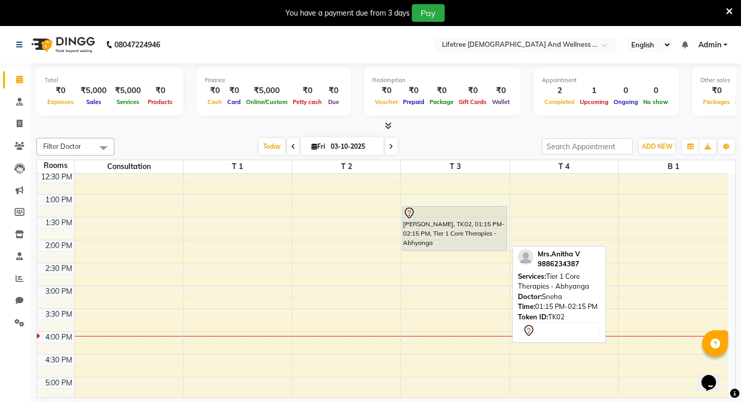
click at [419, 228] on div "[PERSON_NAME], TK02, 01:15 PM-02:15 PM, Tier 1 Core Therapies - Abhyanga" at bounding box center [455, 229] width 104 height 44
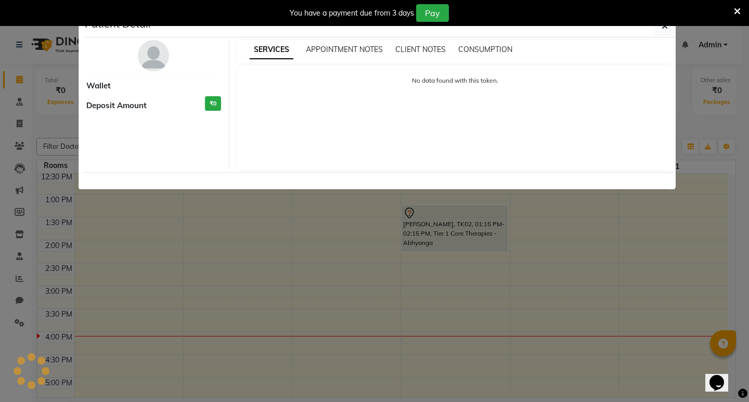
select select "7"
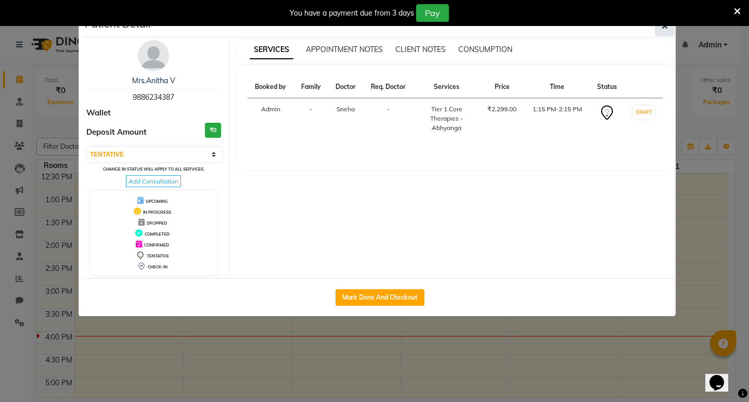
click at [664, 27] on icon "button" at bounding box center [665, 26] width 6 height 8
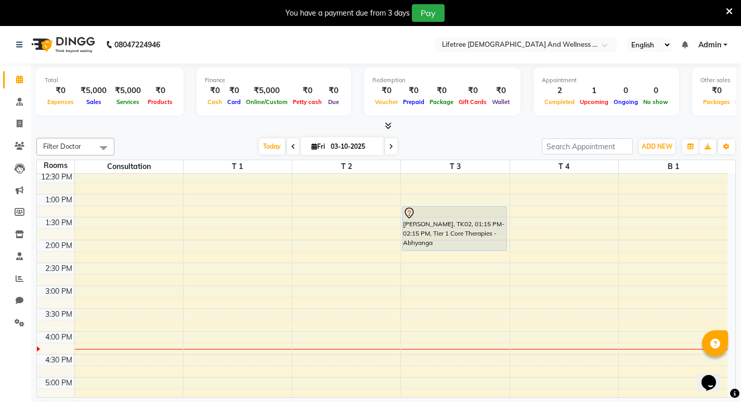
click at [379, 226] on div "8:00 AM 8:30 AM 9:00 AM 9:30 AM 10:00 AM 10:30 AM 11:00 AM 11:30 AM 12:00 PM 12…" at bounding box center [382, 263] width 691 height 595
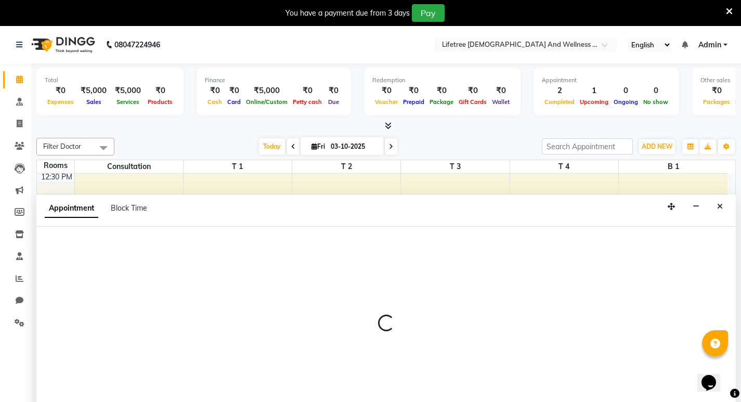
scroll to position [27, 0]
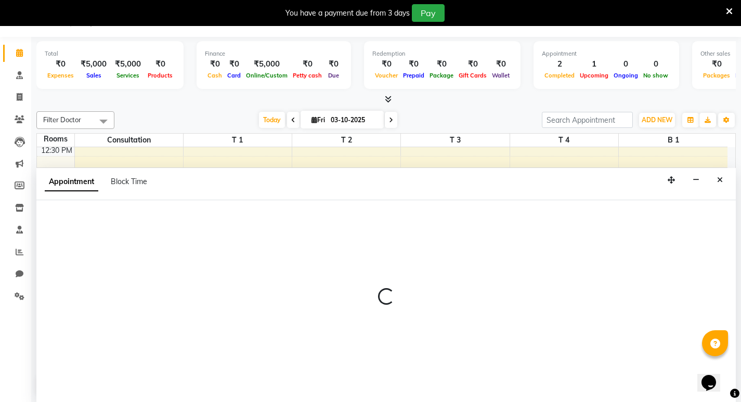
select select "810"
select select "tentative"
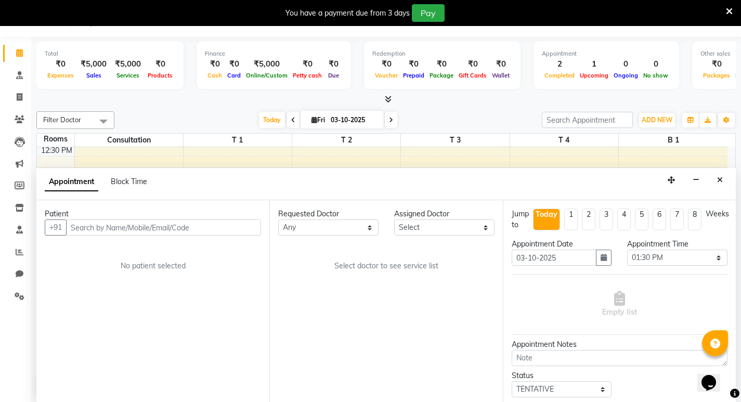
click at [720, 181] on icon "Close" at bounding box center [720, 179] width 6 height 7
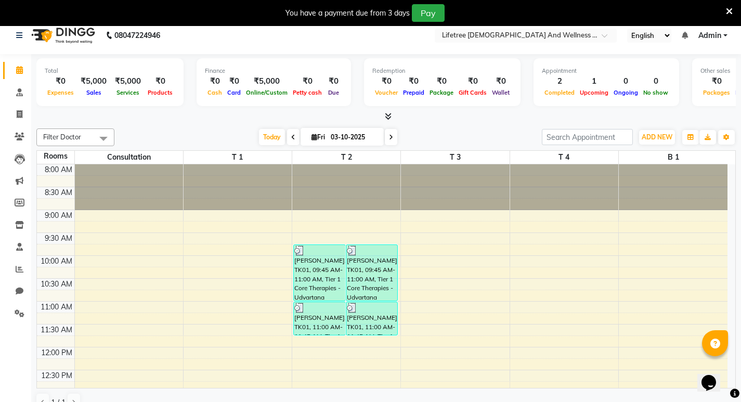
scroll to position [0, 0]
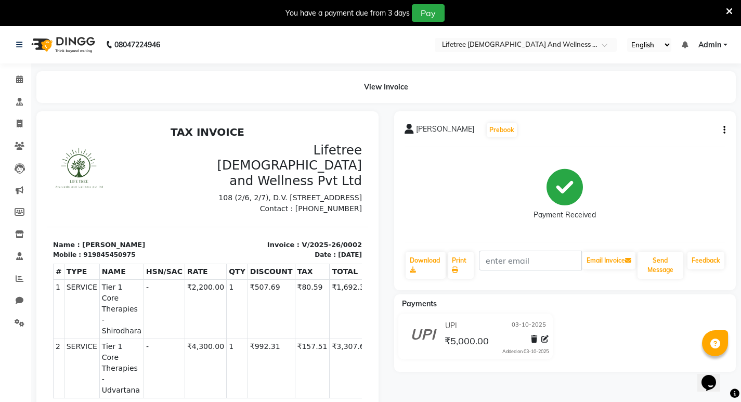
click at [732, 14] on div "You have a payment due from 3 days Pay" at bounding box center [370, 13] width 741 height 26
